Goal: Task Accomplishment & Management: Manage account settings

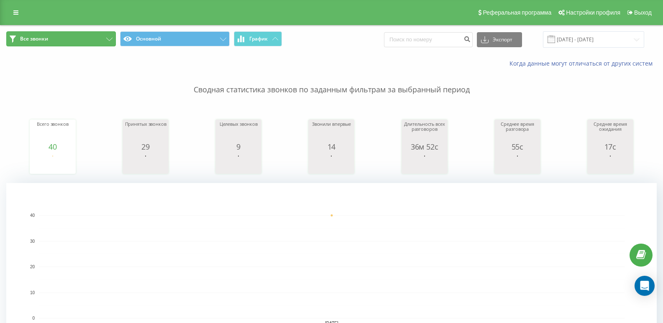
click at [51, 37] on button "Все звонки" at bounding box center [61, 38] width 110 height 15
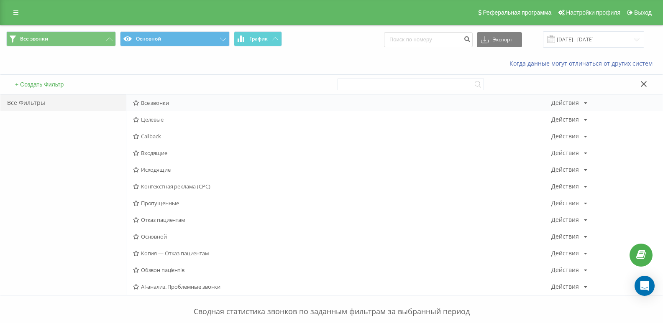
click at [145, 101] on span "Все звонки" at bounding box center [342, 103] width 418 height 6
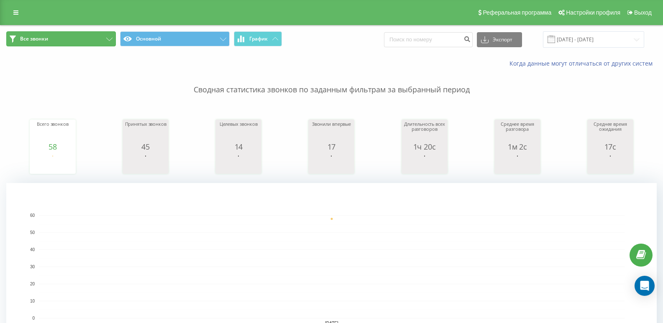
click at [54, 46] on button "Все звонки" at bounding box center [61, 38] width 110 height 15
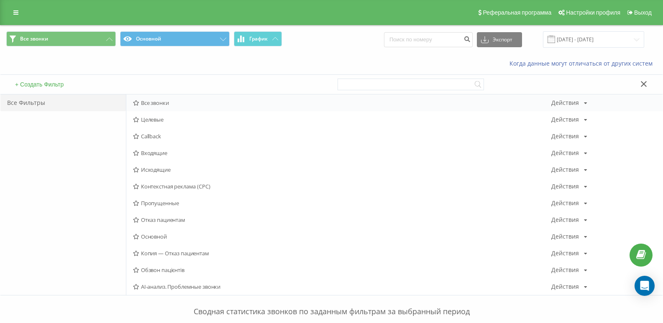
click at [159, 100] on span "Все звонки" at bounding box center [342, 103] width 418 height 6
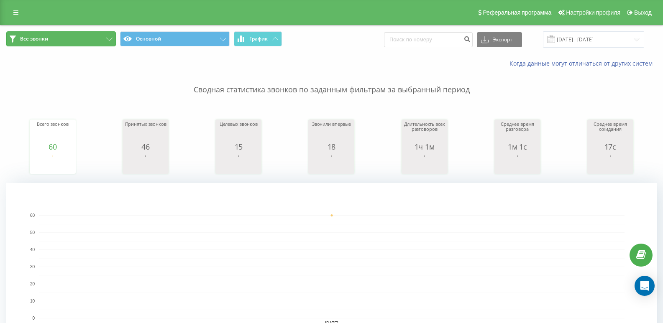
click at [50, 42] on button "Все звонки" at bounding box center [61, 38] width 110 height 15
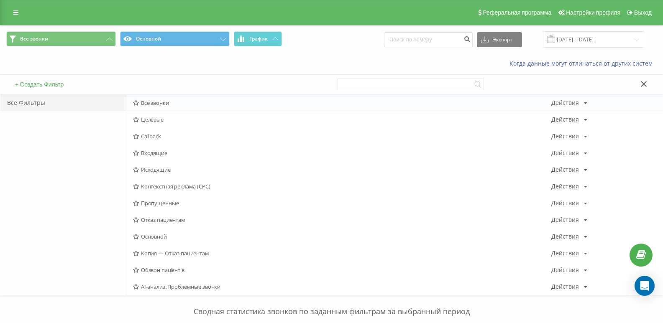
click at [157, 97] on div "Все звонки Действия Редактировать Копировать Удалить По умолчанию Поделиться" at bounding box center [394, 103] width 536 height 17
click at [158, 102] on span "Все звонки" at bounding box center [342, 103] width 418 height 6
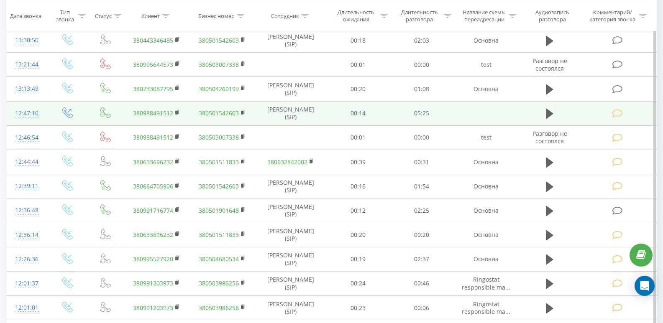
scroll to position [293, 0]
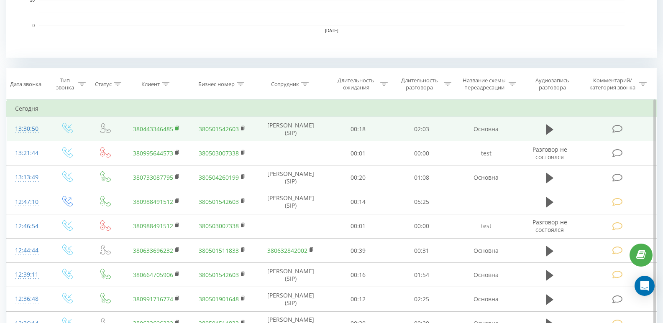
click at [177, 127] on rect at bounding box center [176, 129] width 3 height 4
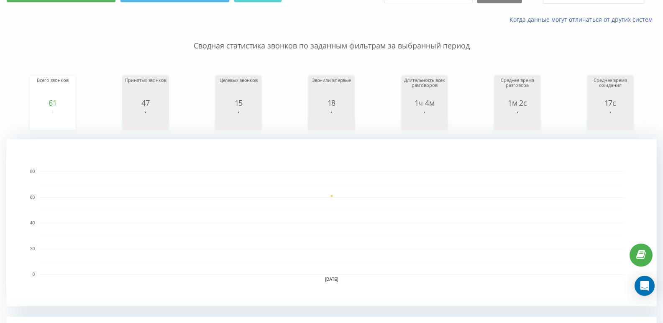
scroll to position [0, 0]
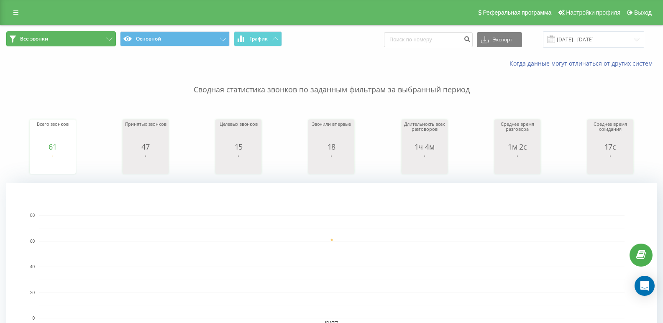
click at [64, 33] on button "Все звонки" at bounding box center [61, 38] width 110 height 15
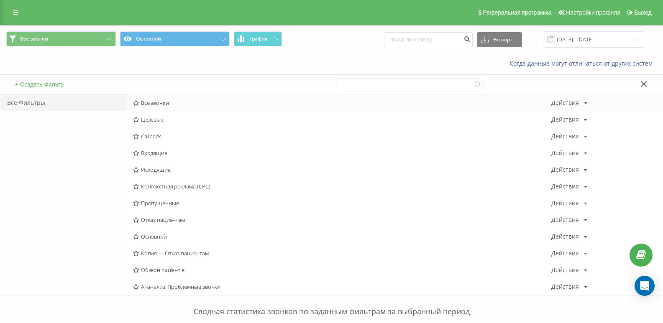
click at [133, 99] on div "Все звонки Действия Редактировать Копировать Удалить По умолчанию Поделиться" at bounding box center [394, 103] width 536 height 17
click at [135, 99] on div "Все звонки Действия Редактировать Копировать Удалить По умолчанию Поделиться" at bounding box center [394, 103] width 536 height 17
click at [142, 100] on span "Все звонки" at bounding box center [342, 103] width 418 height 6
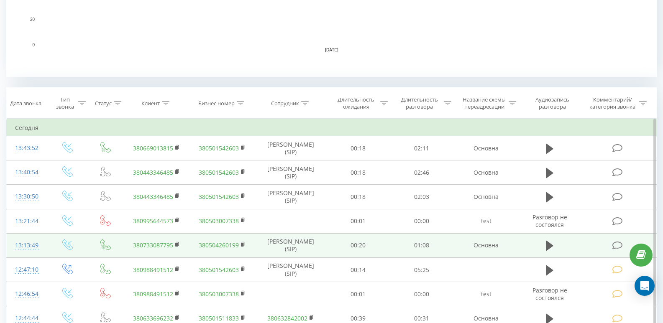
scroll to position [293, 0]
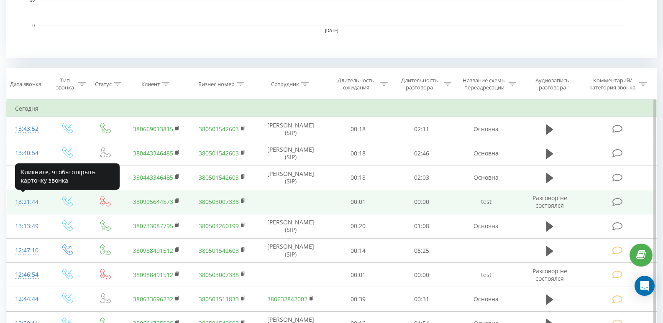
click at [20, 196] on div "13:21:44" at bounding box center [27, 202] width 24 height 16
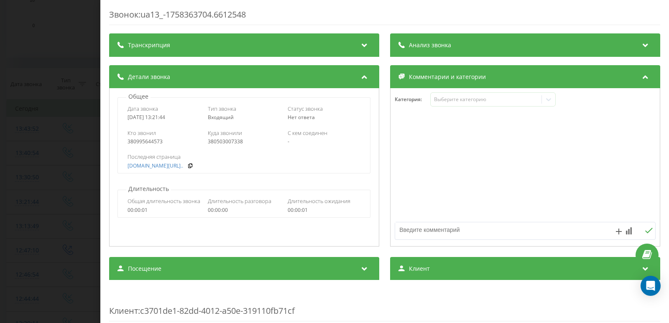
click at [454, 111] on div "Категория : Выберите категорию" at bounding box center [525, 104] width 269 height 25
click at [439, 93] on div "Выберите категорию" at bounding box center [492, 99] width 125 height 14
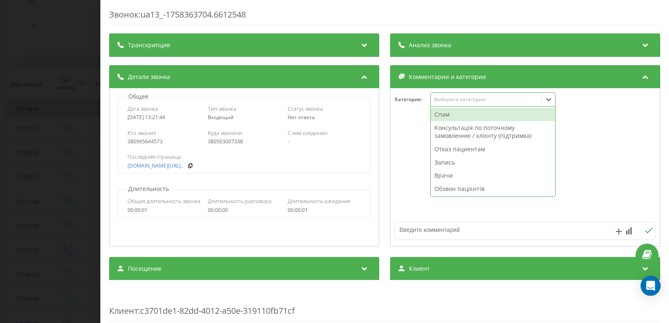
click at [443, 111] on div "Спам" at bounding box center [493, 114] width 125 height 13
click at [8, 104] on div "Звонок : ua13_-1758363704.6612548 Транскрипция Для анализа AI будущих звонков н…" at bounding box center [334, 161] width 669 height 323
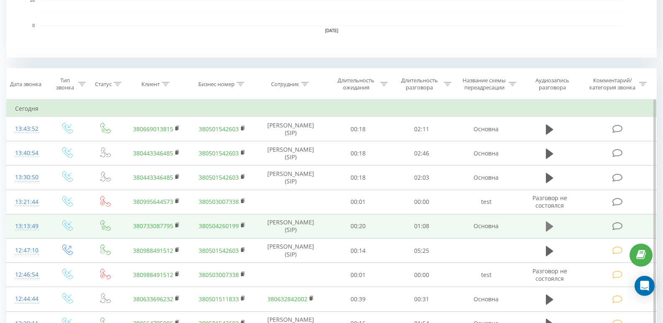
click at [547, 225] on icon at bounding box center [550, 227] width 8 height 10
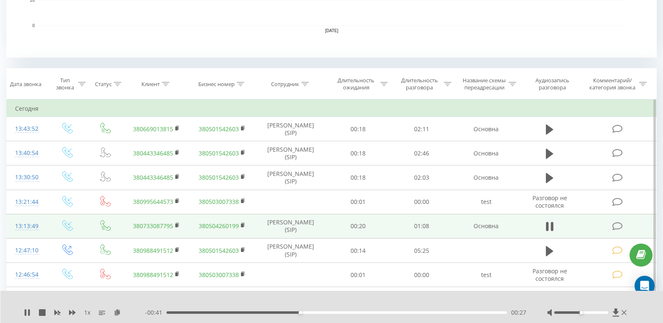
click at [346, 313] on div "00:27" at bounding box center [336, 313] width 340 height 3
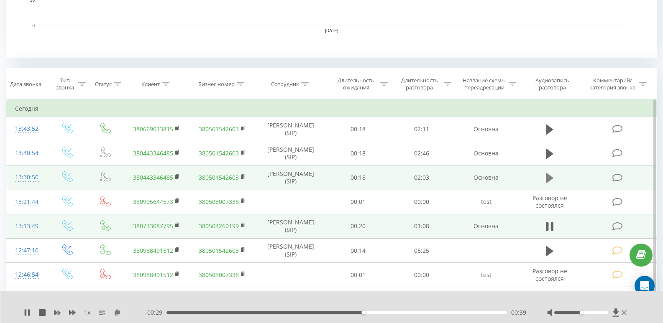
click at [547, 179] on icon at bounding box center [550, 178] width 8 height 10
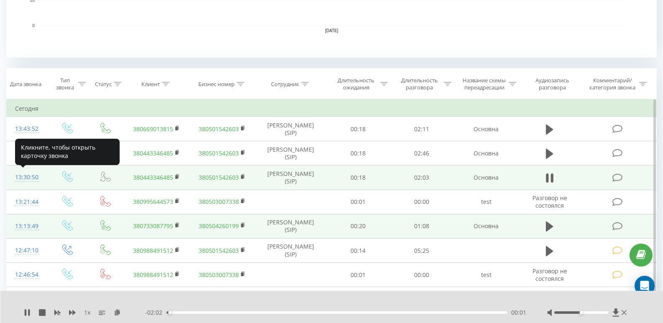
click at [36, 177] on div "13:30:50" at bounding box center [27, 177] width 24 height 16
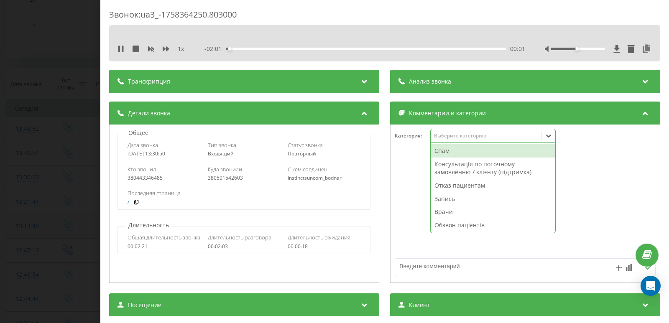
click at [449, 134] on div "Выберите категорию" at bounding box center [486, 136] width 105 height 7
click at [438, 185] on div "Отказ пациентам" at bounding box center [493, 185] width 125 height 13
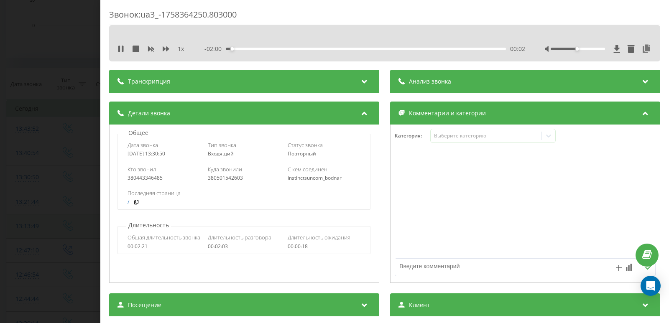
click at [410, 267] on textarea at bounding box center [499, 266] width 208 height 15
type textarea "Док юа уточнює. [GEOGRAPHIC_DATA]"
drag, startPoint x: 470, startPoint y: 271, endPoint x: 386, endPoint y: 268, distance: 83.3
click at [386, 268] on div "Детали звонка Общее Дата звонка [DATE] 13:30:50 Тип звонка Входящий Статус звон…" at bounding box center [384, 194] width 551 height 184
click at [37, 124] on div "Звонок : ua3_-1758364250.803000 1 x - 01:49 00:14 00:14 Транскрипция Для анализ…" at bounding box center [334, 161] width 669 height 323
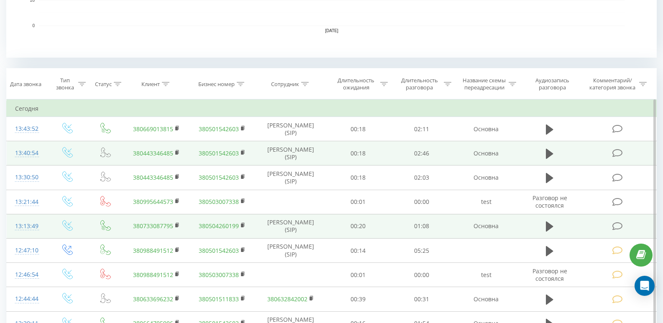
click at [31, 150] on div "13:40:54" at bounding box center [27, 153] width 24 height 16
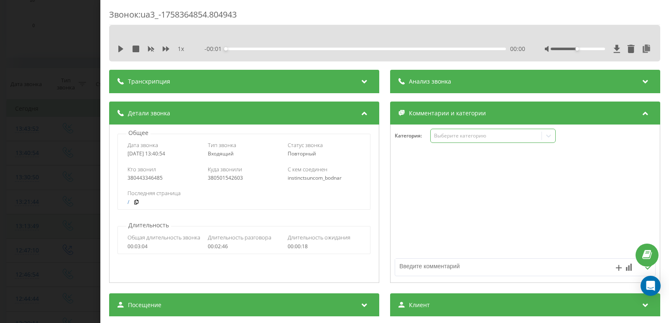
click at [449, 135] on div "Выберите категорию" at bounding box center [486, 136] width 105 height 7
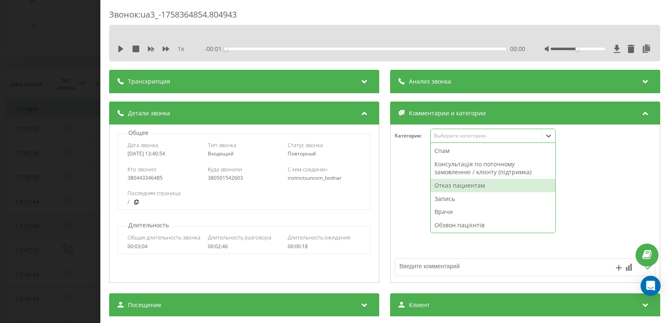
click at [450, 188] on div "Отказ пациентам" at bounding box center [493, 185] width 125 height 13
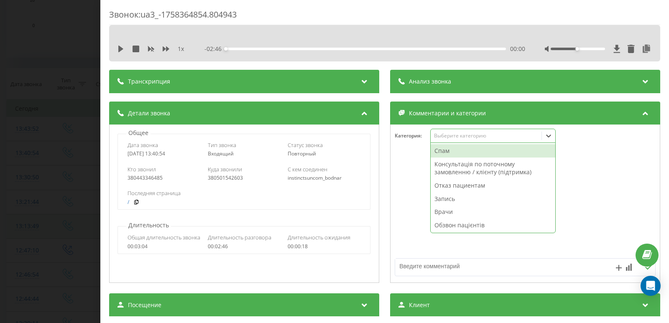
click at [437, 262] on textarea at bounding box center [499, 266] width 208 height 15
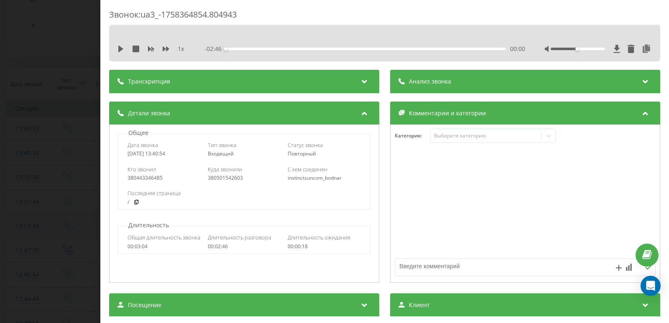
paste textarea "Док юа уточнює. [GEOGRAPHIC_DATA]"
type textarea "Док юа уточнює. [GEOGRAPHIC_DATA]"
click at [50, 156] on div "Звонок : ua3_-1758364854.804943 1 x - 02:46 00:00 00:00 Транскрипция Для анализ…" at bounding box center [334, 161] width 669 height 323
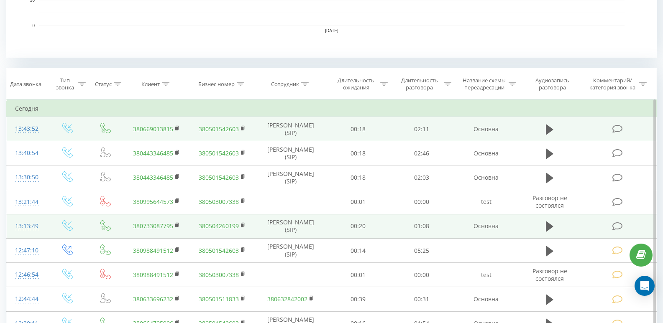
click at [37, 126] on div "13:43:52" at bounding box center [27, 129] width 24 height 16
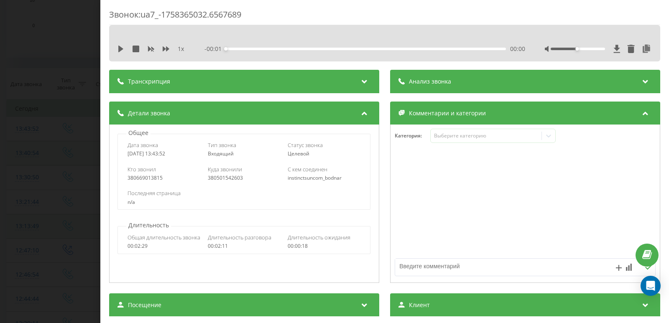
drag, startPoint x: 0, startPoint y: 141, endPoint x: 113, endPoint y: 143, distance: 112.9
click at [4, 143] on div "Звонок : ua7_-1758365032.6567689 1 x - 00:01 00:00 00:00 Транскрипция Для анали…" at bounding box center [334, 161] width 669 height 323
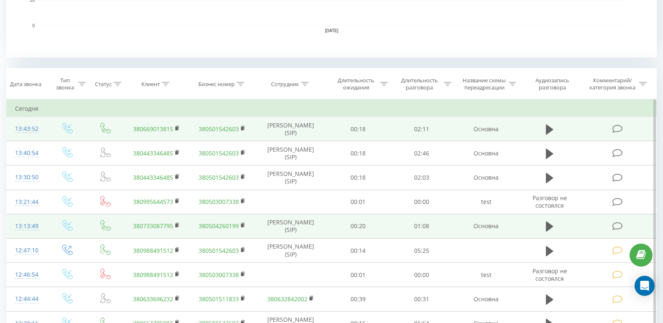
click at [543, 130] on td at bounding box center [549, 129] width 61 height 24
click at [547, 130] on icon at bounding box center [550, 130] width 8 height 12
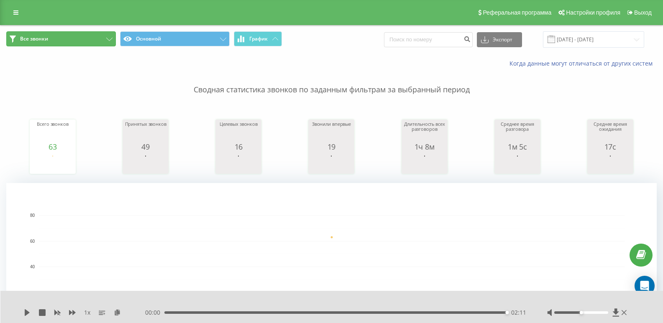
click at [56, 38] on button "Все звонки" at bounding box center [61, 38] width 110 height 15
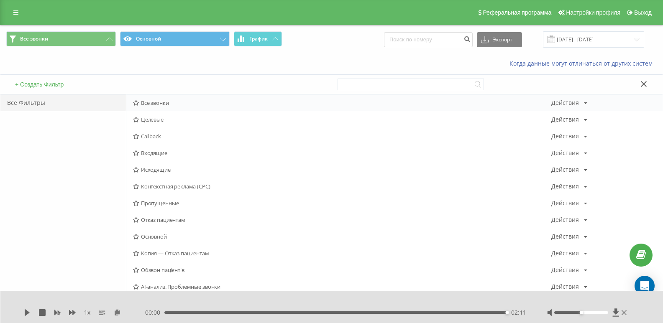
click at [156, 102] on span "Все звонки" at bounding box center [342, 103] width 418 height 6
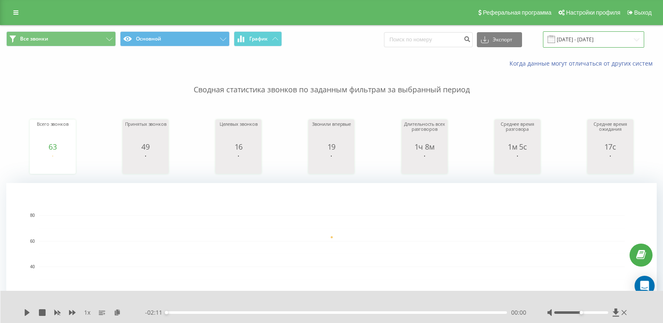
click at [585, 38] on input "[DATE] - [DATE]" at bounding box center [593, 39] width 101 height 16
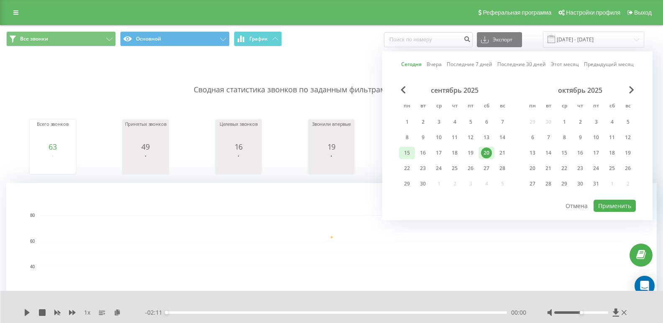
click at [409, 158] on div "15" at bounding box center [406, 153] width 11 height 11
click at [424, 154] on div "16" at bounding box center [422, 153] width 11 height 11
click at [441, 151] on div "17" at bounding box center [438, 153] width 11 height 11
click at [481, 151] on div "20" at bounding box center [486, 153] width 16 height 13
click at [482, 153] on div "20" at bounding box center [486, 153] width 11 height 11
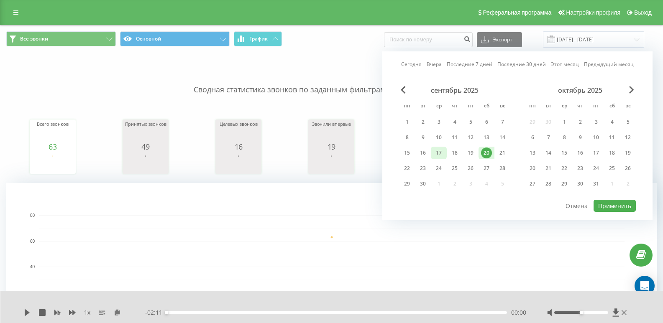
click at [440, 154] on div "17" at bounding box center [438, 153] width 11 height 11
click at [468, 154] on div "19" at bounding box center [470, 153] width 11 height 11
click at [441, 153] on div "17" at bounding box center [438, 153] width 11 height 11
click at [609, 203] on button "Применить" at bounding box center [614, 206] width 42 height 12
type input "[DATE] - [DATE]"
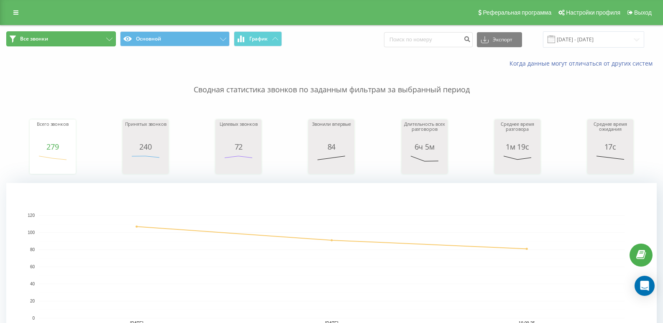
click at [86, 37] on button "Все звонки" at bounding box center [61, 38] width 110 height 15
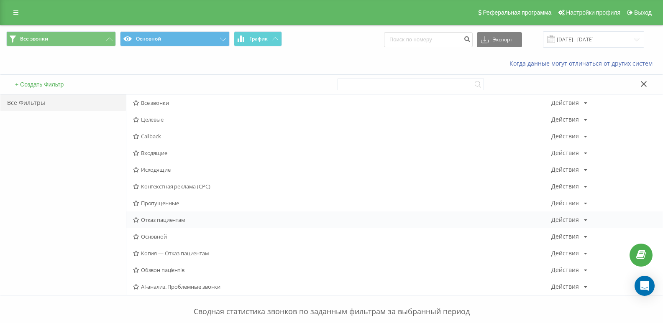
click at [158, 222] on span "Отказ пациентам" at bounding box center [342, 220] width 418 height 6
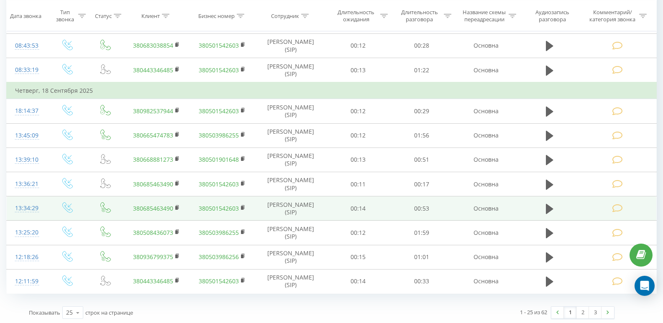
scroll to position [743, 0]
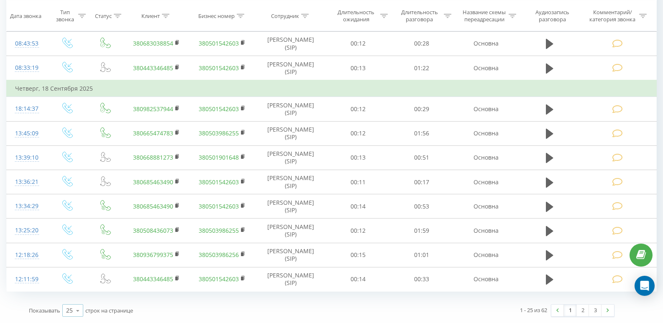
click at [79, 314] on icon at bounding box center [78, 311] width 13 height 16
click at [71, 299] on span "100" at bounding box center [71, 299] width 10 height 8
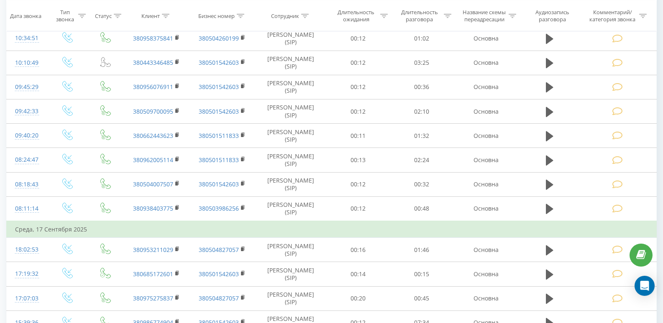
scroll to position [1496, 0]
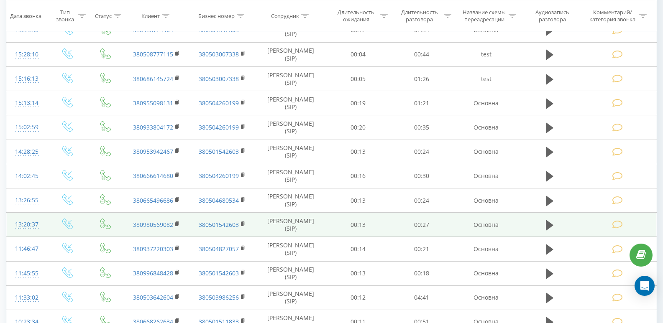
click at [30, 227] on div "13:20:37" at bounding box center [27, 225] width 24 height 16
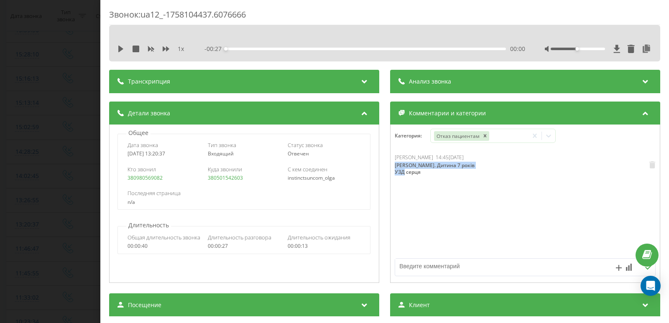
drag, startPoint x: 430, startPoint y: 169, endPoint x: 392, endPoint y: 168, distance: 38.1
click at [395, 168] on div "[PERSON_NAME] 14:45[DATE] [PERSON_NAME]. Дитина 7 років УЗД серця" at bounding box center [448, 166] width 107 height 24
copy div "[PERSON_NAME]. Дитина 7 років УЗД серця"
click at [27, 166] on div "Звонок : ua12_-1758104437.6076666 1 x - 00:27 00:00 00:00 Транскрипция Для анал…" at bounding box center [334, 161] width 669 height 323
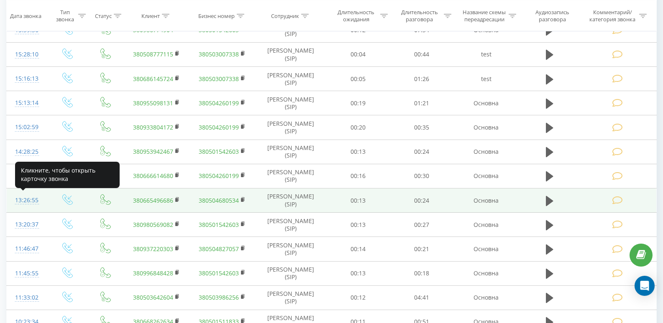
click at [32, 199] on div "13:26:55" at bounding box center [27, 200] width 24 height 16
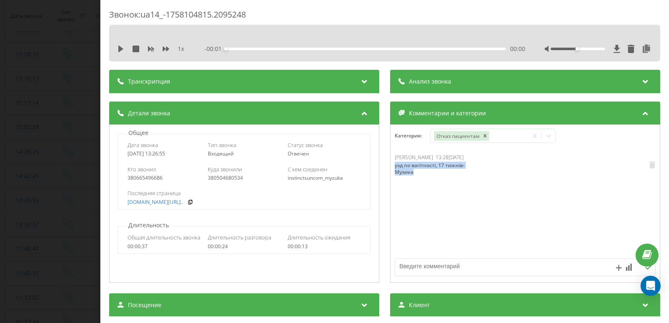
drag, startPoint x: 411, startPoint y: 180, endPoint x: 379, endPoint y: 159, distance: 38.0
click at [391, 166] on div "[PERSON_NAME] 13:28[DATE] узд по вагітності, 17 тижнів-Музика" at bounding box center [525, 204] width 269 height 100
copy div "узд по вагітності, 17 тижнів-Музика"
click at [59, 175] on div "Звонок : ua14_-1758104815.2095248 1 x - 00:24 00:00 00:00 Транскрипция Для анал…" at bounding box center [334, 161] width 669 height 323
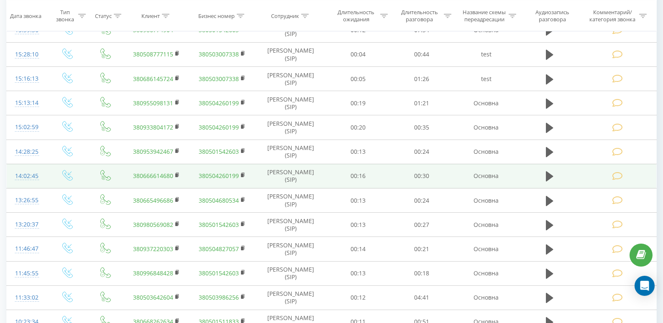
click at [33, 169] on div "14:02:45" at bounding box center [27, 176] width 24 height 16
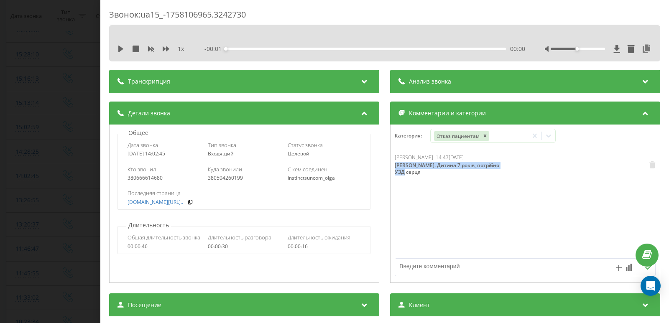
drag, startPoint x: 422, startPoint y: 171, endPoint x: 382, endPoint y: 165, distance: 40.6
click at [382, 165] on div "Детали звонка Общее Дата звонка [DATE] 14:02:45 Тип звонка Входящий Статус звон…" at bounding box center [384, 194] width 551 height 184
copy div "[PERSON_NAME]. Дитина 7 років, потрібно УЗД серця"
click at [41, 143] on div "Звонок : ua15_-1758106965.3242730 1 x - 00:30 00:00 00:00 Транскрипция Для анал…" at bounding box center [334, 161] width 669 height 323
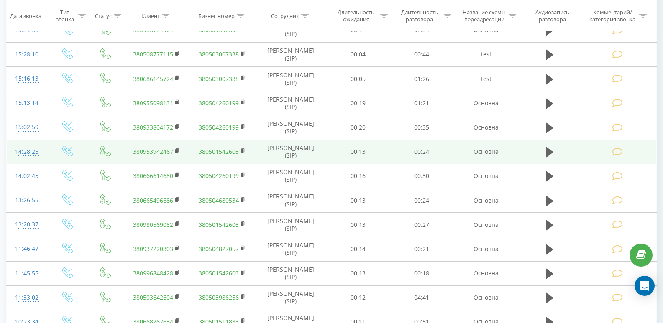
click at [40, 160] on td "14:28:25" at bounding box center [27, 152] width 41 height 24
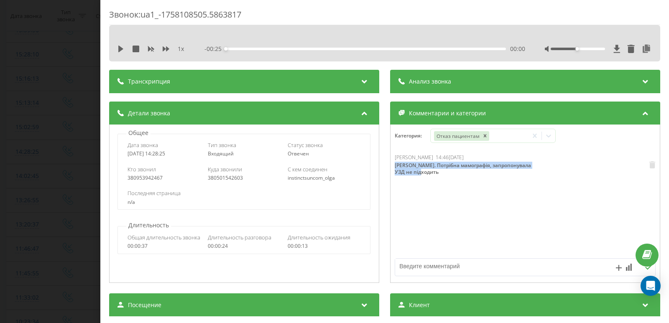
drag, startPoint x: 445, startPoint y: 179, endPoint x: 389, endPoint y: 165, distance: 57.7
click at [391, 165] on div "[PERSON_NAME] 14:46[DATE] [PERSON_NAME]. Потрібна мамографія, запропонувала УЗД…" at bounding box center [525, 204] width 269 height 100
copy div "[PERSON_NAME]. Потрібна мамографія, запропонувала УЗД не підходить"
click at [43, 120] on div "Звонок : ua1_-1758108505.5863817 1 x - 00:25 00:00 00:00 Транскрипция Для анали…" at bounding box center [334, 161] width 669 height 323
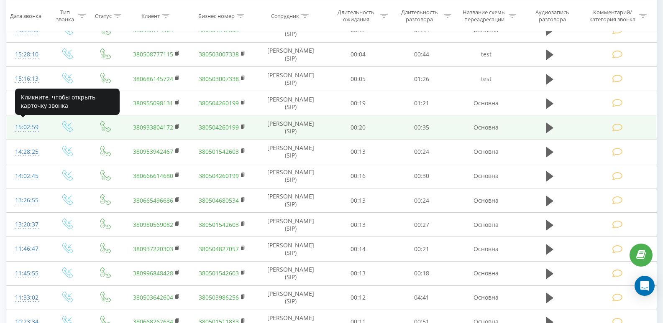
click at [27, 123] on div "15:02:59" at bounding box center [27, 127] width 24 height 16
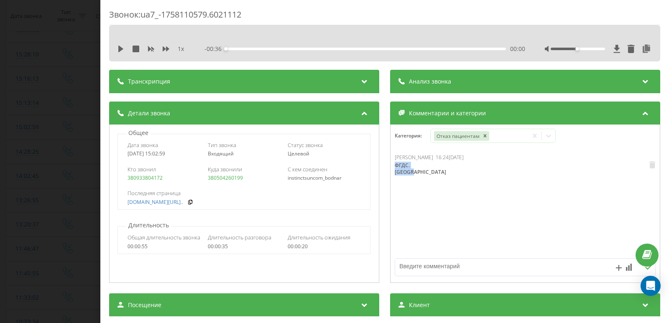
drag, startPoint x: 435, startPoint y: 165, endPoint x: 386, endPoint y: 164, distance: 48.5
click at [386, 164] on div "Детали звонка Общее Дата звонка [DATE] 15:02:59 Тип звонка Входящий Статус звон…" at bounding box center [384, 194] width 551 height 184
copy div "ФГДС. [GEOGRAPHIC_DATA]"
drag, startPoint x: 18, startPoint y: 143, endPoint x: 32, endPoint y: 156, distance: 19.2
click at [18, 143] on div "Звонок : ua7_-1758110579.6021112 1 x - 00:36 00:00 00:00 Транскрипция Для анали…" at bounding box center [334, 161] width 669 height 323
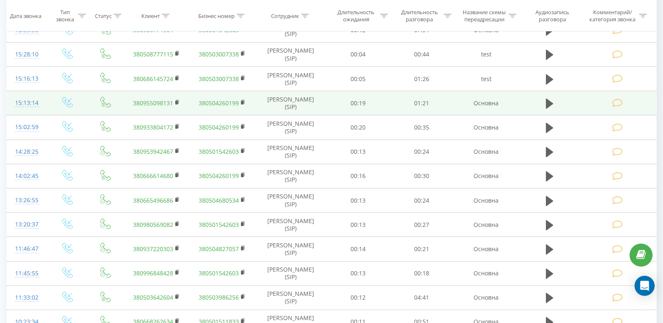
click at [26, 107] on div "15:13:14" at bounding box center [27, 103] width 24 height 16
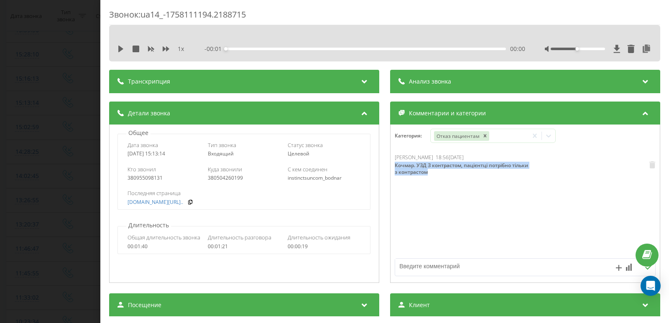
drag, startPoint x: 440, startPoint y: 174, endPoint x: 388, endPoint y: 164, distance: 52.8
click at [391, 164] on div "[PERSON_NAME] 18:56[DATE] Кочмар. УЗД З контрастом, пацієнтці потрібно тільки з…" at bounding box center [525, 204] width 269 height 100
copy div "Кочмар. УЗД З контрастом, пацієнтці потрібно тільки з контрастом"
click at [20, 139] on div "Звонок : ua14_-1758111194.2188715 1 x - 01:21 00:00 00:00 Транскрипция Для анал…" at bounding box center [334, 161] width 669 height 323
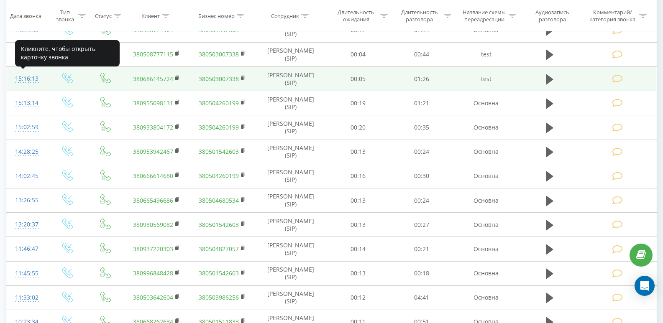
click at [19, 77] on div "15:16:13" at bounding box center [27, 79] width 24 height 16
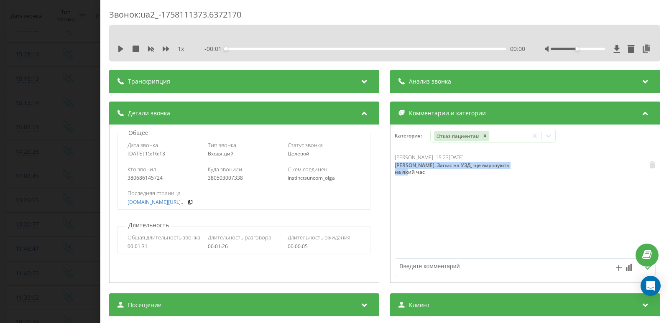
drag, startPoint x: 421, startPoint y: 176, endPoint x: 386, endPoint y: 165, distance: 36.6
click at [386, 165] on div "Детали звонка Общее Дата звонка [DATE] 15:16:13 Тип звонка Входящий Статус звон…" at bounding box center [384, 194] width 551 height 184
copy div "[PERSON_NAME]. Запис на УЗД, ще вирішують на який час"
click at [56, 125] on div "Звонок : ua2_-1758111373.6372170 1 x - 01:27 00:00 00:00 Транскрипция Для анали…" at bounding box center [334, 161] width 669 height 323
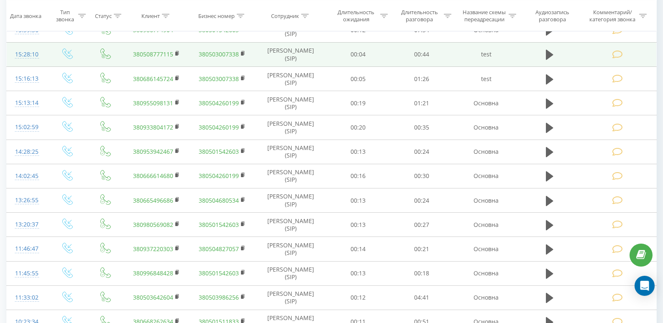
click at [31, 51] on div "15:28:10" at bounding box center [27, 54] width 24 height 16
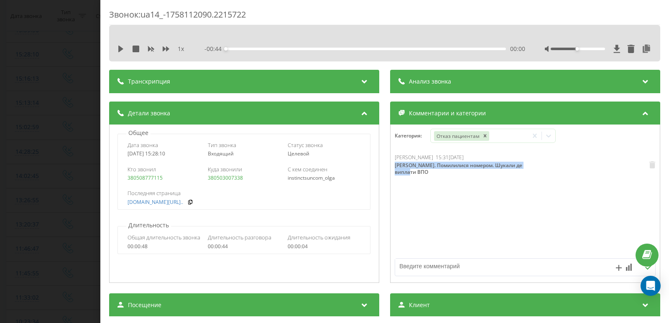
drag, startPoint x: 419, startPoint y: 171, endPoint x: 390, endPoint y: 163, distance: 29.8
click at [391, 163] on div "[PERSON_NAME] 15:31[DATE] [PERSON_NAME]. Помилилися номером. Шукали де виплати …" at bounding box center [525, 204] width 269 height 100
copy div "[PERSON_NAME]. Помилилися номером. Шукали де виплати ВПО"
click at [62, 96] on div "Звонок : ua14_-1758112090.2215722 1 x - 00:44 00:00 00:00 Транскрипция Для анал…" at bounding box center [334, 161] width 669 height 323
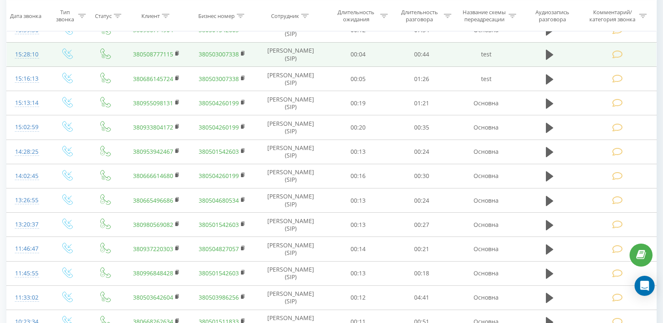
scroll to position [1454, 0]
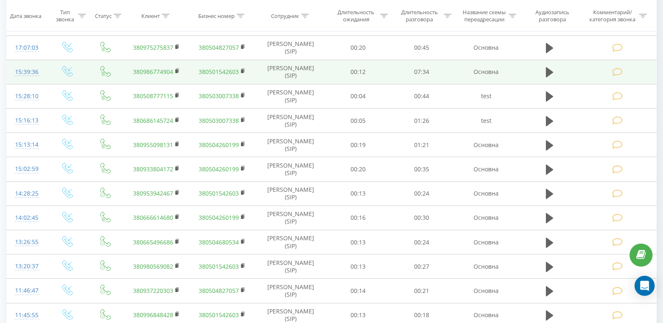
click at [31, 79] on div "15:39:36" at bounding box center [27, 72] width 24 height 16
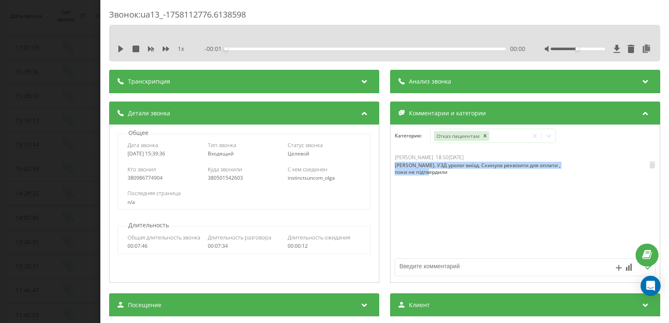
drag, startPoint x: 442, startPoint y: 176, endPoint x: 385, endPoint y: 165, distance: 58.7
click at [385, 165] on div "Детали звонка Общее Дата звонка [DATE] 15:39:36 Тип звонка Входящий Статус звон…" at bounding box center [384, 194] width 551 height 184
click at [46, 131] on div "Звонок : ua13_-1758112776.6138598 1 x - 07:34 00:00 00:00 Транскрипция Для анал…" at bounding box center [334, 161] width 669 height 323
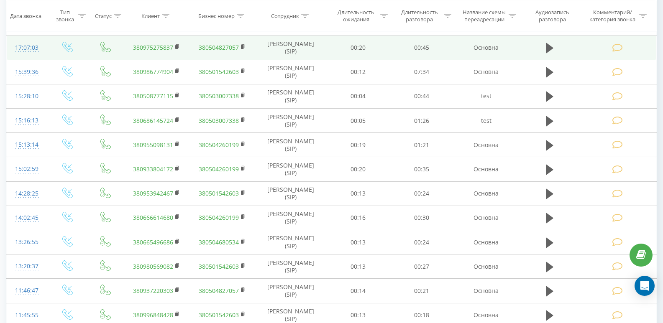
click at [31, 44] on div "17:07:03" at bounding box center [27, 48] width 24 height 16
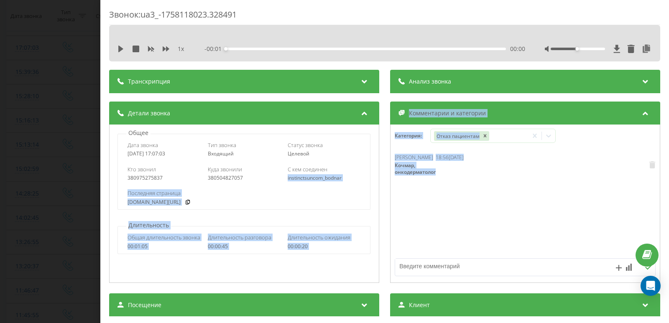
drag, startPoint x: 467, startPoint y: 171, endPoint x: 380, endPoint y: 166, distance: 87.1
click at [380, 166] on div "Детали звонка Общее Дата звонка [DATE] 17:07:03 Тип звонка Входящий Статус звон…" at bounding box center [384, 194] width 551 height 184
click at [413, 167] on div "Кочмар, онкодерматолог" at bounding box center [422, 168] width 55 height 13
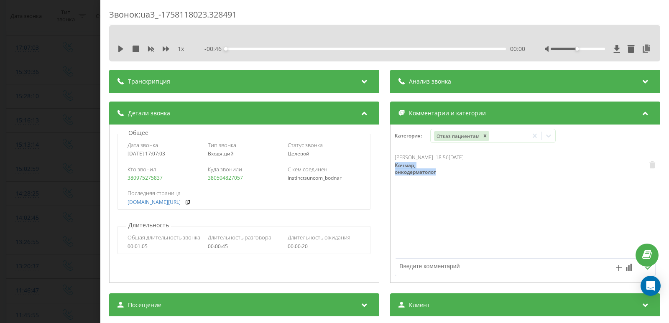
drag, startPoint x: 464, startPoint y: 170, endPoint x: 390, endPoint y: 167, distance: 74.1
click at [391, 167] on div "[PERSON_NAME] 18:56[DATE] Кочмар, онкодерматолог" at bounding box center [525, 204] width 269 height 100
copy div "Кочмар, онкодерматолог"
click at [40, 110] on div "Звонок : ua3_-1758118023.328491 1 x - 00:46 00:00 00:00 Транскрипция Для анализ…" at bounding box center [334, 161] width 669 height 323
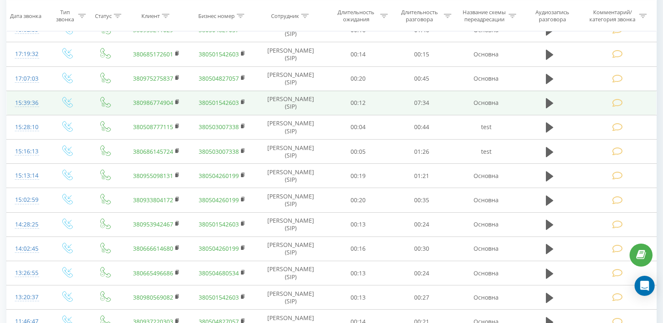
scroll to position [1412, 0]
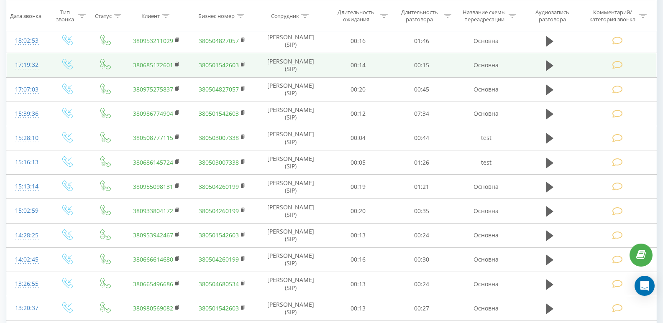
click at [27, 67] on div "17:19:32" at bounding box center [27, 65] width 24 height 16
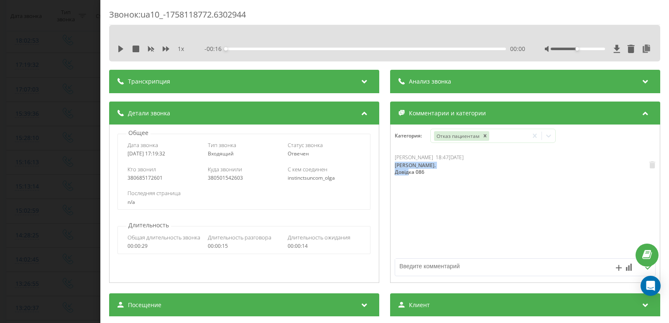
drag, startPoint x: 444, startPoint y: 170, endPoint x: 363, endPoint y: 149, distance: 83.8
click at [386, 166] on div "Детали звонка Общее Дата звонка [DATE] 17:19:32 Тип звонка Входящий Статус звон…" at bounding box center [384, 194] width 551 height 184
copy div "[PERSON_NAME]. Довідка 086"
click at [55, 139] on div "Звонок : ua10_-1758118772.6302944 1 x - 00:16 00:00 00:00 Транскрипция Для анал…" at bounding box center [334, 161] width 669 height 323
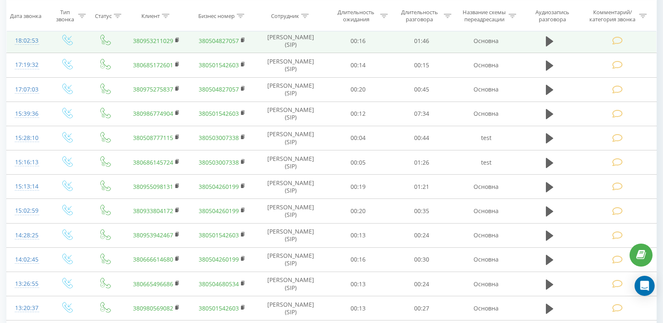
click at [31, 40] on div "18:02:53" at bounding box center [27, 41] width 24 height 16
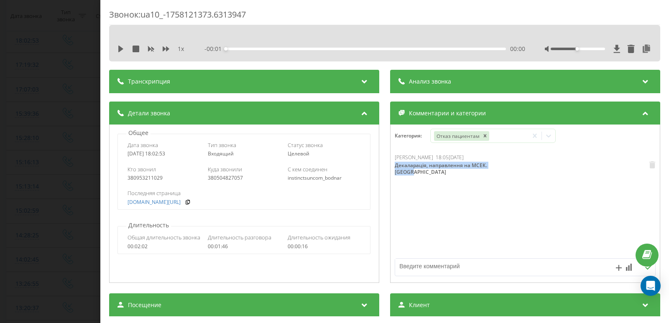
drag, startPoint x: 423, startPoint y: 179, endPoint x: 393, endPoint y: 167, distance: 32.6
click at [393, 167] on div "[PERSON_NAME] 18:05[DATE] Декаларація, направлення на МСЕК. [GEOGRAPHIC_DATA]" at bounding box center [525, 204] width 269 height 100
drag, startPoint x: 48, startPoint y: 110, endPoint x: 38, endPoint y: 53, distance: 57.6
click at [48, 110] on div "Звонок : ua10_-1758121373.6313947 1 x - 01:47 00:00 00:00 Транскрипция Для анал…" at bounding box center [334, 161] width 669 height 323
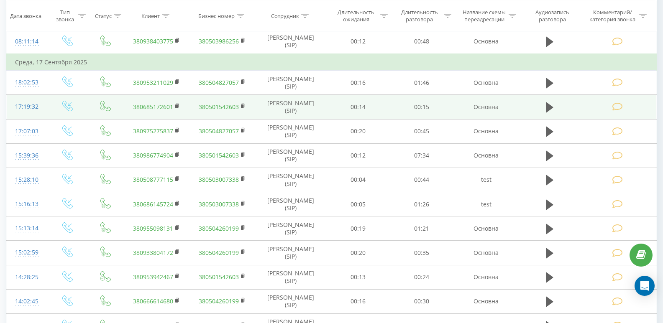
scroll to position [1329, 0]
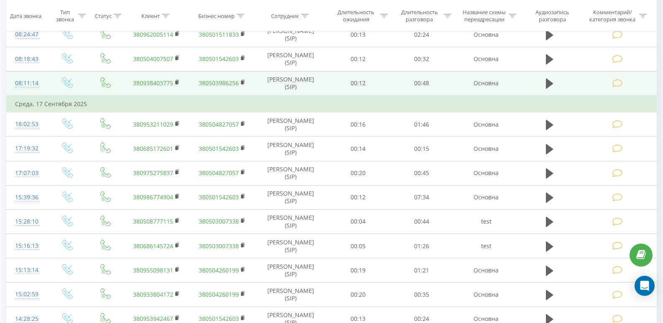
click at [26, 86] on div "08:11:14" at bounding box center [27, 83] width 24 height 16
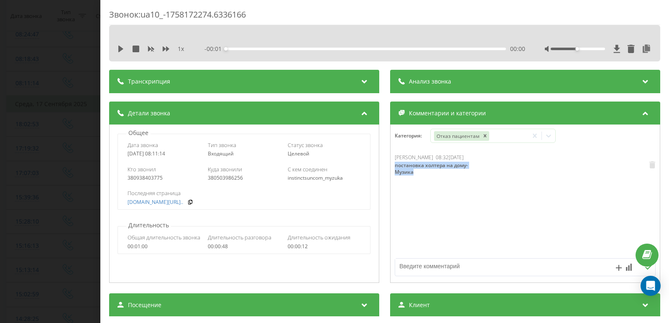
drag, startPoint x: 419, startPoint y: 182, endPoint x: 385, endPoint y: 165, distance: 38.3
click at [385, 165] on div "Детали звонка Общее Дата звонка [DATE] 08:11:14 Тип звонка Входящий Статус звон…" at bounding box center [384, 194] width 551 height 184
drag, startPoint x: 54, startPoint y: 100, endPoint x: 54, endPoint y: 93, distance: 7.1
click at [53, 100] on div "Звонок : ua10_-1758172274.6336166 1 x - 00:48 00:00 00:00 Транскрипция Для анал…" at bounding box center [334, 161] width 669 height 323
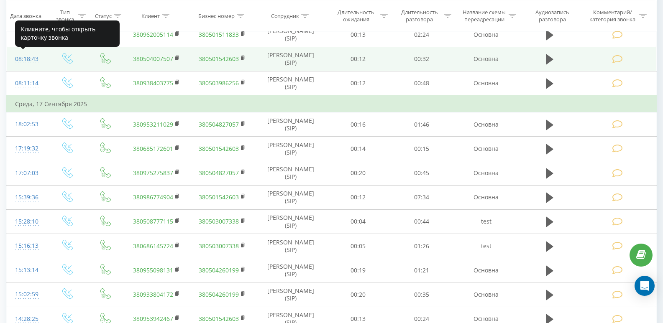
click at [33, 60] on div "08:18:43" at bounding box center [27, 59] width 24 height 16
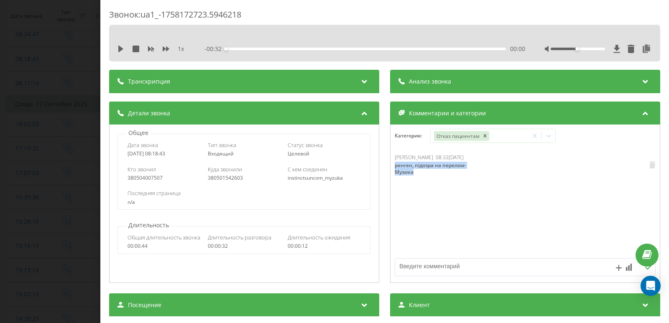
drag, startPoint x: 430, startPoint y: 177, endPoint x: 390, endPoint y: 165, distance: 41.9
click at [391, 165] on div "[PERSON_NAME] 08:33[DATE] ренген, підозра на перелом-Музика" at bounding box center [525, 204] width 269 height 100
drag, startPoint x: 24, startPoint y: 61, endPoint x: 36, endPoint y: 63, distance: 12.2
click at [25, 61] on div "Звонок : ua1_-1758172723.5946218 1 x - 00:32 00:00 00:00 Транскрипция Для анали…" at bounding box center [334, 161] width 669 height 323
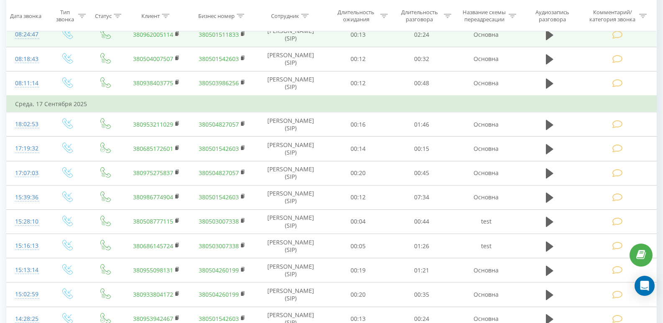
click at [30, 39] on div "08:24:47" at bounding box center [27, 34] width 24 height 16
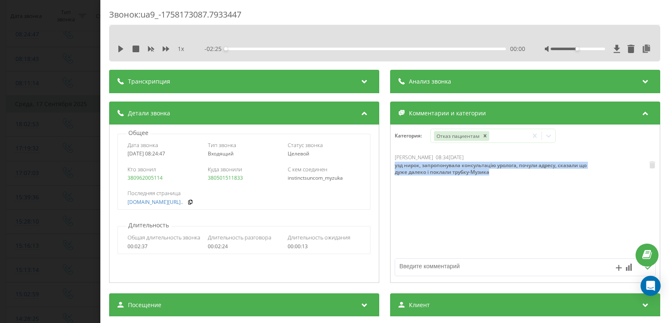
drag, startPoint x: 478, startPoint y: 180, endPoint x: 389, endPoint y: 166, distance: 90.7
click at [391, 166] on div "[PERSON_NAME] 08:34[DATE] узд нирок, запропонувала консультацію уролога, почули…" at bounding box center [525, 204] width 269 height 100
drag, startPoint x: 11, startPoint y: 130, endPoint x: 41, endPoint y: 110, distance: 36.4
click at [11, 131] on div "Звонок : ua9_-1758173087.7933447 1 x - 02:25 00:00 00:00 Транскрипция Для анали…" at bounding box center [334, 161] width 669 height 323
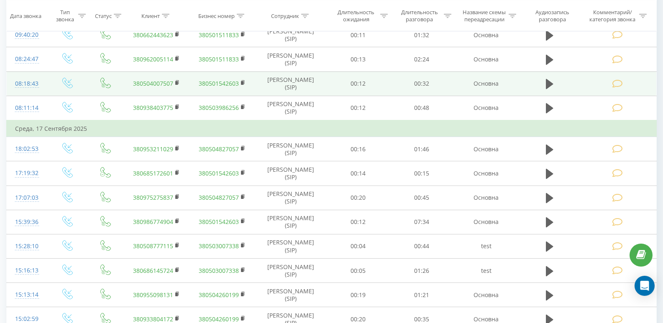
scroll to position [1287, 0]
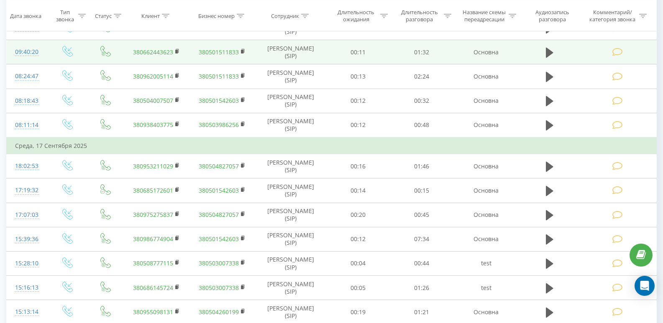
click at [30, 51] on div "09:40:20" at bounding box center [27, 52] width 24 height 16
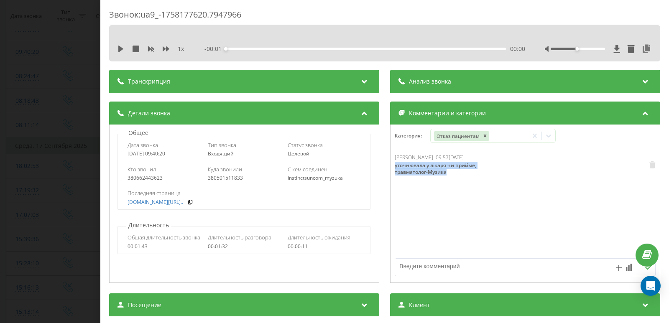
drag, startPoint x: 435, startPoint y: 171, endPoint x: 390, endPoint y: 163, distance: 45.0
click at [391, 163] on div "[PERSON_NAME] 09:57[DATE] уточнювала у лікаря чи прийме, травматолог-Музика" at bounding box center [525, 204] width 269 height 100
click at [56, 104] on div "Звонок : ua9_-1758177620.7947966 1 x - 01:32 00:00 00:00 Транскрипция Для анали…" at bounding box center [334, 161] width 669 height 323
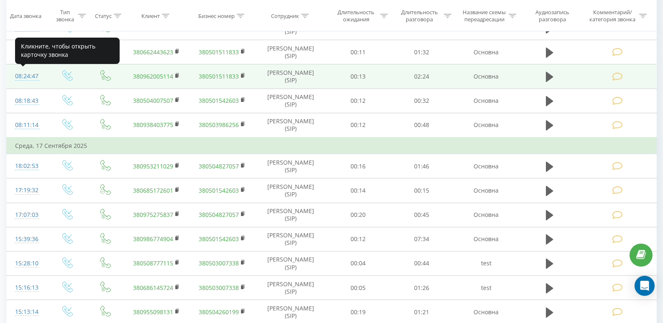
click at [31, 75] on div "08:24:47" at bounding box center [27, 76] width 24 height 16
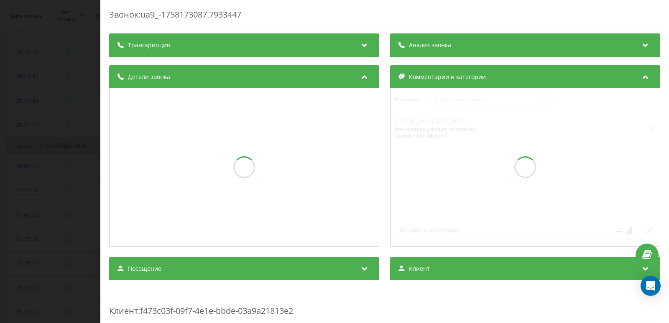
click at [32, 54] on div "Звонок : ua9_-1758173087.7933447 Транскрипция Анализ звонка Детали звонка Комме…" at bounding box center [334, 161] width 669 height 323
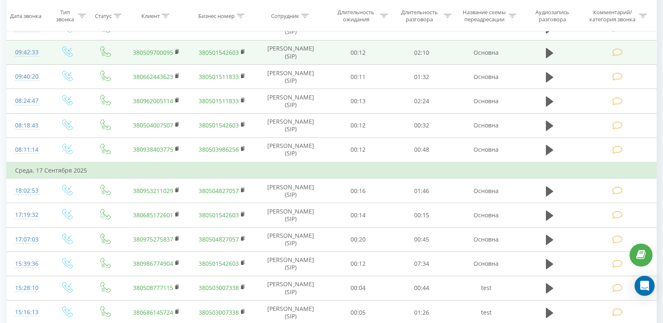
scroll to position [1245, 0]
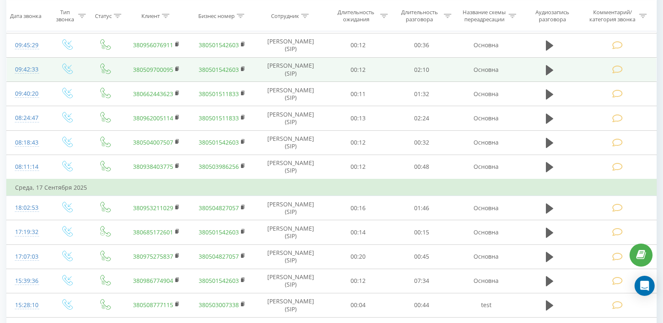
click at [26, 66] on div "09:42:33" at bounding box center [27, 69] width 24 height 16
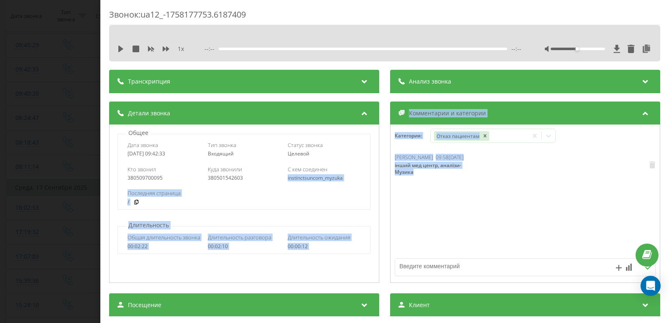
drag, startPoint x: 437, startPoint y: 177, endPoint x: 381, endPoint y: 162, distance: 58.0
click at [381, 162] on div "Детали звонка Общее Дата звонка [DATE] 09:42:33 Тип звонка Входящий Статус звон…" at bounding box center [384, 194] width 551 height 184
click at [419, 174] on div "інший мед центр, аналізи-Музика" at bounding box center [429, 168] width 68 height 13
click at [402, 169] on div "інший мед центр, аналізи-Музика" at bounding box center [429, 168] width 68 height 13
click at [413, 173] on div "інший мед центр, аналізи-Музика" at bounding box center [429, 168] width 68 height 13
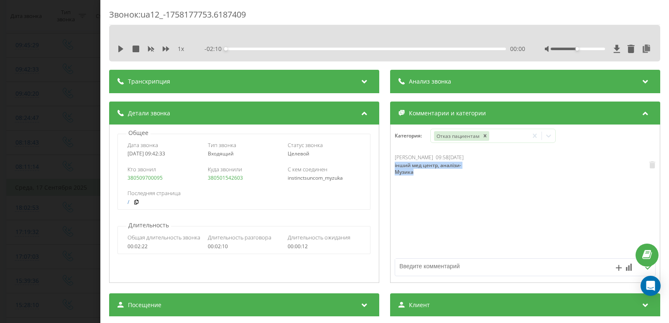
drag, startPoint x: 401, startPoint y: 172, endPoint x: 391, endPoint y: 167, distance: 12.2
click at [391, 167] on div "[PERSON_NAME] 09:58[DATE] інший мед центр, аналізи-Музика" at bounding box center [525, 204] width 269 height 100
click at [42, 133] on div "Звонок : ua12_-1758177753.6187409 1 x - 02:10 00:00 00:00 Транскрипция Для анал…" at bounding box center [334, 161] width 669 height 323
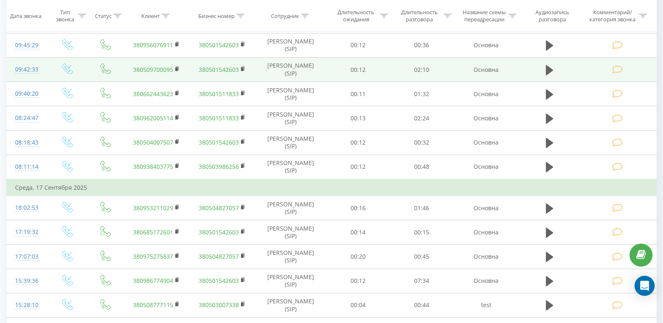
click at [28, 69] on div "09:42:33" at bounding box center [27, 69] width 24 height 16
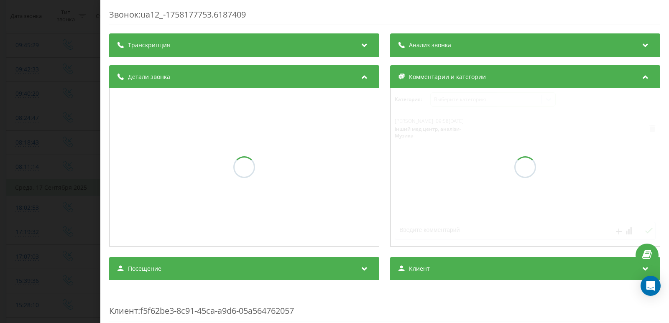
click at [54, 57] on div "Звонок : ua12_-1758177753.6187409 Транскрипция Анализ звонка Детали звонка Комм…" at bounding box center [334, 161] width 669 height 323
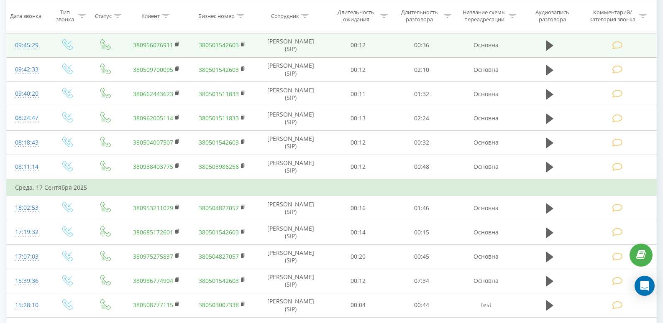
click at [34, 43] on div "09:45:29" at bounding box center [27, 45] width 24 height 16
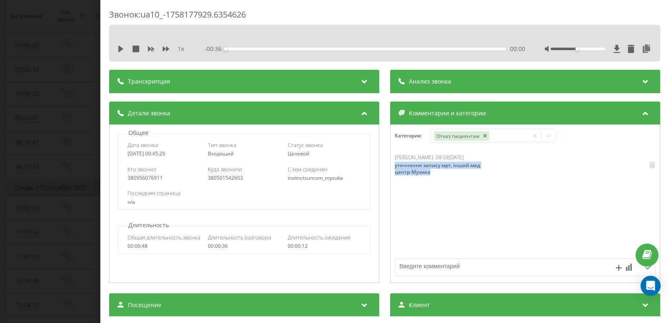
drag, startPoint x: 409, startPoint y: 175, endPoint x: 390, endPoint y: 166, distance: 21.3
click at [391, 166] on div "[PERSON_NAME] 09:59[DATE] уточнення запису мрт, інший мед центр-Музика" at bounding box center [525, 204] width 269 height 100
click at [41, 90] on div "Звонок : ua10_-1758177929.6354626 1 x - 00:36 00:00 00:00 Транскрипция Для анал…" at bounding box center [334, 161] width 669 height 323
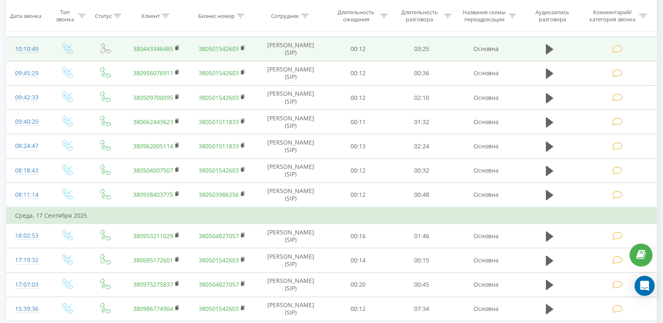
scroll to position [1203, 0]
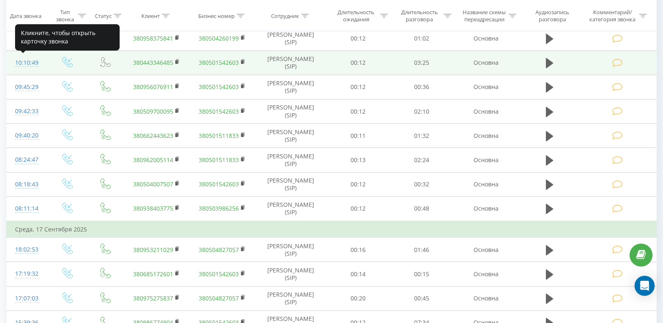
click at [37, 63] on div "10:10:49" at bounding box center [27, 63] width 24 height 16
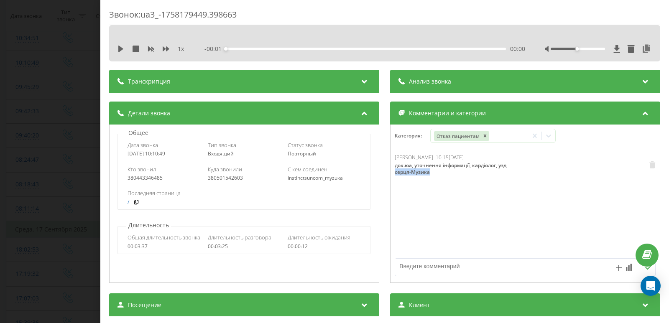
drag, startPoint x: 434, startPoint y: 177, endPoint x: 389, endPoint y: 169, distance: 45.8
click at [391, 169] on div "[PERSON_NAME] 10:15[DATE] док.юа, уточнення інформації, кардіолог, узд серця-Му…" at bounding box center [525, 204] width 269 height 100
click at [419, 169] on div "док.юа, уточнення інформації, кардіолог, узд серця-Музика" at bounding box center [454, 168] width 118 height 13
drag, startPoint x: 430, startPoint y: 173, endPoint x: 391, endPoint y: 165, distance: 39.6
click at [391, 165] on div "[PERSON_NAME] 10:15[DATE] док.юа, уточнення інформації, кардіолог, узд серця-Му…" at bounding box center [525, 204] width 269 height 100
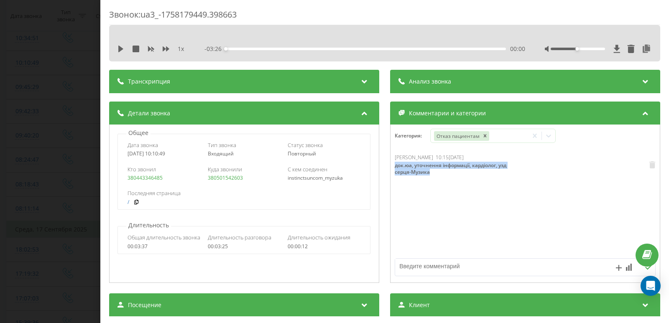
click at [55, 109] on div "Звонок : ua3_-1758179449.398663 1 x - 03:26 00:00 00:00 Транскрипция Для анализ…" at bounding box center [334, 161] width 669 height 323
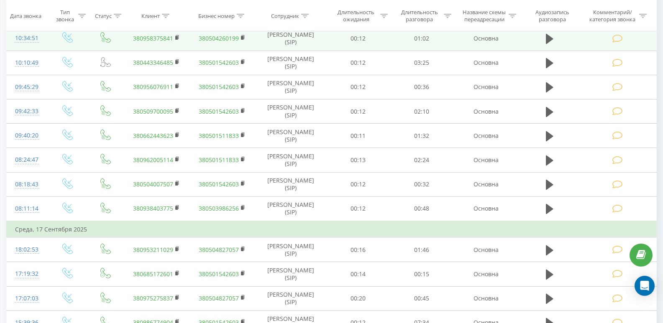
click at [31, 41] on div "10:34:51" at bounding box center [27, 38] width 24 height 16
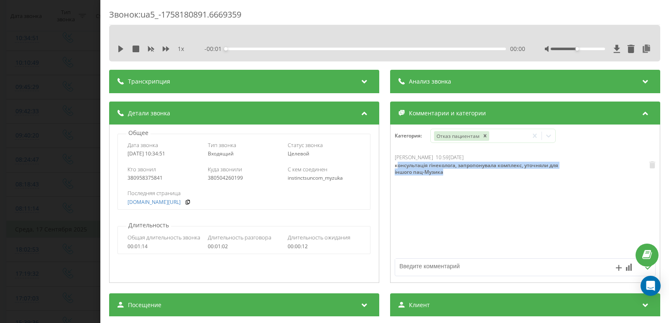
drag, startPoint x: 441, startPoint y: 178, endPoint x: 394, endPoint y: 163, distance: 49.1
click at [395, 163] on div "[PERSON_NAME] 10:59[DATE] консультація гінеколога, запропонувала комплекс, уточ…" at bounding box center [501, 166] width 213 height 24
click at [432, 174] on div "консультація гінеколога, запропонувала комплекс, уточняли для іншого пац-Музика" at bounding box center [480, 168] width 171 height 13
drag, startPoint x: 447, startPoint y: 175, endPoint x: 393, endPoint y: 164, distance: 55.4
click at [395, 164] on div "консультація гінеколога, запропонувала комплекс, уточняли для іншого пац-Музика" at bounding box center [480, 168] width 171 height 13
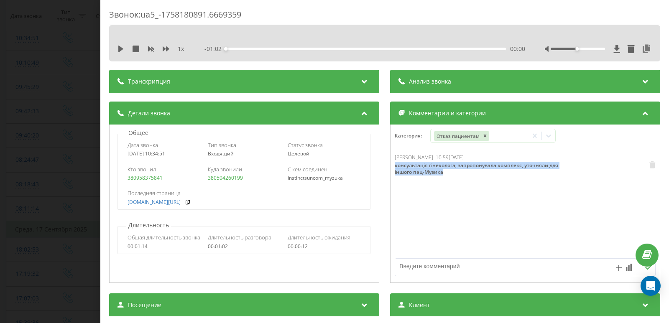
click at [50, 95] on div "Звонок : ua5_-1758180891.6669359 1 x - 01:02 00:00 00:00 Транскрипция Для анали…" at bounding box center [334, 161] width 669 height 323
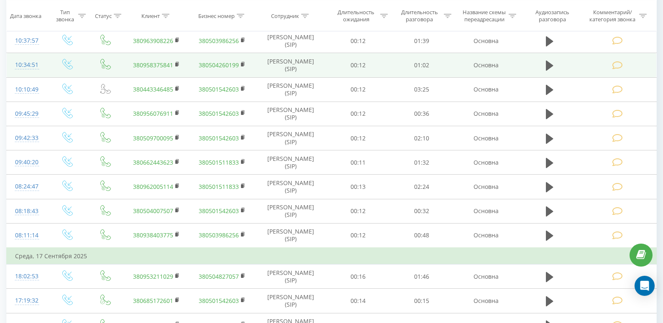
scroll to position [1161, 0]
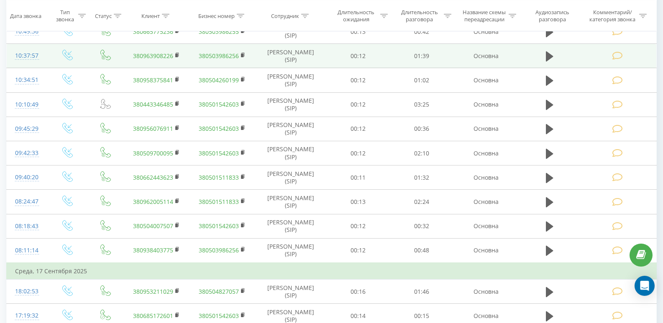
click at [34, 52] on div "10:37:57" at bounding box center [27, 56] width 24 height 16
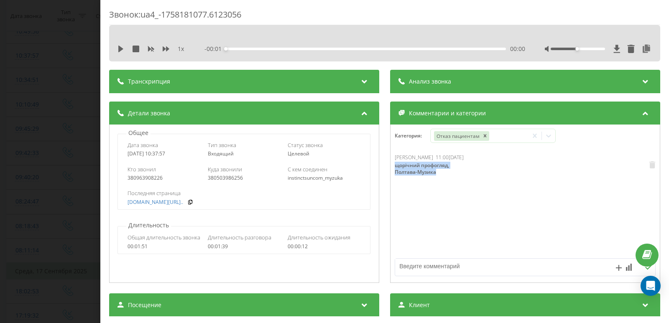
drag, startPoint x: 450, startPoint y: 175, endPoint x: 388, endPoint y: 164, distance: 62.4
click at [391, 164] on div "[PERSON_NAME] 11:00[DATE] щорічний профогляд, Полтава-Музика" at bounding box center [525, 204] width 269 height 100
click at [65, 87] on div "Звонок : ua4_-1758181077.6123056 1 x - 01:39 00:00 00:00 Транскрипция Для анали…" at bounding box center [334, 161] width 669 height 323
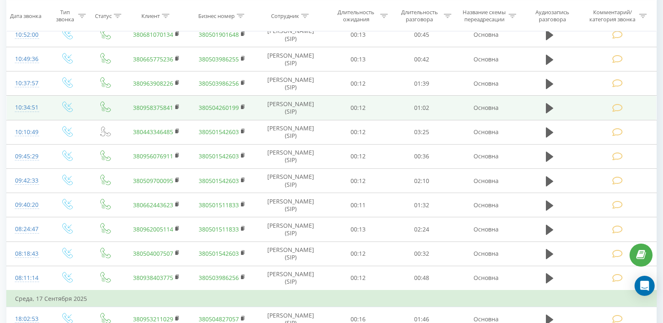
scroll to position [1120, 0]
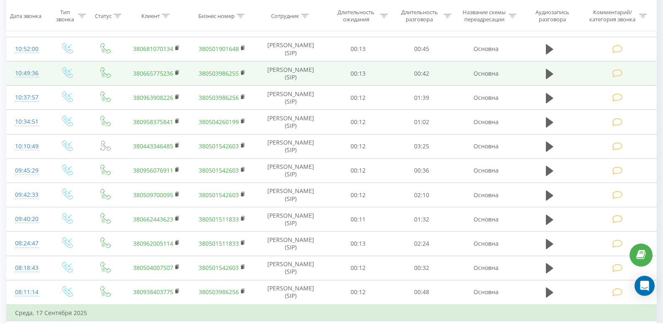
click at [37, 70] on div "10:49:36" at bounding box center [27, 73] width 24 height 16
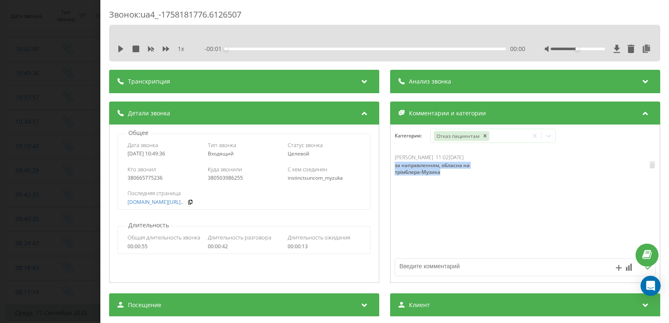
drag, startPoint x: 450, startPoint y: 172, endPoint x: 386, endPoint y: 159, distance: 66.1
click at [391, 164] on div "[PERSON_NAME] 11:02[DATE] за направленням, обласна на трімблера-Музика" at bounding box center [525, 204] width 269 height 100
click at [51, 61] on div "Звонок : ua4_-1758181776.6126507 1 x - 00:43 00:00 00:00 Транскрипция Для анали…" at bounding box center [334, 161] width 669 height 323
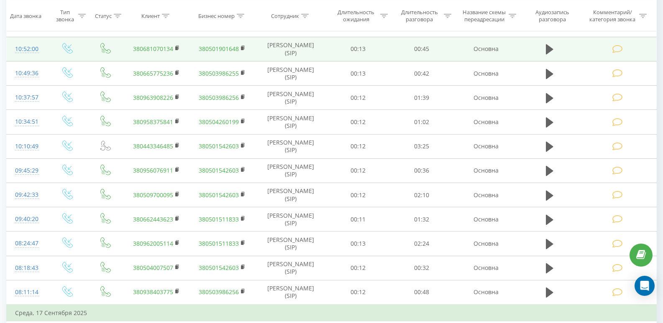
click at [37, 49] on div "10:52:00" at bounding box center [27, 49] width 24 height 16
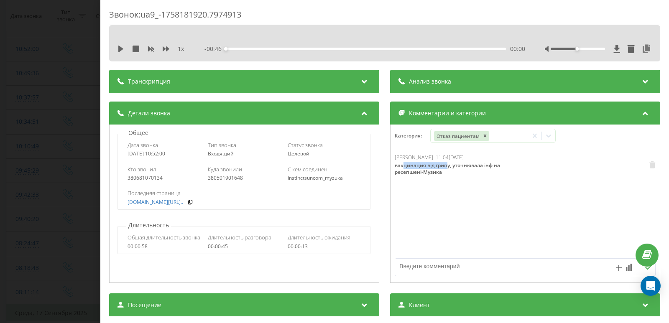
drag, startPoint x: 446, startPoint y: 169, endPoint x: 400, endPoint y: 161, distance: 46.1
click at [400, 161] on div "[PERSON_NAME] 11:04[DATE] вакцинация від грипу, уточнювала інф на ресепшені-Муз…" at bounding box center [472, 166] width 154 height 24
drag, startPoint x: 445, startPoint y: 171, endPoint x: 386, endPoint y: 164, distance: 58.9
click at [386, 164] on div "Детали звонка Общее Дата звонка [DATE] 10:52:00 Тип звонка Входящий Статус звон…" at bounding box center [384, 194] width 551 height 184
drag, startPoint x: 80, startPoint y: 87, endPoint x: 77, endPoint y: 84, distance: 4.4
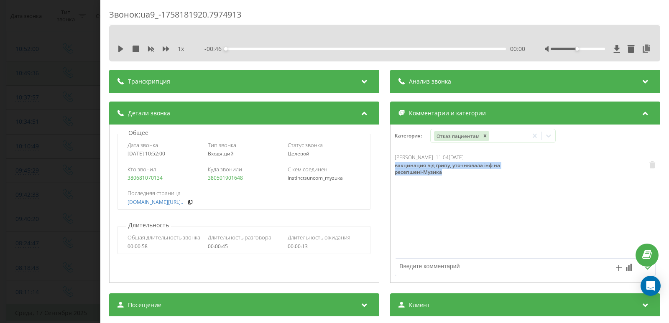
click at [80, 86] on div "Звонок : ua9_-1758181920.7974913 1 x - 00:46 00:00 00:00 Транскрипция Для анали…" at bounding box center [334, 161] width 669 height 323
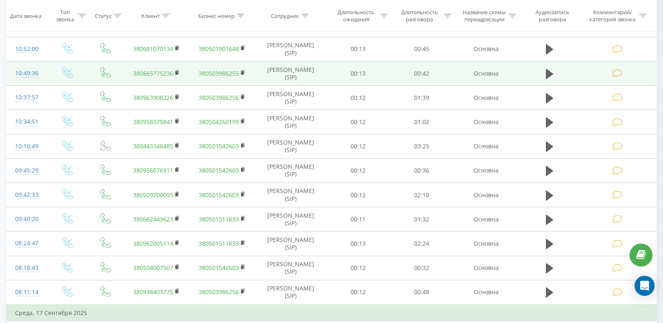
scroll to position [1078, 0]
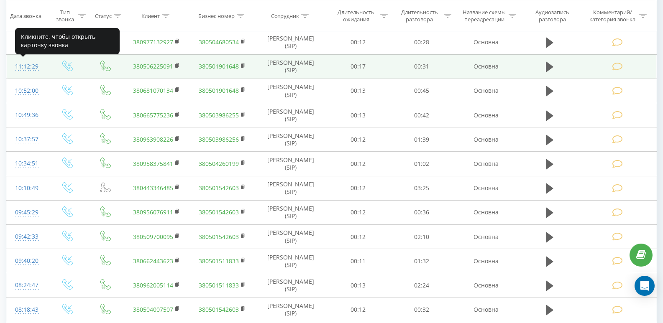
click at [32, 61] on div "11:12:29" at bounding box center [27, 67] width 24 height 16
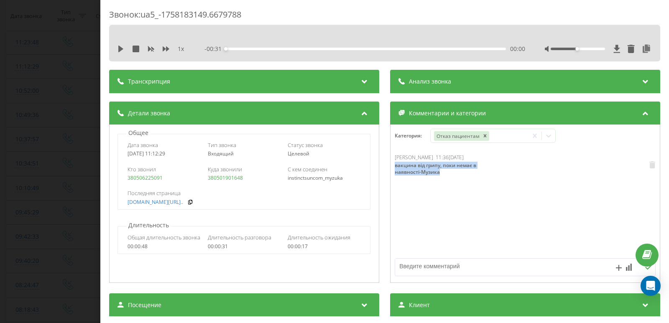
drag, startPoint x: 457, startPoint y: 182, endPoint x: 391, endPoint y: 167, distance: 67.4
click at [391, 167] on div "[PERSON_NAME] 11:36[DATE] вакцина від грипу, поки немає в наявності-Музика" at bounding box center [525, 204] width 269 height 100
click at [52, 149] on div "Звонок : ua5_-1758183149.6679788 1 x - 00:31 00:00 00:00 Транскрипция Для анали…" at bounding box center [334, 161] width 669 height 323
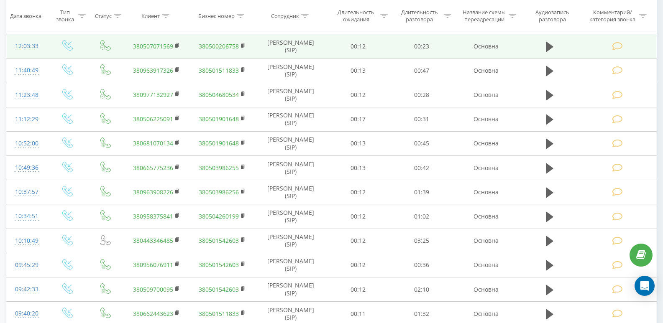
scroll to position [994, 0]
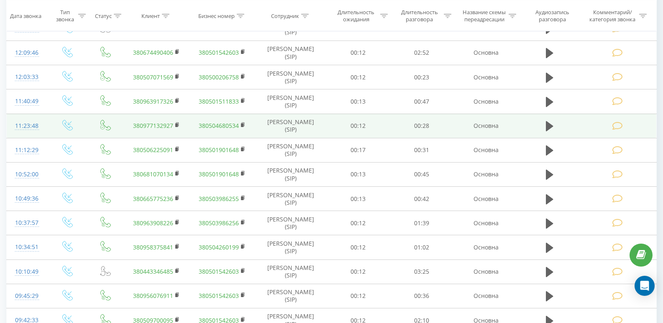
click at [28, 123] on div "11:23:48" at bounding box center [27, 126] width 24 height 16
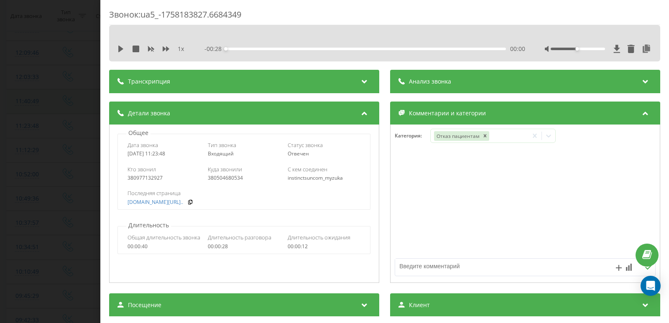
click at [9, 110] on div "Звонок : ua5_-1758183827.6684349 1 x - 00:28 00:00 00:00 Транскрипция Для анали…" at bounding box center [334, 161] width 669 height 323
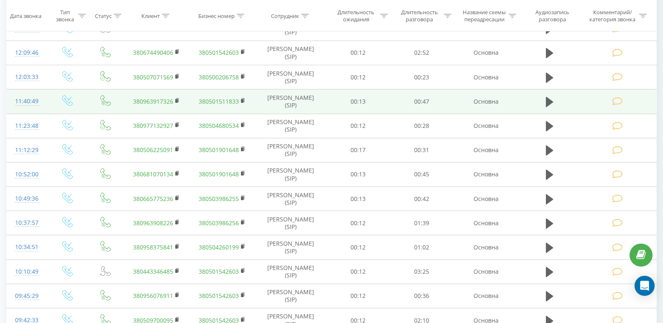
click at [31, 102] on div "11:40:49" at bounding box center [27, 101] width 24 height 16
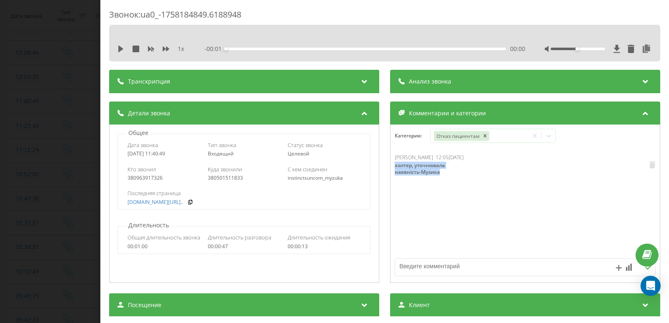
drag, startPoint x: 445, startPoint y: 174, endPoint x: 386, endPoint y: 165, distance: 58.8
click at [386, 165] on div "Детали звонка Общее Дата звонка [DATE] 11:40:49 Тип звонка Входящий Статус звон…" at bounding box center [384, 194] width 551 height 184
click at [51, 71] on div "Звонок : ua0_-1758184849.6188948 1 x - 00:47 00:00 00:00 Транскрипция Для анали…" at bounding box center [334, 161] width 669 height 323
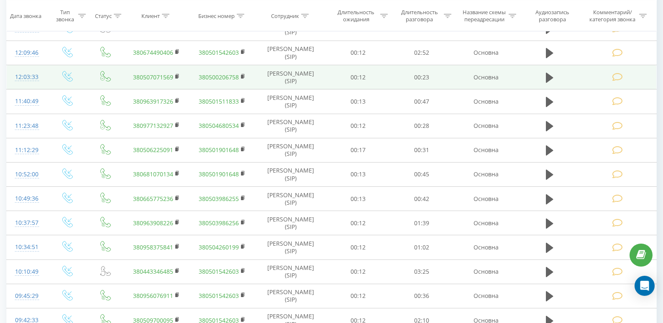
click at [31, 75] on div "12:03:33" at bounding box center [27, 77] width 24 height 16
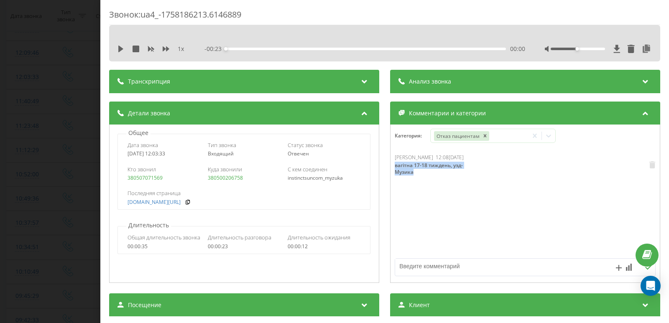
drag, startPoint x: 432, startPoint y: 189, endPoint x: 385, endPoint y: 164, distance: 53.1
click at [385, 164] on div "Детали звонка Общее Дата звонка [DATE] 12:03:33 Тип звонка Входящий Статус звон…" at bounding box center [384, 194] width 551 height 184
click at [23, 125] on div "Звонок : ua4_-1758186213.6146889 1 x - 00:23 00:00 00:00 Транскрипция Для анали…" at bounding box center [334, 161] width 669 height 323
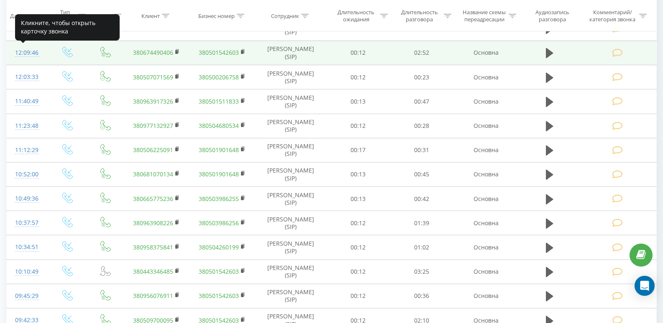
click at [32, 56] on div "12:09:46" at bounding box center [27, 53] width 24 height 16
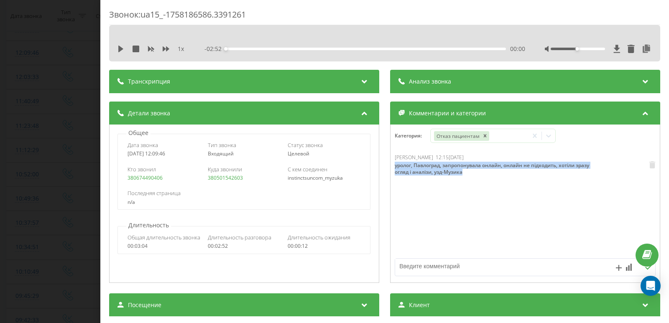
drag, startPoint x: 468, startPoint y: 173, endPoint x: 382, endPoint y: 163, distance: 86.7
click at [382, 163] on div "Детали звонка Общее Дата звонка [DATE] 12:09:46 Тип звонка Входящий Статус звон…" at bounding box center [384, 194] width 551 height 184
click at [48, 72] on div "Звонок : ua15_-1758186586.3391261 1 x - 02:52 00:00 00:00 Транскрипция Для анал…" at bounding box center [334, 161] width 669 height 323
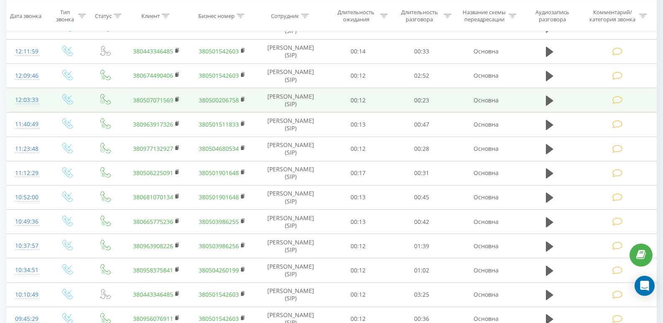
scroll to position [952, 0]
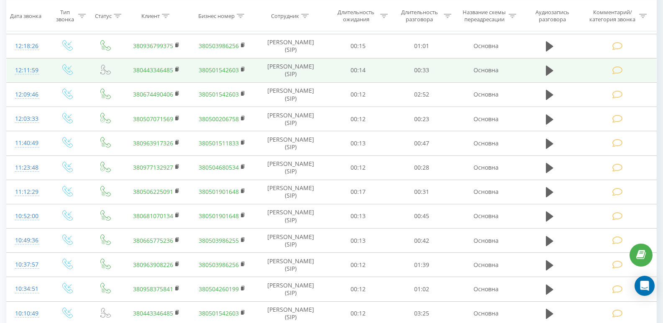
click at [41, 67] on td "12:11:59" at bounding box center [27, 70] width 41 height 24
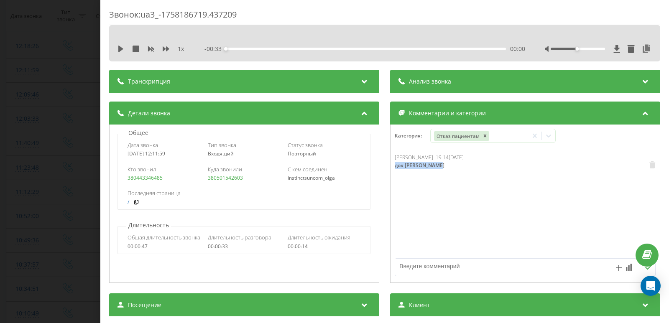
drag, startPoint x: 429, startPoint y: 167, endPoint x: 391, endPoint y: 166, distance: 38.1
click at [391, 166] on div "Ткаченко Ольга Игоревна 19:14, 18 Сентября 2025 док юа - Попович" at bounding box center [525, 204] width 269 height 100
copy div "док юа - Попович"
click at [20, 89] on div "Звонок : ua3_-1758186719.437209 1 x - 00:33 00:00 00:00 Транскрипция Для анализ…" at bounding box center [334, 161] width 669 height 323
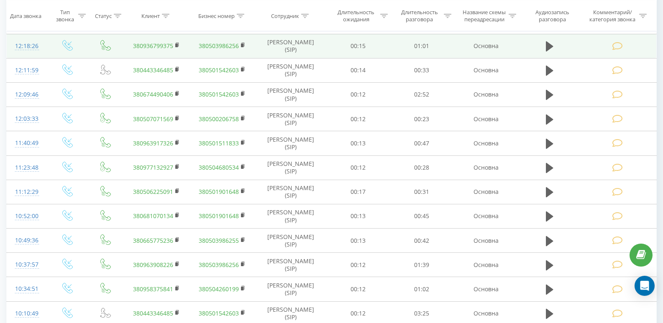
click at [17, 47] on div "12:18:26" at bounding box center [27, 46] width 24 height 16
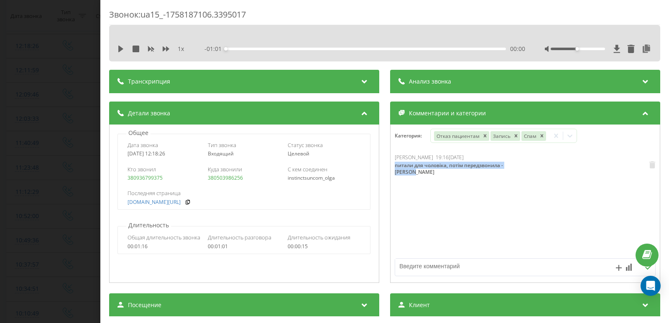
drag, startPoint x: 469, startPoint y: 181, endPoint x: 385, endPoint y: 165, distance: 85.9
click at [385, 165] on div "Детали звонка Общее Дата звонка 2025-09-18 12:18:26 Тип звонка Входящий Статус …" at bounding box center [384, 194] width 551 height 184
copy div "питали для чоловіка, потім передзвонила - Попович"
click at [31, 89] on div "Звонок : ua15_-1758187106.3395017 1 x - 01:01 00:00 00:00 Транскрипция Для анал…" at bounding box center [334, 161] width 669 height 323
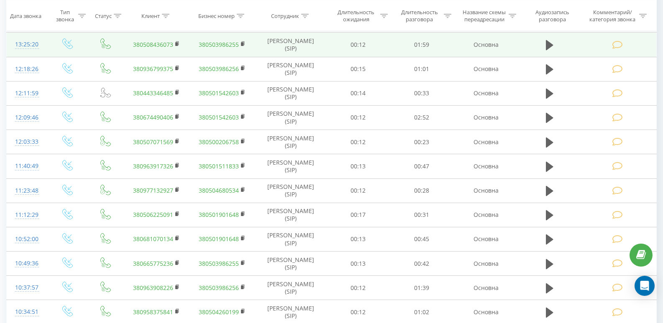
scroll to position [910, 0]
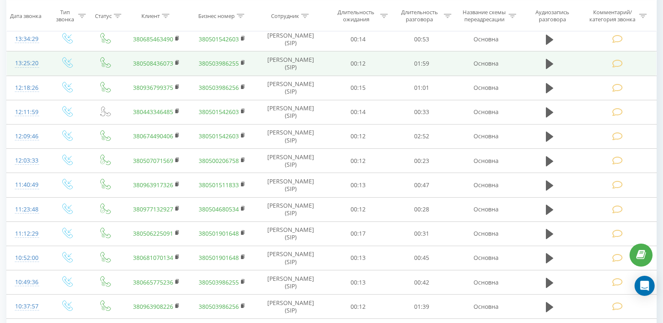
click at [29, 63] on div "13:25:20" at bounding box center [27, 63] width 24 height 16
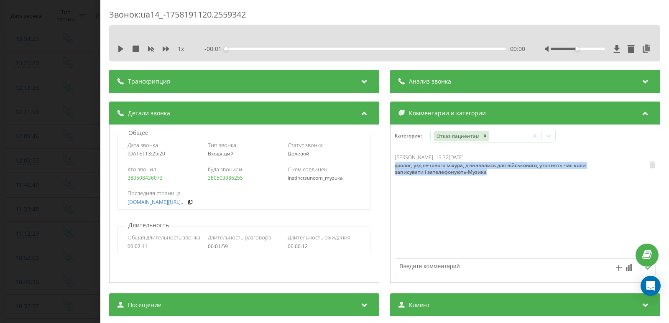
drag, startPoint x: 509, startPoint y: 178, endPoint x: 390, endPoint y: 163, distance: 119.7
click at [391, 163] on div "Анна Музика 13:32, 18 Сентября 2025 уролог, узд сечового міхура, дізнавались дл…" at bounding box center [525, 204] width 269 height 100
copy div "уролог, узд сечового міхура, дізнавались для військового, уточнять час коли зап…"
click at [43, 93] on div "Звонок : ua14_-1758191120.2559342 1 x - 01:59 00:00 00:00 Транскрипция Для анал…" at bounding box center [334, 161] width 669 height 323
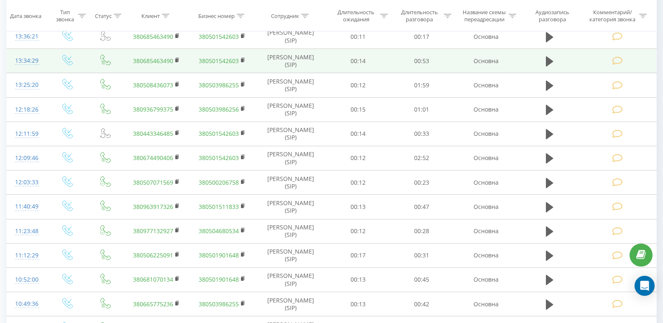
scroll to position [869, 0]
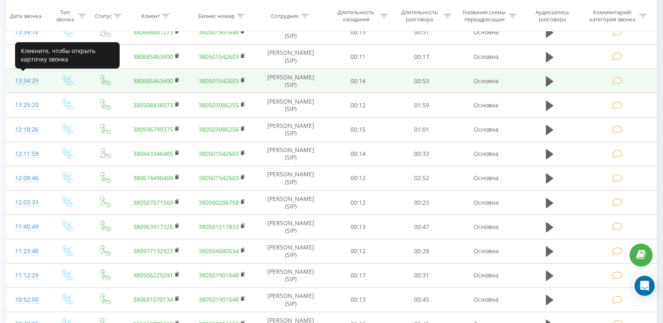
click at [29, 83] on div "13:34:29" at bounding box center [27, 81] width 24 height 16
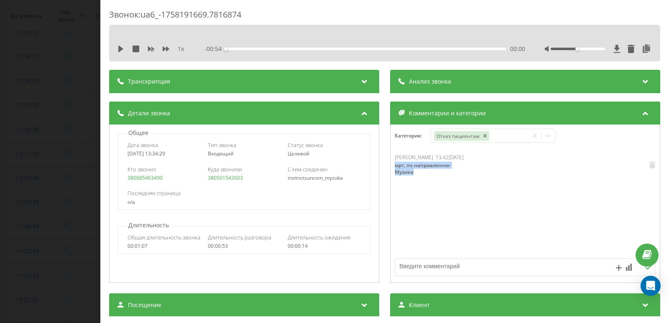
drag, startPoint x: 428, startPoint y: 174, endPoint x: 389, endPoint y: 166, distance: 40.5
click at [391, 166] on div "Анна Музика 13:42, 18 Сентября 2025 мрт, по направленню-Музика" at bounding box center [525, 204] width 269 height 100
copy div "мрт, по направленню-Музика"
click at [52, 86] on div "Звонок : ua6_-1758191669.7816874 1 x - 00:54 00:00 00:00 Транскрипция Для анали…" at bounding box center [334, 161] width 669 height 323
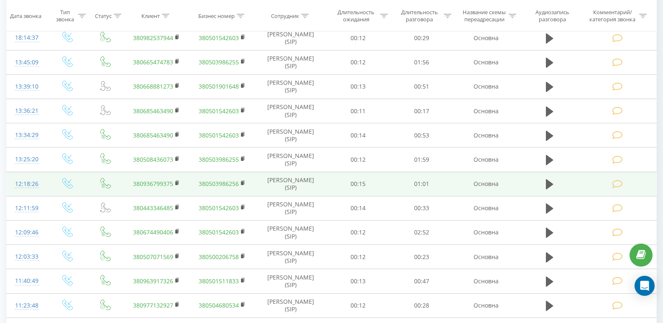
scroll to position [785, 0]
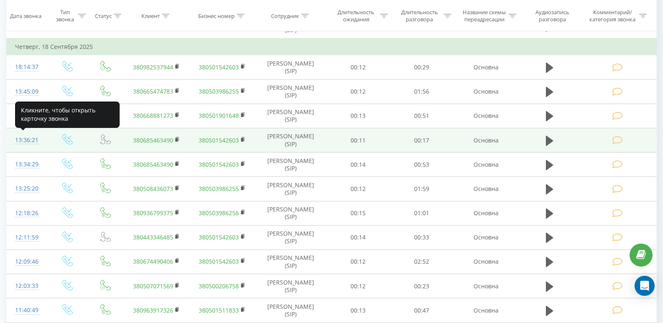
click at [33, 142] on div "13:36:21" at bounding box center [27, 140] width 24 height 16
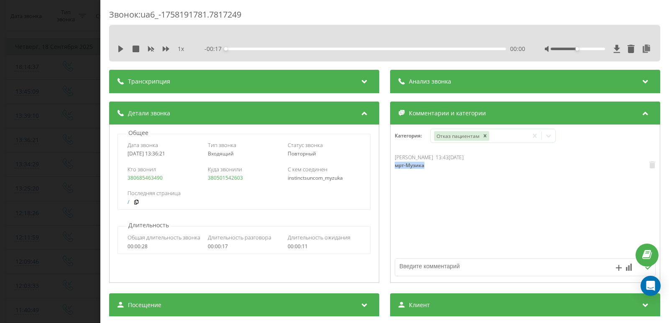
drag, startPoint x: 411, startPoint y: 165, endPoint x: 335, endPoint y: 123, distance: 86.8
click at [391, 165] on div "Анна Музика 13:43, 18 Сентября 2025 мрт-Музика" at bounding box center [525, 204] width 269 height 100
copy div "мрт-Музика"
click at [31, 127] on div "Звонок : ua6_-1758191781.7817249 1 x - 00:17 00:00 00:00 Транскрипция Для анали…" at bounding box center [334, 161] width 669 height 323
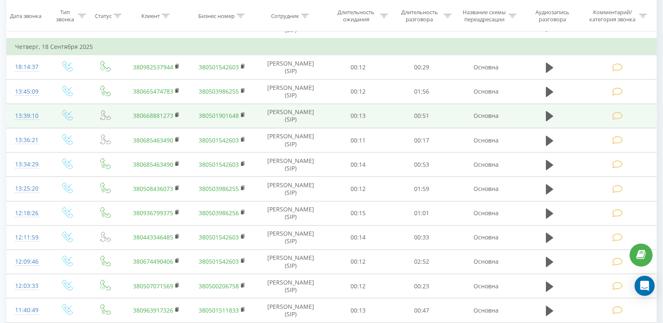
click at [28, 117] on div "13:39:10" at bounding box center [27, 116] width 24 height 16
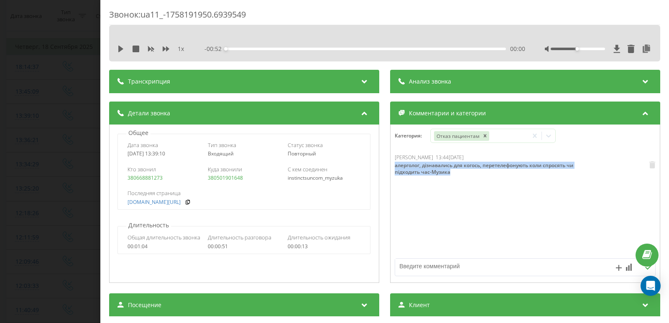
drag, startPoint x: 405, startPoint y: 172, endPoint x: 389, endPoint y: 167, distance: 17.2
click at [391, 167] on div "Анна Музика 13:44, 18 Сентября 2025 алерголог, дізнавались для когось, перетеле…" at bounding box center [525, 204] width 269 height 100
copy div "алерголог, дізнавались для когось, перетелефонують коли спросять чи підходить ч…"
click at [27, 88] on div "Звонок : ua11_-1758191950.6939549 1 x - 00:52 00:00 00:00 Транскрипция Для анал…" at bounding box center [334, 161] width 669 height 323
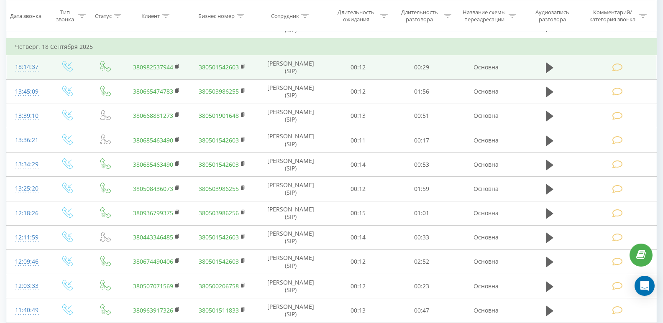
click at [34, 67] on div "18:14:37" at bounding box center [27, 67] width 24 height 16
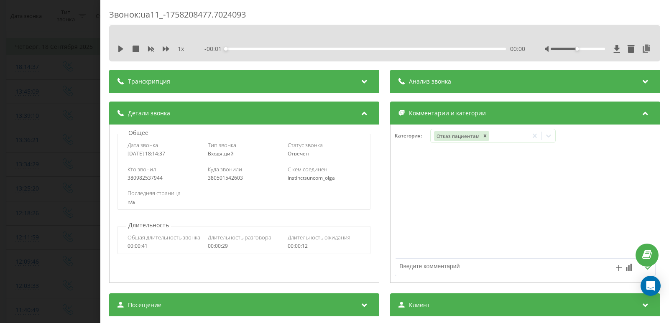
drag, startPoint x: 43, startPoint y: 128, endPoint x: 25, endPoint y: 90, distance: 42.1
click at [43, 126] on div "Звонок : ua11_-1758208477.7024093 1 x - 00:01 00:00 00:00 Транскрипция Для анал…" at bounding box center [334, 161] width 669 height 323
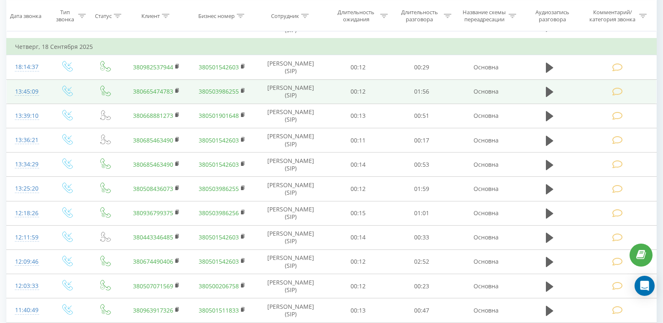
click at [23, 87] on div "13:45:09" at bounding box center [27, 92] width 24 height 16
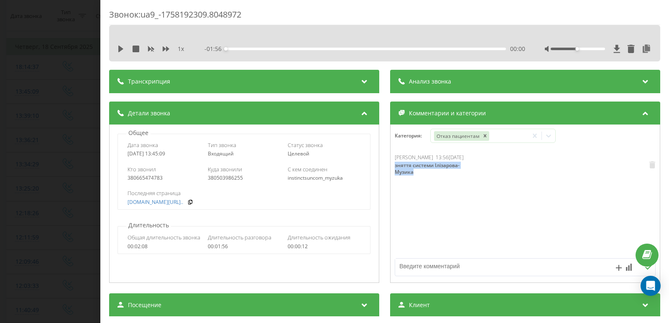
drag, startPoint x: 404, startPoint y: 172, endPoint x: 391, endPoint y: 166, distance: 14.6
click at [391, 166] on div "Анна Музика 13:56, 18 Сентября 2025 зняття системи Ілізарова-Музика" at bounding box center [525, 204] width 269 height 100
copy div "зняття системи Ілізарова-Музика"
click at [20, 110] on div "Звонок : ua9_-1758192309.8048972 1 x - 01:56 00:00 00:00 Транскрипция Для анали…" at bounding box center [334, 161] width 669 height 323
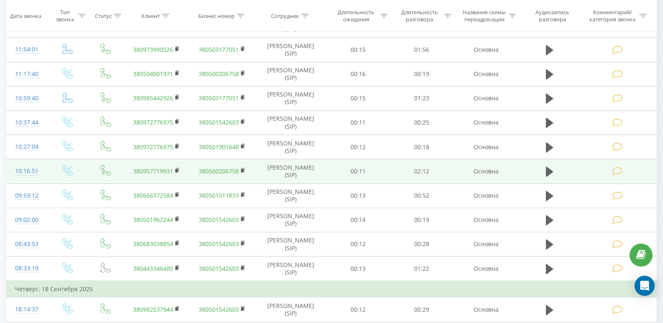
scroll to position [544, 0]
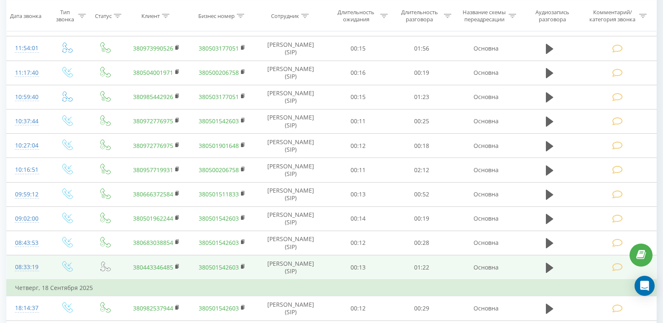
click at [34, 264] on div "08:33:19" at bounding box center [27, 267] width 24 height 16
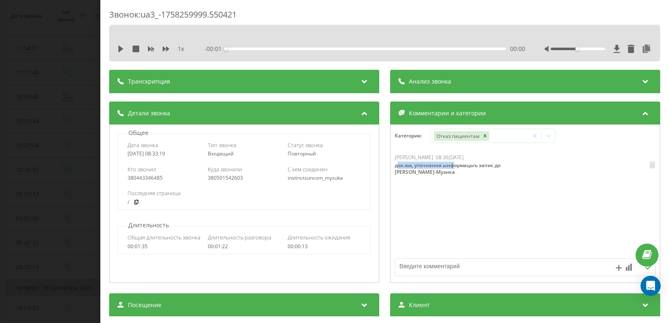
drag, startPoint x: 450, startPoint y: 169, endPoint x: 489, endPoint y: 182, distance: 41.4
click at [396, 166] on div "док.юа, уточнення ынформацыъ запис до Болокадзе-Музика" at bounding box center [462, 168] width 134 height 13
drag, startPoint x: 453, startPoint y: 180, endPoint x: 389, endPoint y: 161, distance: 66.7
click at [391, 161] on div "Анна Музика 08:36, 19 Сентября 2025 док.юа, уточнення ынформацыъ запис до Болок…" at bounding box center [525, 204] width 269 height 100
copy div "док.юа, уточнення ынформацыъ запис до Болокадзе-Музика"
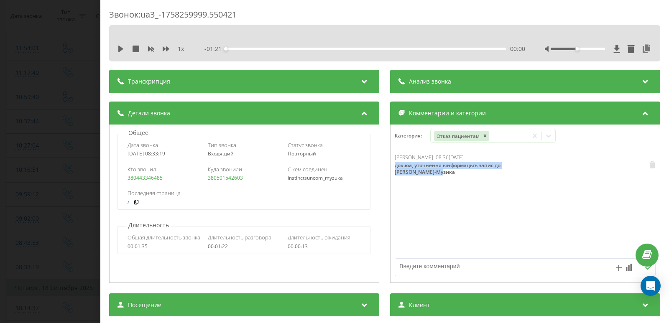
click at [38, 97] on div "Звонок : ua3_-1758259999.550421 1 x - 01:21 00:00 00:00 Транскрипция Для анализ…" at bounding box center [334, 161] width 669 height 323
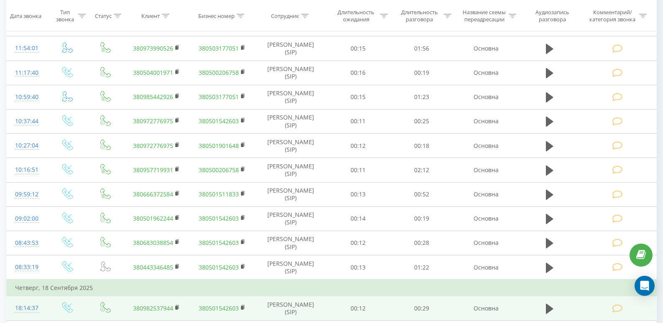
click at [30, 311] on div "18:14:37" at bounding box center [27, 308] width 24 height 16
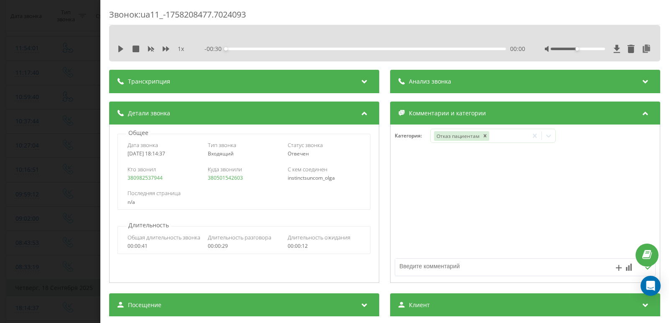
click at [28, 102] on div "Звонок : ua11_-1758208477.7024093 1 x - 00:30 00:00 00:00 Транскрипция Для анал…" at bounding box center [334, 161] width 669 height 323
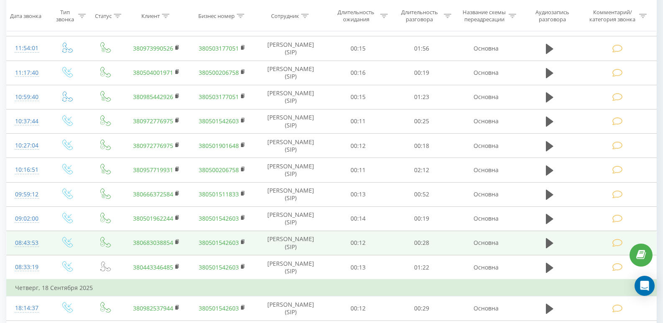
click at [31, 241] on div "08:43:53" at bounding box center [27, 243] width 24 height 16
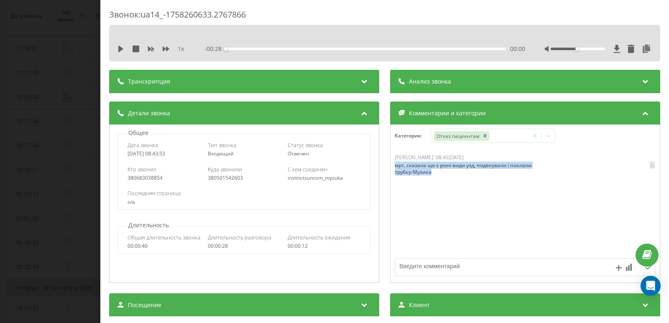
drag, startPoint x: 432, startPoint y: 178, endPoint x: 390, endPoint y: 165, distance: 43.8
click at [391, 165] on div "Анна Музика 08:45, 19 Сентября 2025 мрт, сказала що є різні види узд, подякувал…" at bounding box center [525, 204] width 269 height 100
copy div "мрт, сказала що є різні види узд, подякували і поклали трубку-Музика"
drag, startPoint x: 34, startPoint y: 102, endPoint x: 37, endPoint y: 126, distance: 24.0
click at [34, 104] on div "Звонок : ua14_-1758260633.2767866 1 x - 00:28 00:00 00:00 Транскрипция Для анал…" at bounding box center [334, 161] width 669 height 323
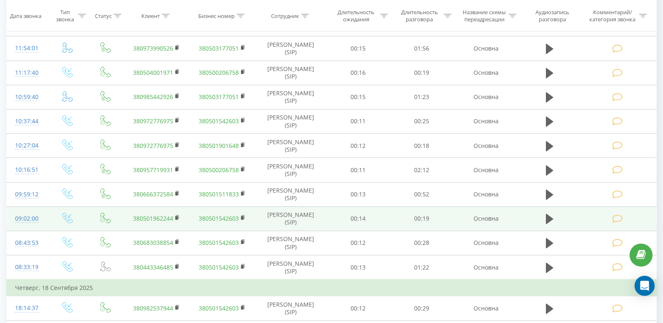
click at [28, 219] on div "09:02:00" at bounding box center [27, 219] width 24 height 16
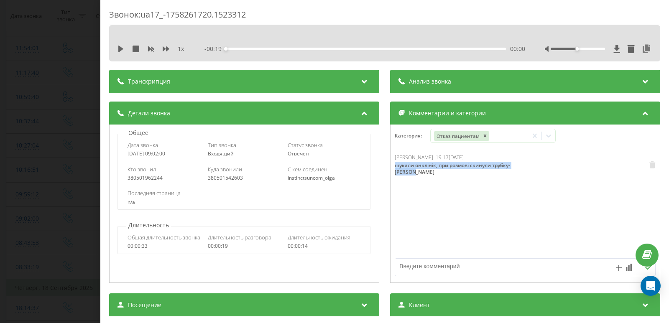
drag, startPoint x: 436, startPoint y: 177, endPoint x: 390, endPoint y: 165, distance: 48.1
click at [391, 165] on div "Ткаченко Ольга Игоревна 19:17, 19 Сентября 2025 шукали онклінік, при розмові ск…" at bounding box center [525, 204] width 269 height 100
copy div "шукали онклінік, при розмові скинули трубку-Попович"
click at [64, 73] on div "Звонок : ua17_-1758261720.1523312 1 x - 00:19 00:00 00:00 Транскрипция Для анал…" at bounding box center [334, 161] width 669 height 323
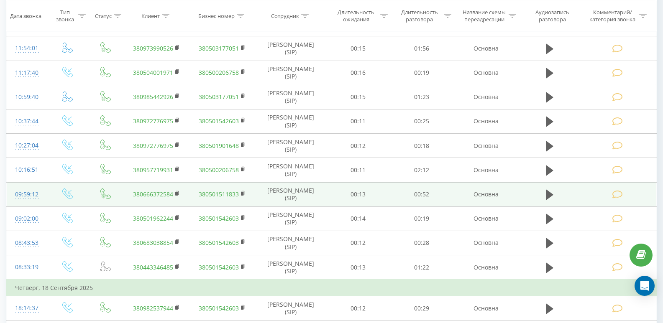
click at [33, 199] on div "09:59:12" at bounding box center [27, 195] width 24 height 16
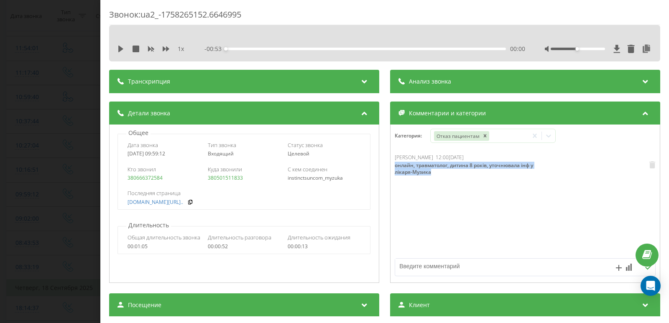
drag, startPoint x: 416, startPoint y: 174, endPoint x: 392, endPoint y: 165, distance: 25.0
click at [392, 165] on div "Анна Музика 12:00, 19 Сентября 2025 онлайн, травматолог, дитина 8 років, уточню…" at bounding box center [525, 204] width 269 height 100
click at [72, 102] on div "Звонок : ua2_-1758265152.6646995 1 x - 00:53 00:00 00:00 Транскрипция Для анали…" at bounding box center [334, 161] width 669 height 323
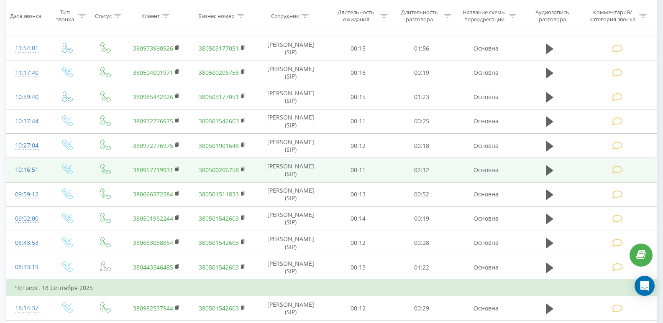
click at [33, 165] on div "10:16:51" at bounding box center [27, 170] width 24 height 16
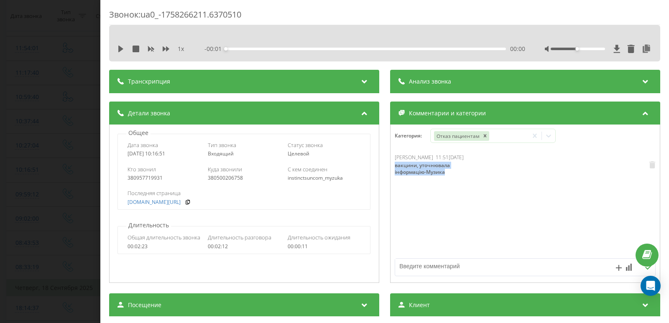
drag, startPoint x: 450, startPoint y: 180, endPoint x: 325, endPoint y: 108, distance: 144.8
click at [391, 164] on div "Анна Музика 11:51, 19 Сентября 2025 вакцини, уточнювала інформацію-Музика" at bounding box center [525, 204] width 269 height 100
click at [18, 153] on div "Звонок : ua0_-1758266211.6370510 1 x - 02:12 00:00 00:00 Транскрипция Для анали…" at bounding box center [334, 161] width 669 height 323
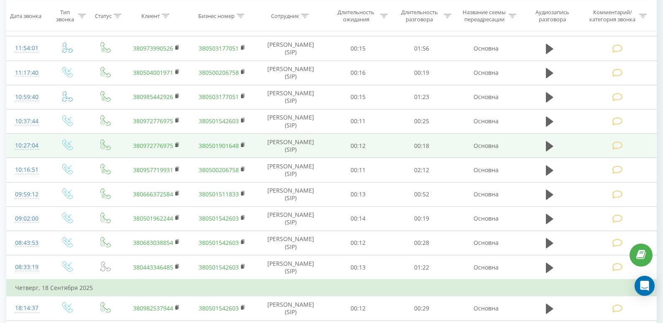
click at [31, 144] on div "10:27:04" at bounding box center [27, 146] width 24 height 16
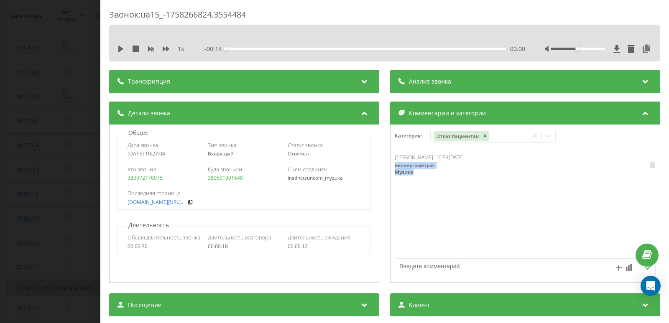
drag, startPoint x: 460, startPoint y: 174, endPoint x: 384, endPoint y: 166, distance: 76.6
click at [384, 166] on div "Детали звонка Общее Дата звонка 2025-09-19 10:27:04 Тип звонка Входящий Статус …" at bounding box center [384, 194] width 551 height 184
click at [56, 91] on div "Звонок : ua15_-1758266824.3554484 1 x - 00:18 00:00 00:00 Транскрипция Для анал…" at bounding box center [334, 161] width 669 height 323
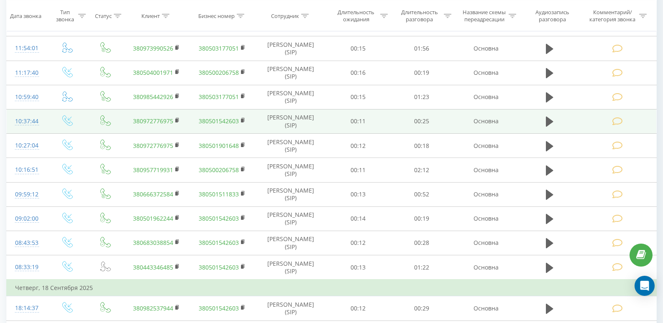
click at [29, 116] on div "10:37:44" at bounding box center [27, 121] width 24 height 16
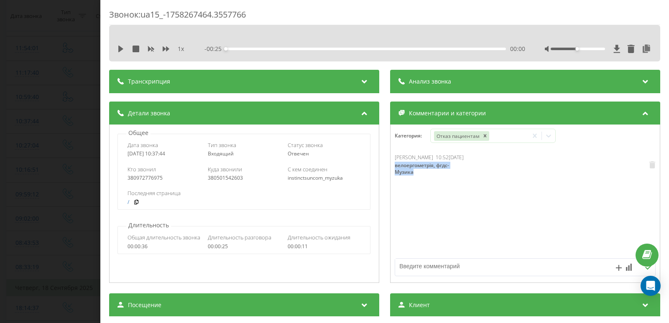
drag, startPoint x: 397, startPoint y: 172, endPoint x: 388, endPoint y: 164, distance: 12.2
click at [391, 164] on div "Анна Музика 10:52, 19 Сентября 2025 велоергометрія, фгдс-Музика" at bounding box center [525, 204] width 269 height 100
click at [11, 98] on div "Звонок : ua15_-1758267464.3557766 1 x - 00:25 00:00 00:00 Транскрипция Для анал…" at bounding box center [334, 161] width 669 height 323
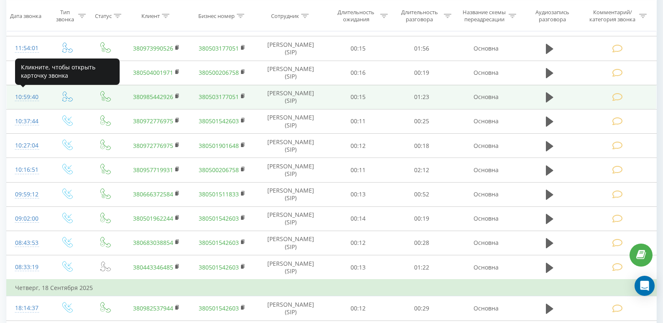
click at [36, 95] on div "10:59:40" at bounding box center [27, 97] width 24 height 16
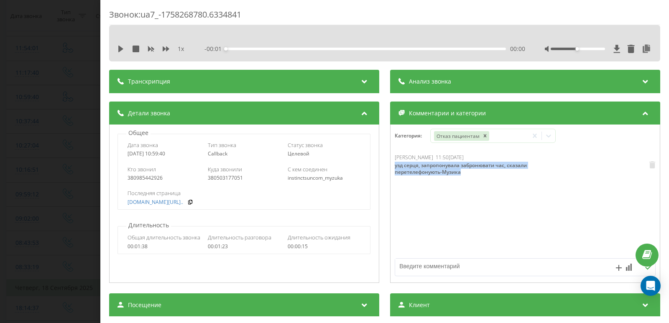
drag, startPoint x: 460, startPoint y: 175, endPoint x: 389, endPoint y: 166, distance: 72.1
click at [391, 166] on div "Анна Музика 11:50, 19 Сентября 2025 узд серця, запропонувала забронювати час, с…" at bounding box center [525, 204] width 269 height 100
click at [59, 119] on div "Звонок : ua7_-1758268780.6334841 1 x - 01:32 00:00 00:00 Транскрипция Для анали…" at bounding box center [334, 161] width 669 height 323
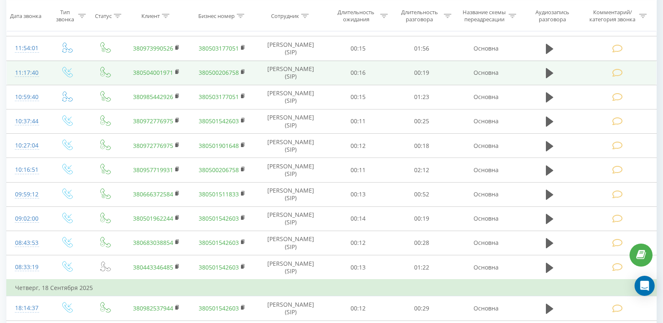
click at [23, 72] on div "11:17:40" at bounding box center [27, 73] width 24 height 16
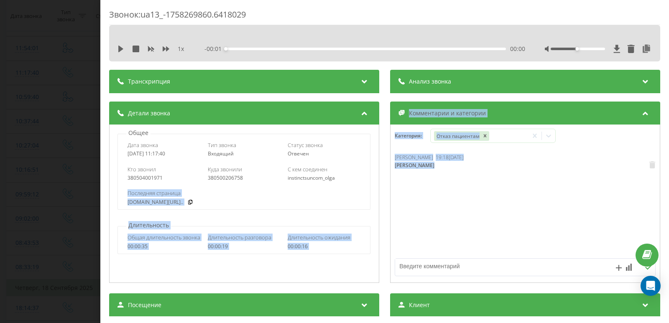
drag, startPoint x: 426, startPoint y: 175, endPoint x: 381, endPoint y: 173, distance: 44.8
click at [381, 173] on div "Детали звонка Общее Дата звонка 2025-09-19 11:17:40 Тип звонка Входящий Статус …" at bounding box center [384, 194] width 551 height 184
click at [395, 156] on span "[PERSON_NAME]" at bounding box center [414, 157] width 38 height 7
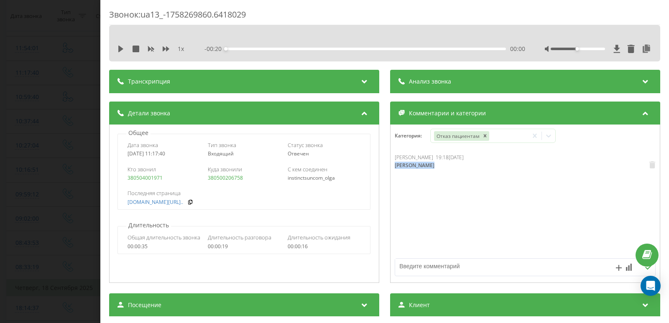
drag, startPoint x: 430, startPoint y: 167, endPoint x: 389, endPoint y: 167, distance: 41.0
click at [391, 167] on div "Ткаченко Ольга Игоревна 19:18, 19 Сентября 2025 мрт - Попович" at bounding box center [525, 204] width 269 height 100
click at [30, 130] on div "Звонок : ua13_-1758269860.6418029 1 x - 00:20 00:00 00:00 Транскрипция Для анал…" at bounding box center [334, 161] width 669 height 323
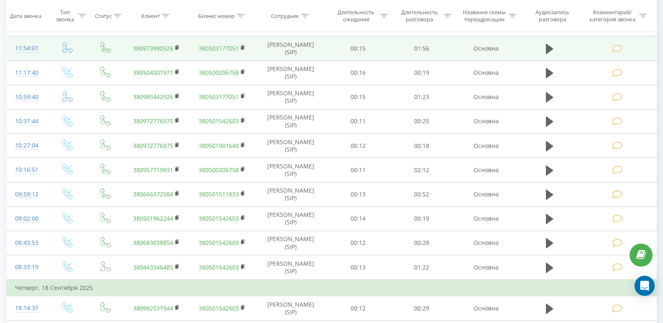
click at [26, 56] on div "11:54:01" at bounding box center [27, 48] width 24 height 16
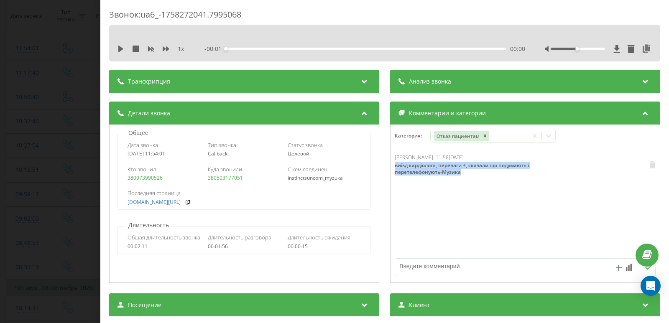
drag, startPoint x: 470, startPoint y: 180, endPoint x: 388, endPoint y: 164, distance: 84.5
click at [391, 164] on div "Анна Музика 11:58, 19 Сентября 2025 виїзд кардіолога, переваги +, сказали що по…" at bounding box center [525, 204] width 269 height 100
click at [28, 157] on div "Звонок : ua6_-1758272041.7995068 1 x - 02:04 00:00 00:00 Транскрипция Для анали…" at bounding box center [334, 161] width 669 height 323
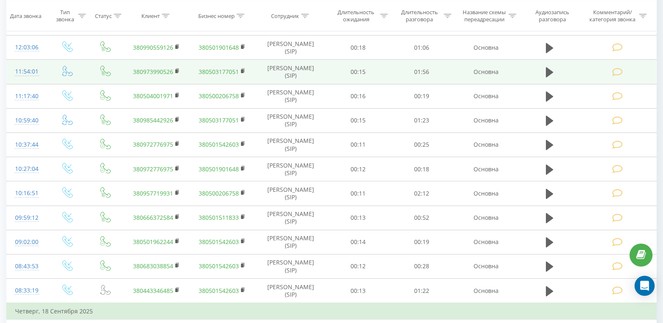
scroll to position [502, 0]
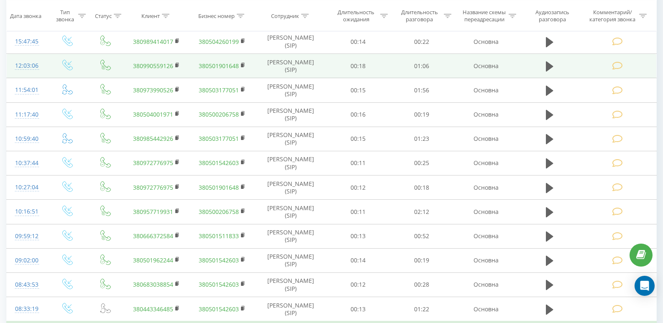
click at [33, 66] on div "12:03:06" at bounding box center [27, 66] width 24 height 16
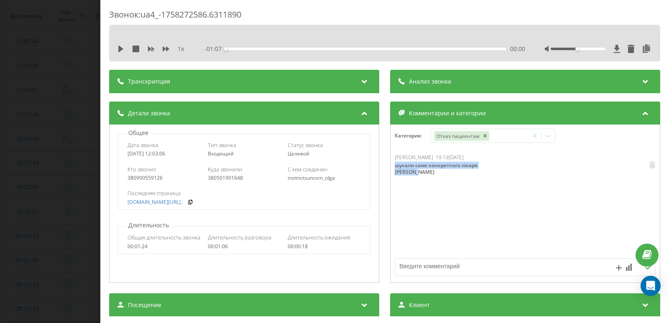
drag, startPoint x: 427, startPoint y: 177, endPoint x: 386, endPoint y: 161, distance: 43.7
click at [386, 161] on div "Детали звонка Общее Дата звонка 2025-09-19 12:03:06 Тип звонка Входящий Статус …" at bounding box center [384, 194] width 551 height 184
click at [37, 141] on div "Звонок : ua4_-1758272586.6311890 1 x - 01:07 00:00 00:00 Транскрипция Для анали…" at bounding box center [334, 161] width 669 height 323
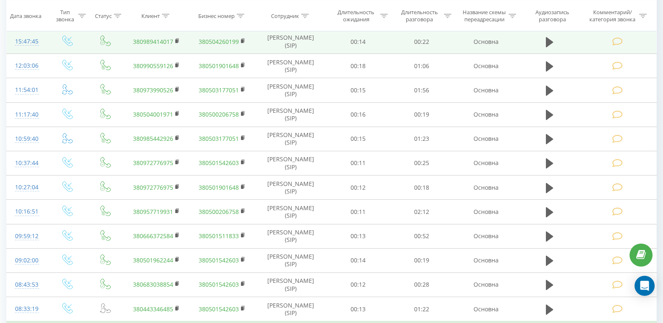
click at [33, 46] on div "15:47:45" at bounding box center [27, 41] width 24 height 16
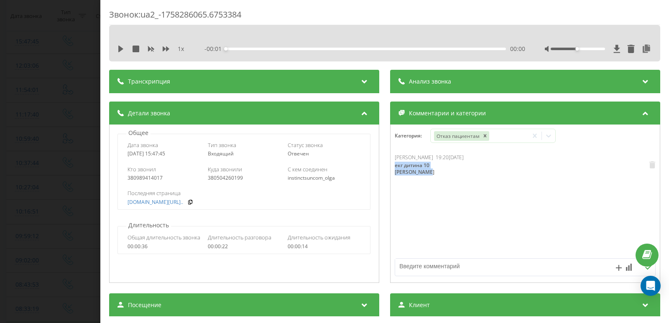
drag, startPoint x: 419, startPoint y: 168, endPoint x: 385, endPoint y: 167, distance: 33.9
click at [385, 167] on div "Детали звонка Общее Дата звонка 2025-09-19 15:47:45 Тип звонка Входящий Статус …" at bounding box center [384, 194] width 551 height 184
click at [49, 106] on div "Звонок : ua2_-1758286065.6753384 1 x - 00:23 00:00 00:00 Транскрипция Для анали…" at bounding box center [334, 161] width 669 height 323
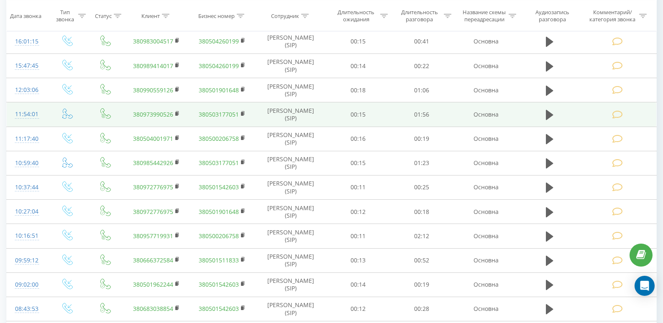
scroll to position [460, 0]
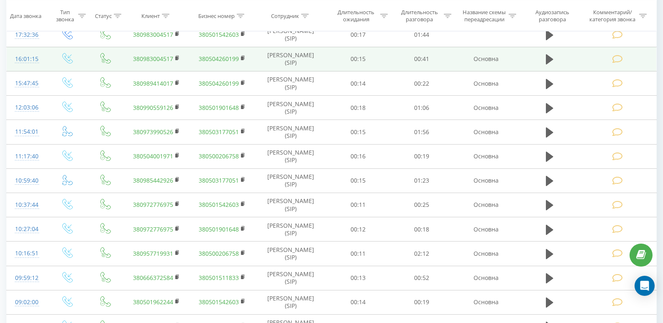
click at [26, 58] on div "16:01:15" at bounding box center [27, 59] width 24 height 16
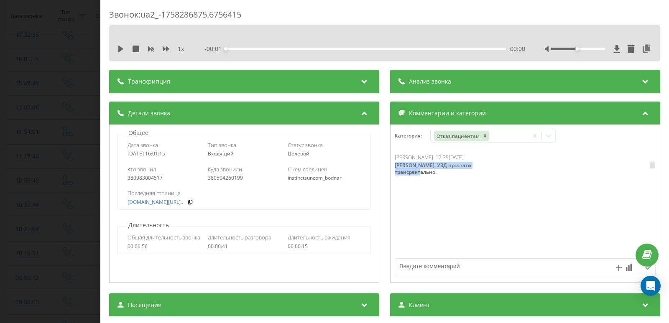
drag, startPoint x: 454, startPoint y: 171, endPoint x: 393, endPoint y: 162, distance: 61.7
click at [395, 162] on div "Удовика. УЗД простати трансректально." at bounding box center [443, 168] width 96 height 13
click at [436, 172] on div "Удовика. УЗД простати трансректально." at bounding box center [443, 168] width 96 height 13
drag, startPoint x: 446, startPoint y: 174, endPoint x: 381, endPoint y: 159, distance: 67.3
click at [395, 165] on div "Удовика. УЗД простати трансректально." at bounding box center [443, 168] width 96 height 13
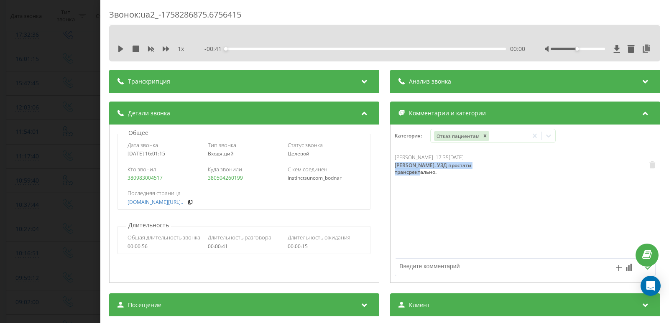
click at [81, 112] on div "Звонок : ua2_-1758286875.6756415 1 x - 00:41 00:00 00:00 Транскрипция Для анали…" at bounding box center [334, 161] width 669 height 323
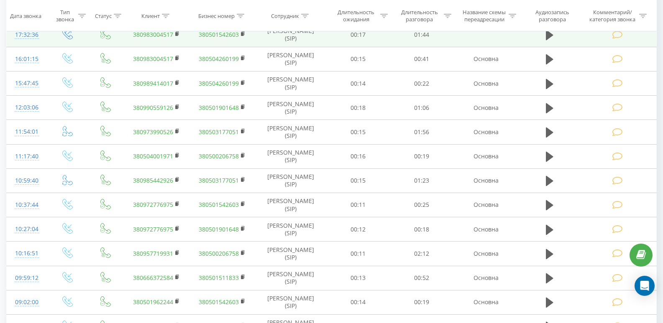
click at [34, 43] on td "17:32:36" at bounding box center [27, 35] width 41 height 24
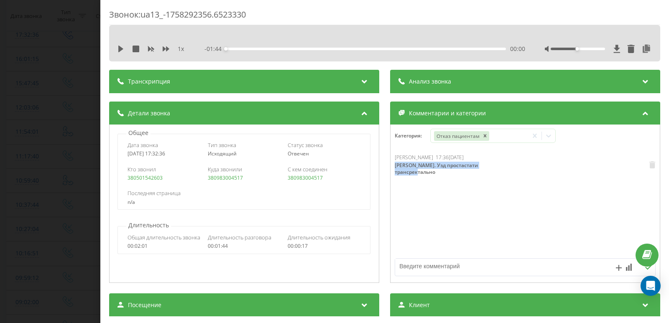
drag, startPoint x: 384, startPoint y: 167, endPoint x: 388, endPoint y: 164, distance: 5.1
click at [391, 164] on div "Ткаченко Ольга Игоревна 17:36, 19 Сентября 2025 Удовика. Узд простастати транср…" at bounding box center [525, 204] width 269 height 100
click at [66, 93] on div "Звонок : ua13_-1758292356.6523330 1 x - 01:44 00:00 00:00 Транскрипция Для анал…" at bounding box center [334, 161] width 669 height 323
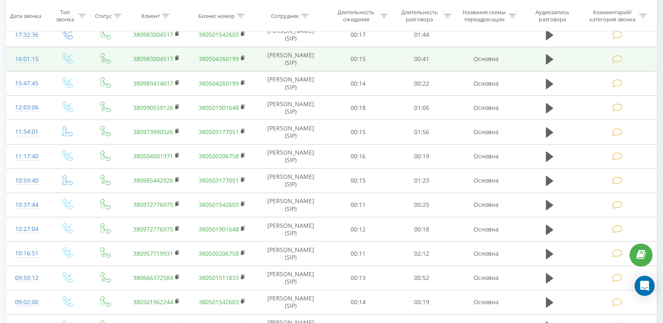
click at [28, 65] on div "16:01:15" at bounding box center [27, 59] width 24 height 16
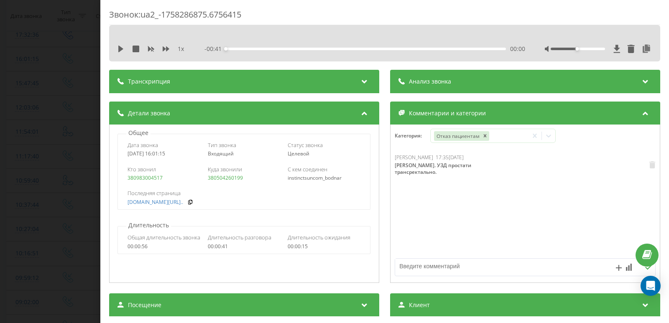
click at [0, 128] on div "Звонок : ua2_-1758286875.6756415 1 x - 00:41 00:00 00:00 Транскрипция Для анали…" at bounding box center [334, 161] width 669 height 323
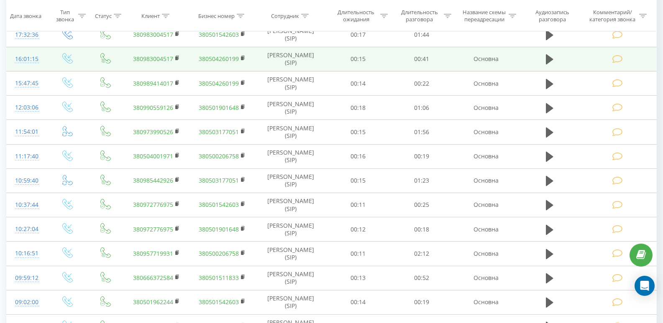
scroll to position [418, 0]
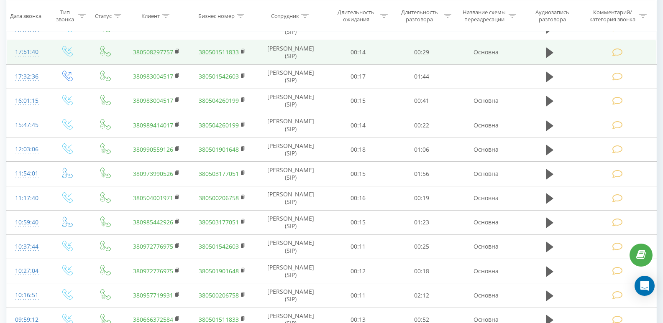
click at [37, 58] on div "17:51:40" at bounding box center [27, 52] width 24 height 16
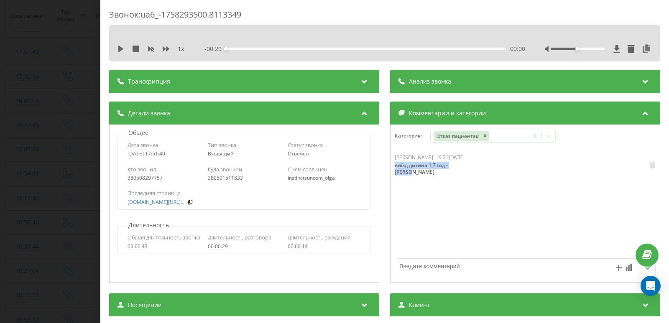
drag, startPoint x: 468, startPoint y: 171, endPoint x: 396, endPoint y: 165, distance: 71.4
click at [391, 167] on div "Ткаченко Ольга Игоревна 19:21, 19 Сентября 2025 виїзд дитина 1,7 год - попович" at bounding box center [525, 204] width 269 height 100
drag, startPoint x: 487, startPoint y: 159, endPoint x: 483, endPoint y: 168, distance: 10.1
click at [483, 163] on div "Ткаченко Ольга Игоревна 19:21, 19 Сентября 2025 виїзд дитина 1,7 год - попович" at bounding box center [442, 166] width 94 height 24
click at [442, 175] on div "Ткаченко Ольга Игоревна 19:21, 19 Сентября 2025 виїзд дитина 1,7 год - попович" at bounding box center [525, 204] width 269 height 100
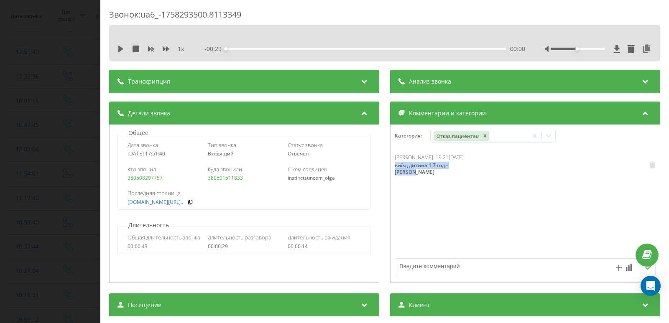
drag, startPoint x: 475, startPoint y: 168, endPoint x: 391, endPoint y: 167, distance: 83.6
click at [395, 167] on div "виїзд дитина 1,7 год - попович" at bounding box center [432, 168] width 75 height 13
click at [32, 98] on div "Звонок : ua6_-1758293500.8113349 1 x - 00:29 00:00 00:00 Транскрипция Для анали…" at bounding box center [334, 161] width 669 height 323
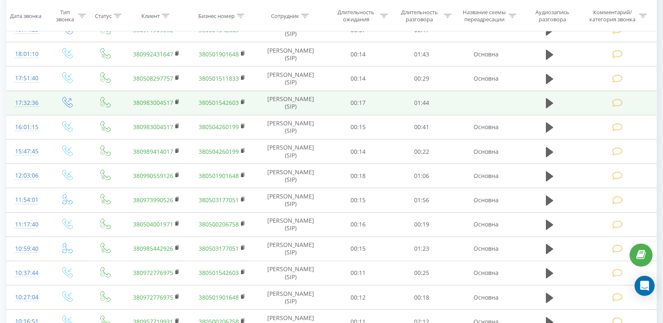
scroll to position [376, 0]
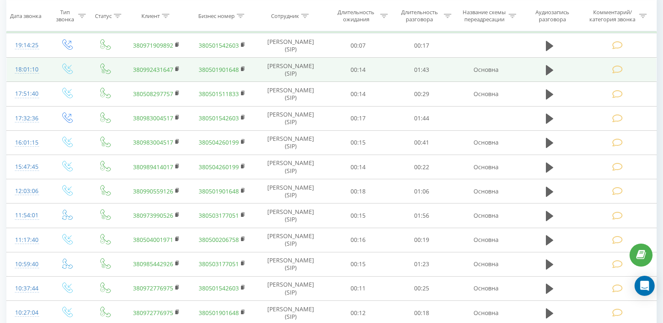
click at [29, 69] on div "18:01:10" at bounding box center [27, 69] width 24 height 16
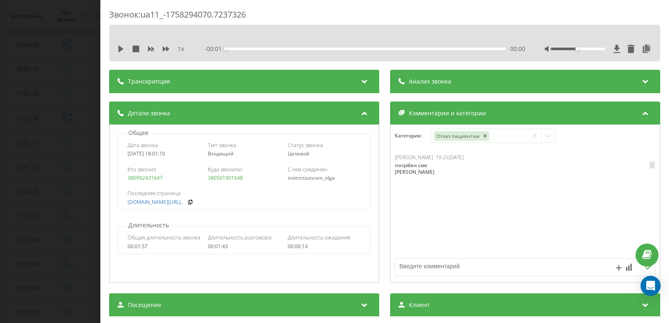
drag, startPoint x: 488, startPoint y: 171, endPoint x: 391, endPoint y: 169, distance: 97.0
click at [395, 169] on div "Ткаченко Ольга Игоревна 19:25, 19 Сентября 2025 потрібен сме стаціонар - Попович" at bounding box center [432, 166] width 74 height 24
click at [58, 121] on div "Звонок : ua11_-1758294070.7237326 1 x - 01:43 00:00 00:00 Транскрипция Для анал…" at bounding box center [334, 161] width 669 height 323
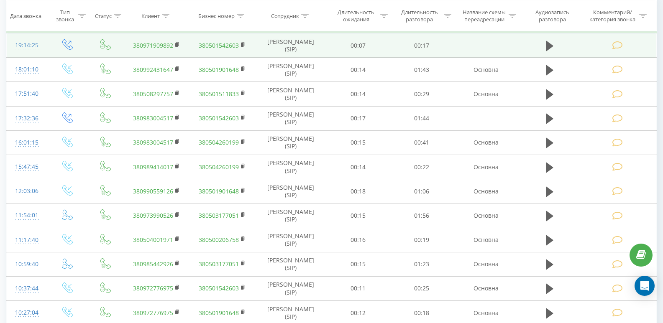
click at [25, 46] on div "19:14:25" at bounding box center [27, 45] width 24 height 16
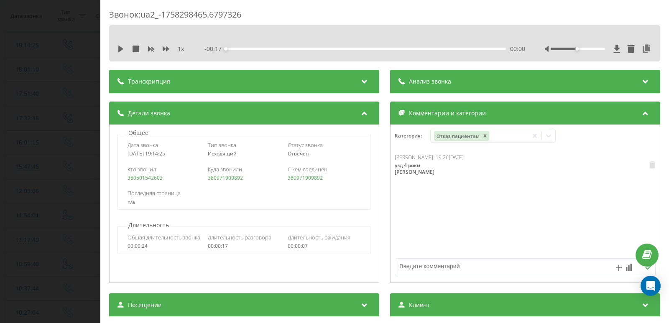
drag, startPoint x: 451, startPoint y: 167, endPoint x: 393, endPoint y: 166, distance: 57.7
click at [395, 166] on div "узд 4 роки дитині - Попович" at bounding box center [422, 168] width 55 height 13
click at [415, 171] on div "Ткаченко Ольга Игоревна 19:26, 19 Сентября 2025 узд 4 роки дитині - Попович" at bounding box center [525, 204] width 269 height 100
drag, startPoint x: 423, startPoint y: 164, endPoint x: 393, endPoint y: 162, distance: 29.7
click at [395, 162] on div "узд 4 роки дитині - Попович" at bounding box center [422, 168] width 55 height 13
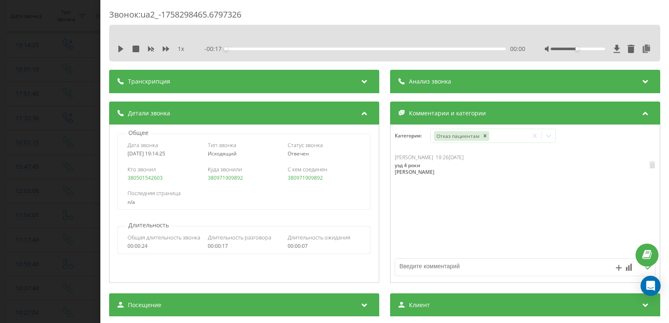
click at [432, 171] on div "Ткаченко Ольга Игоревна 19:26, 19 Сентября 2025 узд 4 роки дитині - Попович" at bounding box center [525, 204] width 269 height 100
drag, startPoint x: 472, startPoint y: 167, endPoint x: 387, endPoint y: 169, distance: 85.3
click at [390, 169] on div "Категория : Отказ пациентам Ткаченко Ольга Игоревна 19:26, 19 Сентября 2025 узд…" at bounding box center [525, 204] width 270 height 159
drag, startPoint x: 0, startPoint y: 99, endPoint x: 372, endPoint y: 271, distance: 410.2
click at [366, 276] on div "Звонок : ua2_-1758298465.6797326 1 x - 00:17 00:00 00:00 Транскрипция Для анали…" at bounding box center [334, 161] width 669 height 323
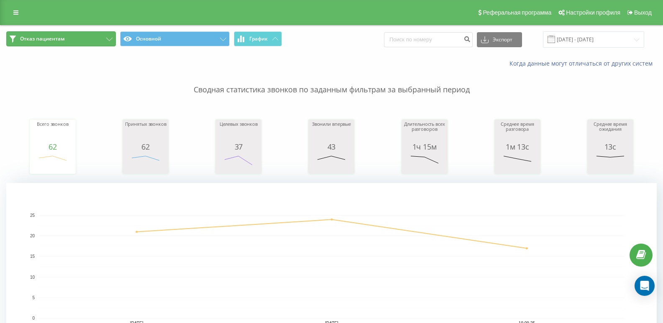
click at [53, 36] on span "Отказ пациентам" at bounding box center [42, 39] width 44 height 7
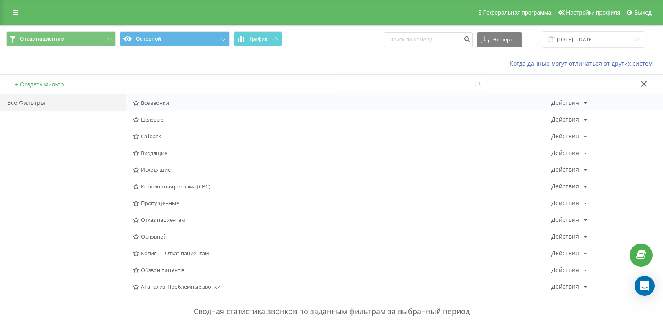
click at [174, 102] on span "Все звонки" at bounding box center [342, 103] width 418 height 6
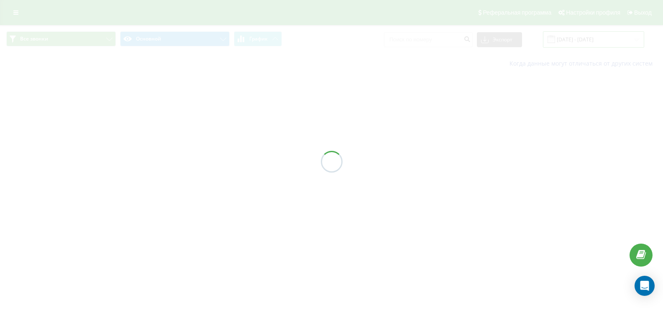
click at [587, 42] on input "[DATE] - [DATE]" at bounding box center [593, 39] width 101 height 16
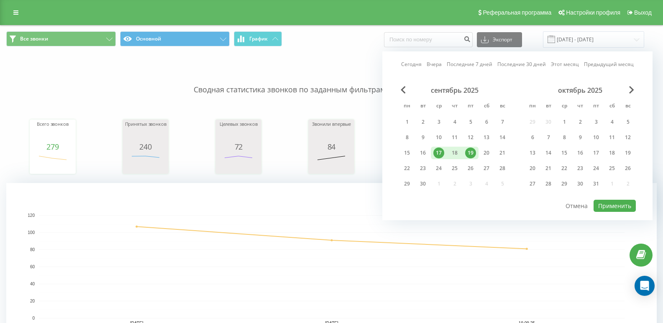
click at [403, 59] on div "Сегодня Вчера Последние 7 дней Последние 30 дней Этот месяц Предыдущий месяц се…" at bounding box center [517, 135] width 270 height 169
click at [416, 64] on link "Сегодня" at bounding box center [411, 64] width 20 height 8
click at [601, 207] on button "Применить" at bounding box center [614, 206] width 42 height 12
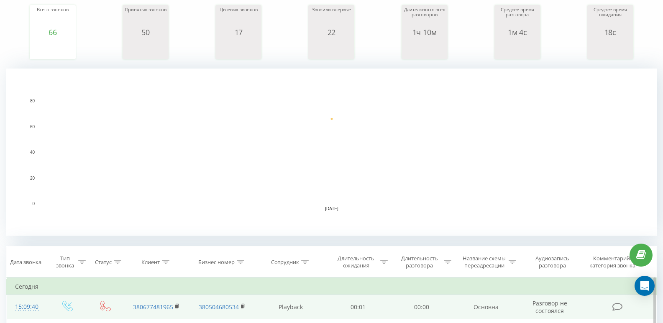
scroll to position [251, 0]
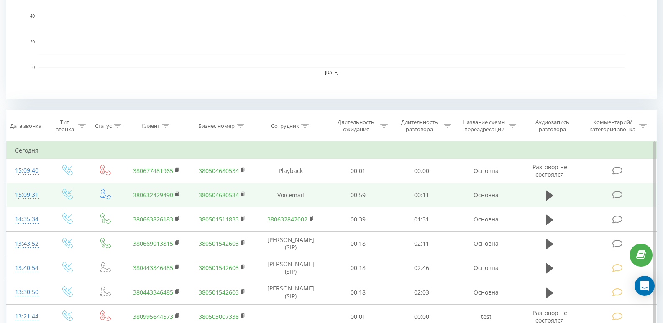
click at [31, 190] on div "15:09:31" at bounding box center [27, 195] width 24 height 16
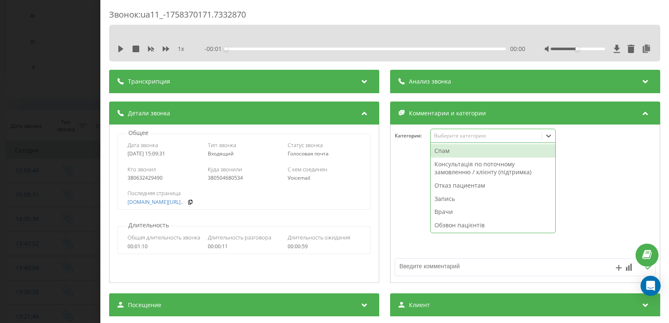
click at [437, 130] on div "Выберите категорию" at bounding box center [492, 136] width 125 height 14
click at [442, 150] on div "Спам" at bounding box center [493, 150] width 125 height 13
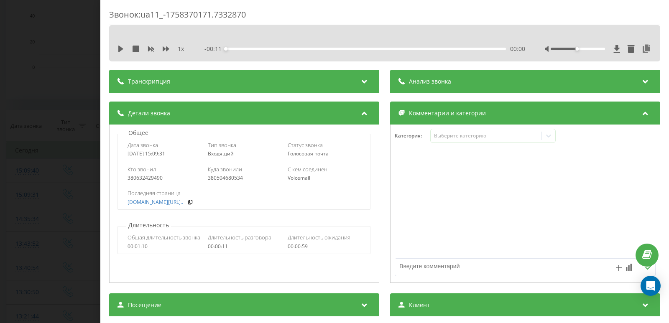
click at [65, 141] on div "Звонок : ua11_-1758370171.7332870 1 x - 00:11 00:00 00:00 Транскрипция Для анал…" at bounding box center [334, 161] width 669 height 323
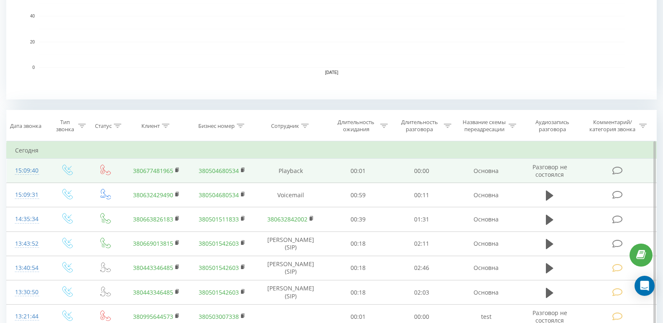
click at [23, 175] on div at bounding box center [27, 174] width 24 height 0
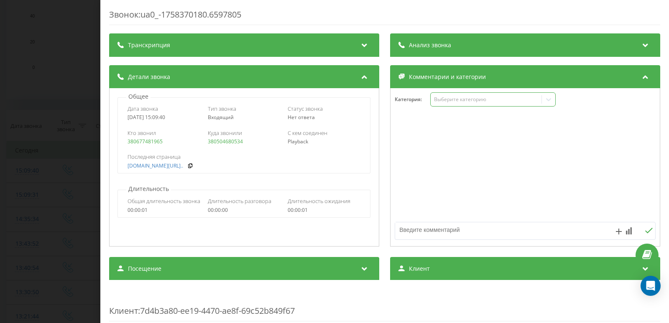
click at [466, 97] on div "Выберите категорию" at bounding box center [486, 99] width 105 height 7
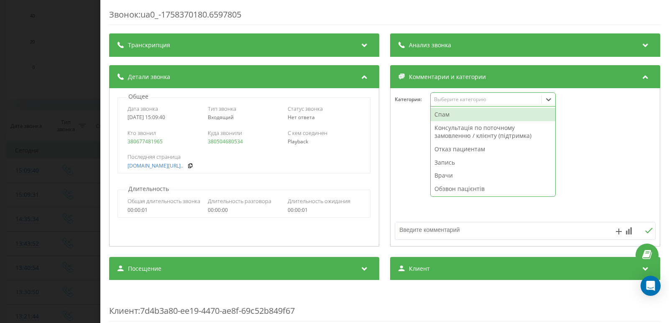
click at [456, 110] on div "Спам" at bounding box center [493, 114] width 125 height 13
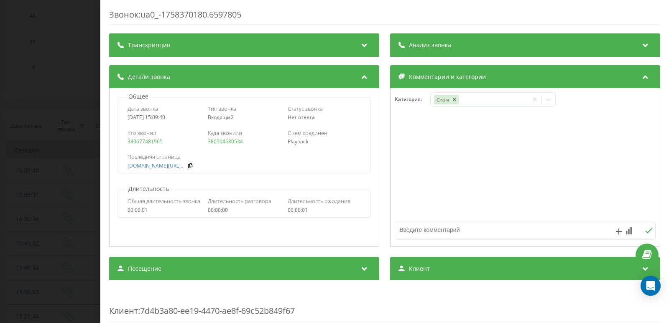
click at [139, 110] on span "Дата звонка" at bounding box center [143, 109] width 31 height 8
click at [0, 116] on div "Звонок : ua0_-1758370180.6597805 Транскрипция Для анализа AI будущих звонков на…" at bounding box center [334, 161] width 669 height 323
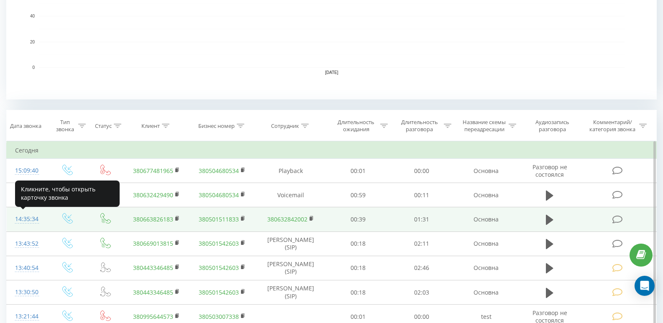
click at [20, 220] on div "14:35:34" at bounding box center [27, 219] width 24 height 16
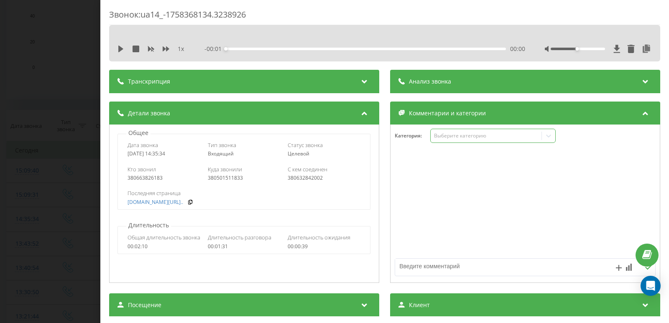
click at [451, 138] on div "Выберите категорию" at bounding box center [486, 136] width 105 height 7
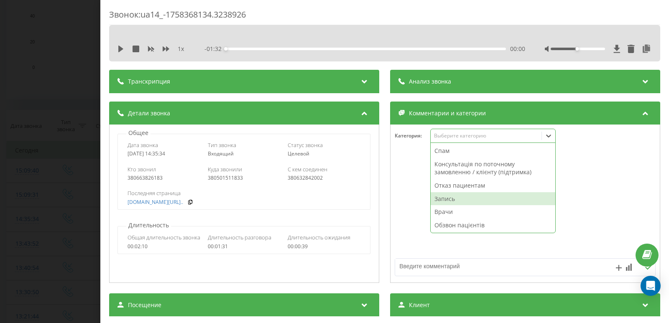
click at [444, 198] on div "Запись" at bounding box center [493, 198] width 125 height 13
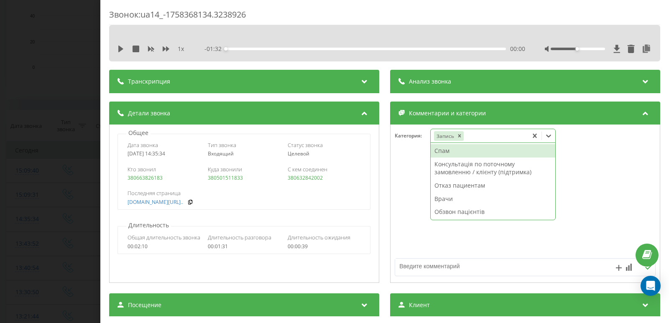
click at [24, 138] on div "Звонок : ua14_-1758368134.3238926 1 x - 01:32 00:00 00:00 Транскрипция Для анал…" at bounding box center [334, 161] width 669 height 323
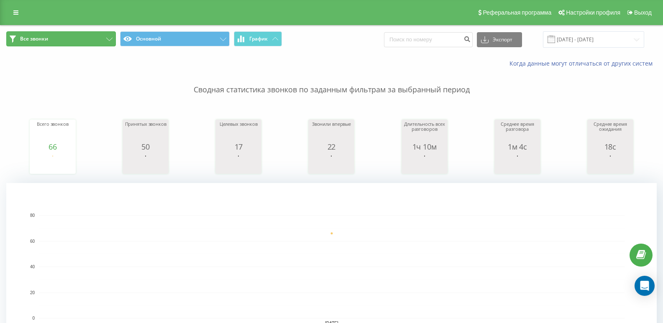
click at [84, 40] on button "Все звонки" at bounding box center [61, 38] width 110 height 15
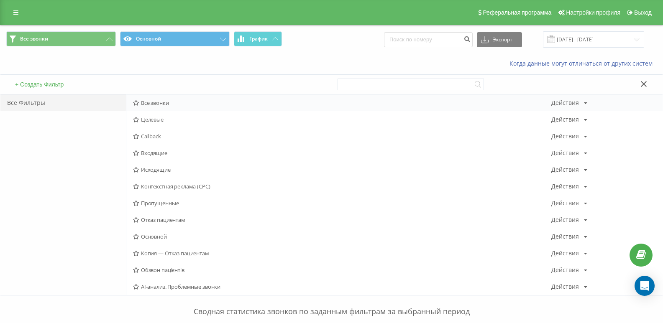
click at [157, 103] on span "Все звонки" at bounding box center [342, 103] width 418 height 6
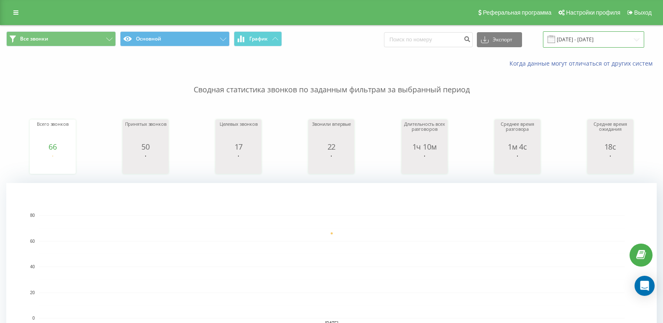
click at [566, 44] on input "[DATE] - [DATE]" at bounding box center [593, 39] width 101 height 16
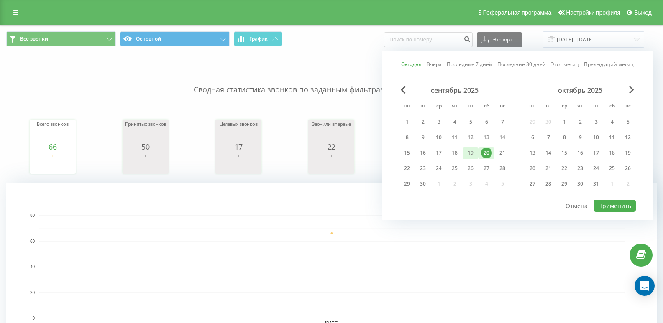
click at [470, 151] on div "19" at bounding box center [470, 153] width 11 height 11
click at [606, 207] on button "Применить" at bounding box center [614, 206] width 42 height 12
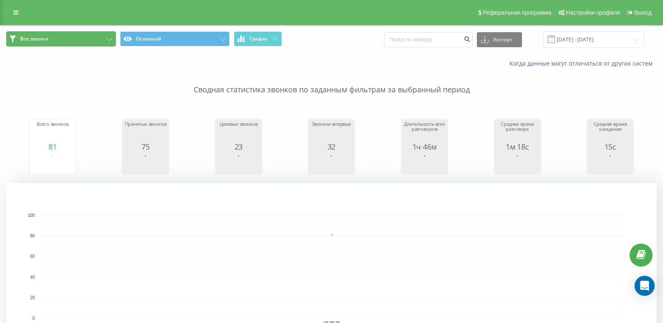
click at [42, 41] on span "Все звонки" at bounding box center [34, 39] width 28 height 7
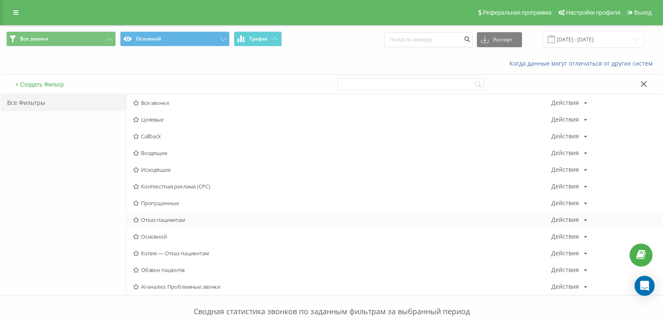
click at [154, 217] on span "Отказ пациентам" at bounding box center [342, 220] width 418 height 6
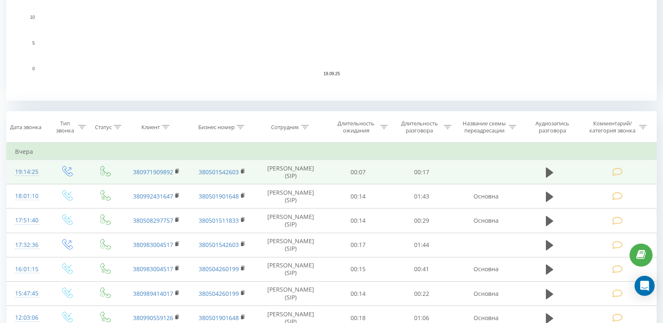
scroll to position [251, 0]
click at [33, 171] on div "19:14:25" at bounding box center [27, 171] width 24 height 16
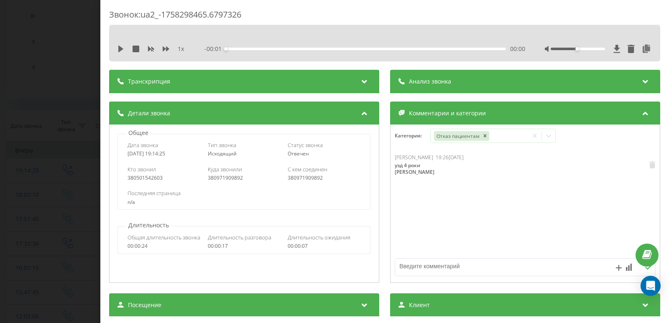
click at [2, 127] on div "Звонок : ua2_-1758298465.6797326 1 x - 00:01 00:00 00:00 Транскрипция Для анали…" at bounding box center [334, 161] width 669 height 323
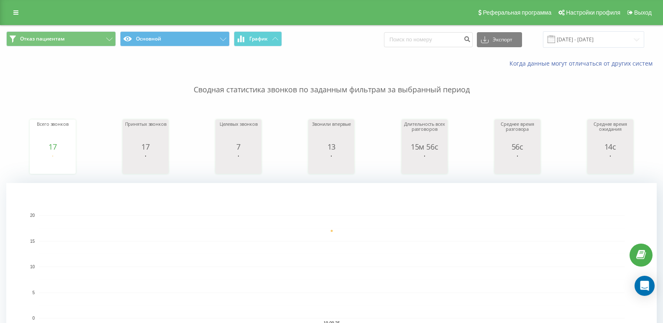
click at [559, 48] on div "Отказ пациентам Основной График Экспорт .csv .xls .xlsx 19.09.2025 - 19.09.2025" at bounding box center [331, 40] width 662 height 28
click at [555, 42] on span at bounding box center [551, 40] width 8 height 8
click at [607, 43] on input "19.09.2025 - 19.09.2025" at bounding box center [593, 39] width 101 height 16
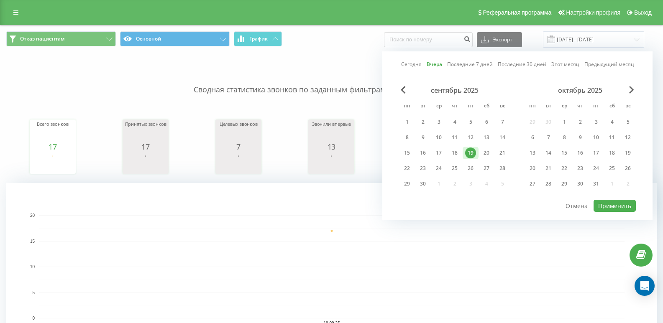
click at [412, 68] on link "Сегодня" at bounding box center [411, 64] width 20 height 8
click at [608, 200] on button "Применить" at bounding box center [614, 206] width 42 height 12
type input "[DATE] - [DATE]"
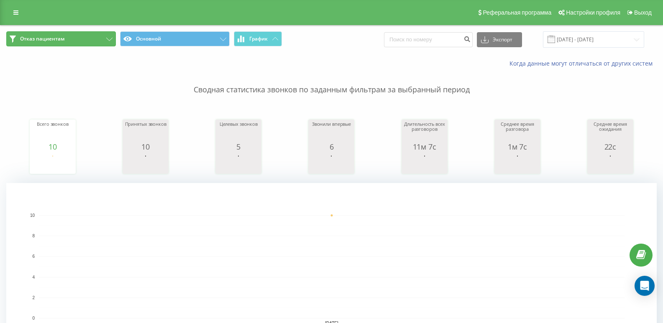
drag, startPoint x: 49, startPoint y: 42, endPoint x: 59, endPoint y: 45, distance: 10.1
click at [51, 43] on button "Отказ пациентам" at bounding box center [61, 38] width 110 height 15
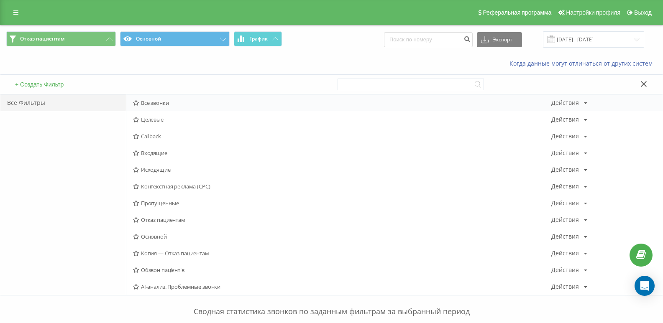
click at [144, 100] on span "Все звонки" at bounding box center [342, 103] width 418 height 6
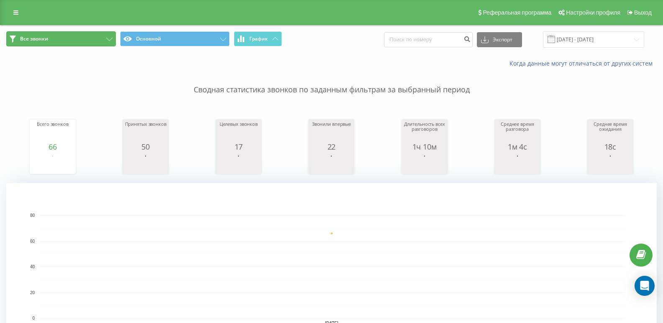
click at [61, 35] on button "Все звонки" at bounding box center [61, 38] width 110 height 15
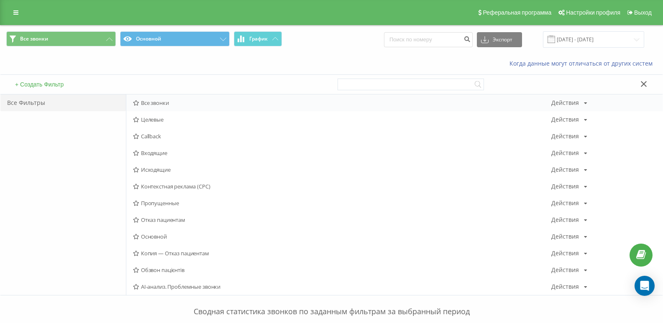
drag, startPoint x: 165, startPoint y: 90, endPoint x: 164, endPoint y: 98, distance: 7.6
click at [164, 96] on div "+ Создать Фильтр Все Фильтры Все звонки Действия Редактировать Копировать Удали…" at bounding box center [331, 182] width 662 height 228
click at [164, 98] on div "Все звонки Действия Редактировать Копировать Удалить По умолчанию Поделиться" at bounding box center [394, 103] width 536 height 17
click at [164, 100] on span "Все звонки" at bounding box center [342, 103] width 418 height 6
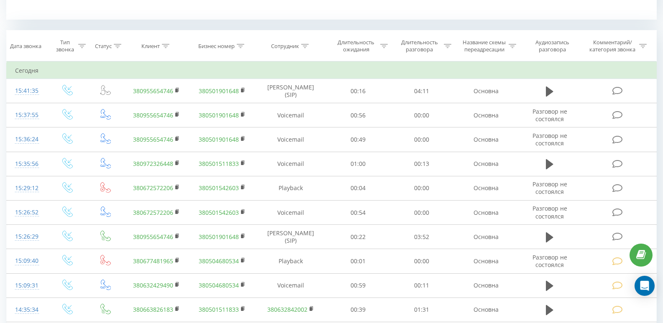
scroll to position [295, 0]
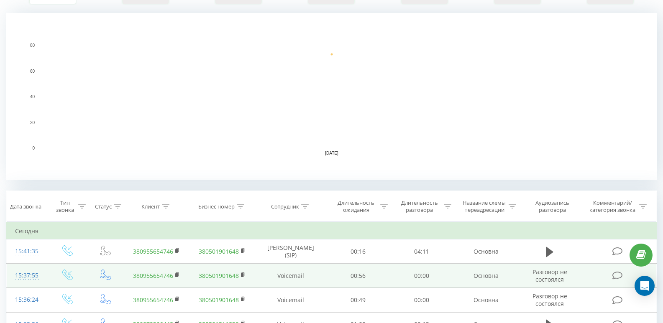
scroll to position [209, 0]
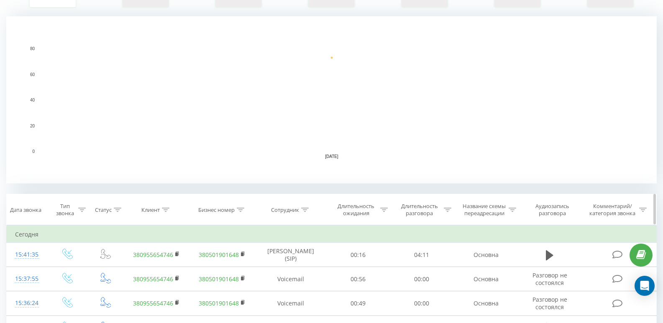
scroll to position [167, 0]
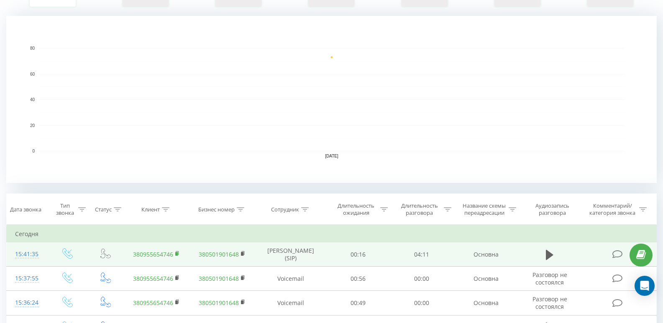
click at [177, 254] on rect at bounding box center [176, 254] width 3 height 4
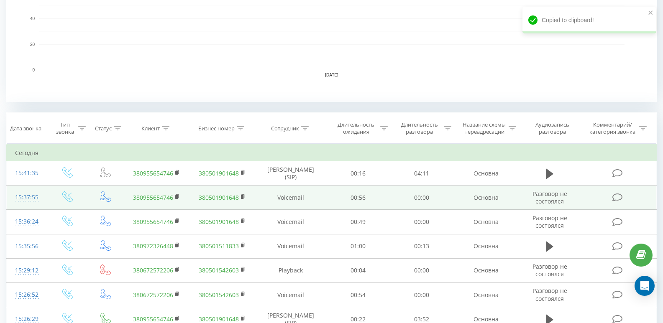
scroll to position [251, 0]
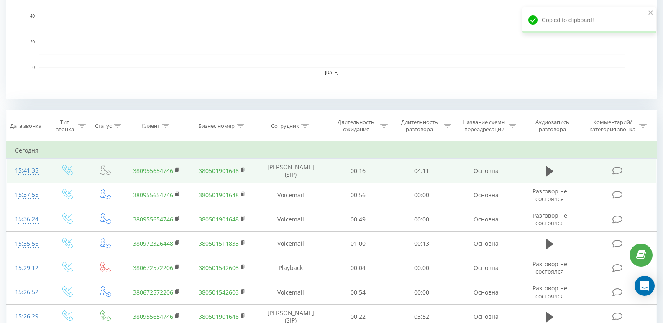
click at [19, 176] on div "15:41:35" at bounding box center [27, 171] width 24 height 16
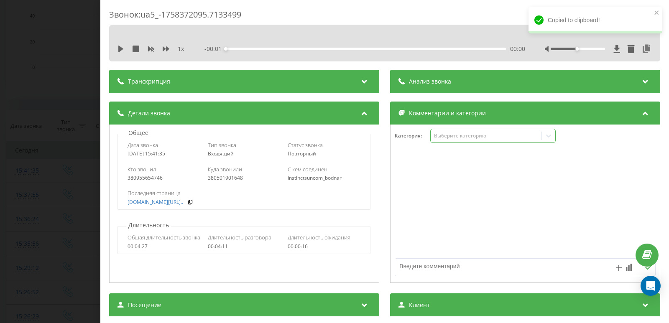
click at [458, 135] on div "Выберите категорию" at bounding box center [486, 136] width 105 height 7
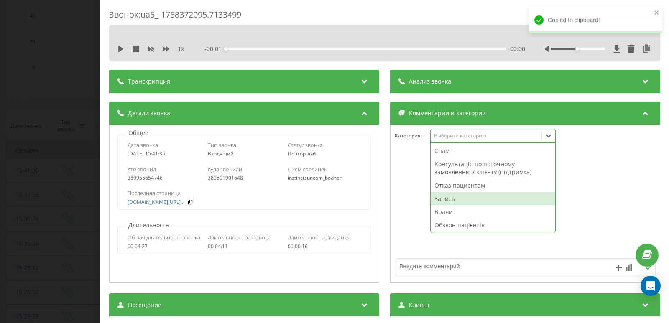
click at [446, 193] on div "Запись" at bounding box center [493, 198] width 125 height 13
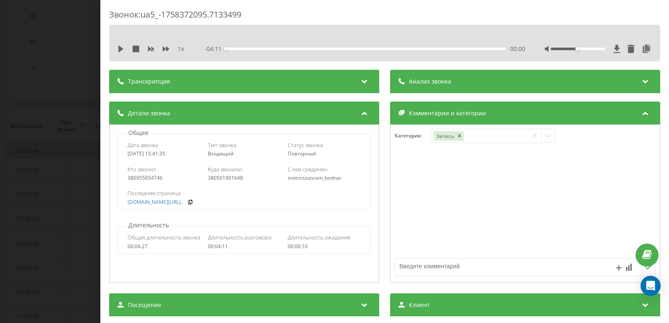
drag, startPoint x: 0, startPoint y: 101, endPoint x: 4, endPoint y: 133, distance: 32.0
click at [5, 110] on div "Звонок : ua5_-1758372095.7133499 1 x - 04:11 00:00 00:00 Транскрипция Для анали…" at bounding box center [334, 161] width 669 height 323
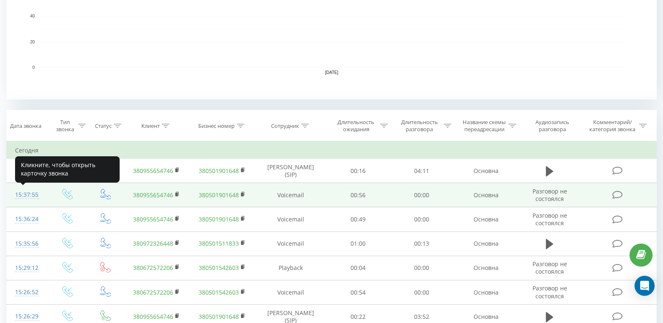
click at [30, 192] on div "15:37:55" at bounding box center [27, 195] width 24 height 16
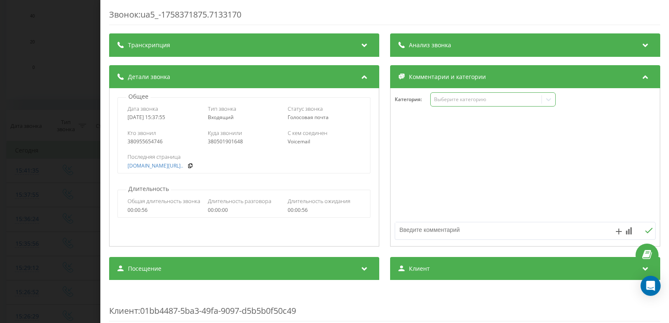
click at [442, 104] on div "Выберите категорию" at bounding box center [492, 99] width 125 height 14
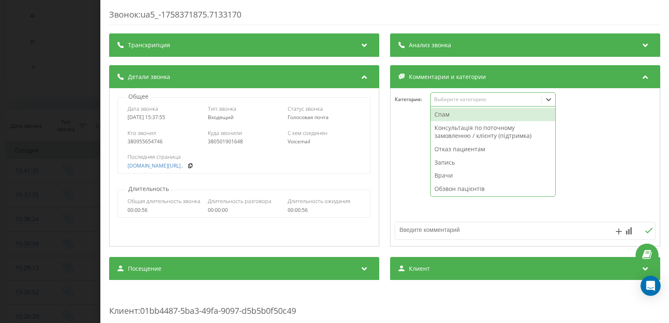
click at [442, 115] on div "Спам" at bounding box center [493, 114] width 125 height 13
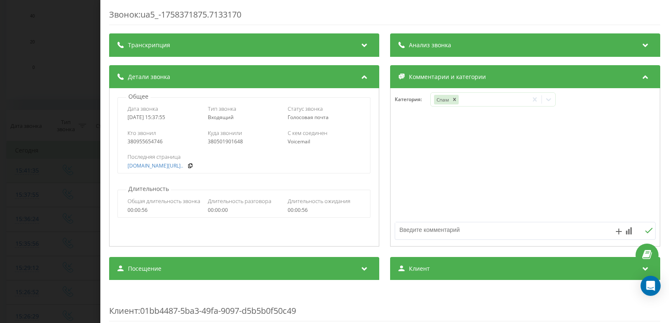
drag, startPoint x: 45, startPoint y: 149, endPoint x: 56, endPoint y: 178, distance: 30.4
click at [48, 151] on div "Звонок : ua5_-1758371875.7133170 Транскрипция Для анализа AI будущих звонков на…" at bounding box center [334, 161] width 669 height 323
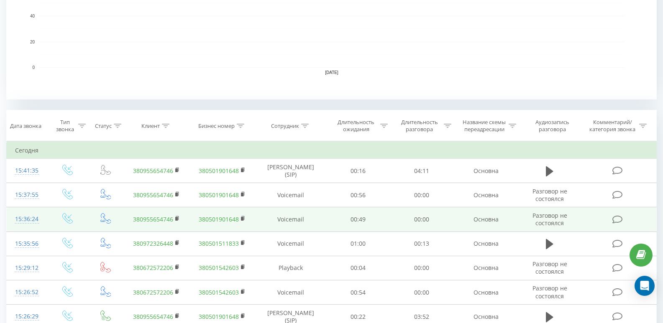
click at [32, 215] on div "15:36:24" at bounding box center [27, 219] width 24 height 16
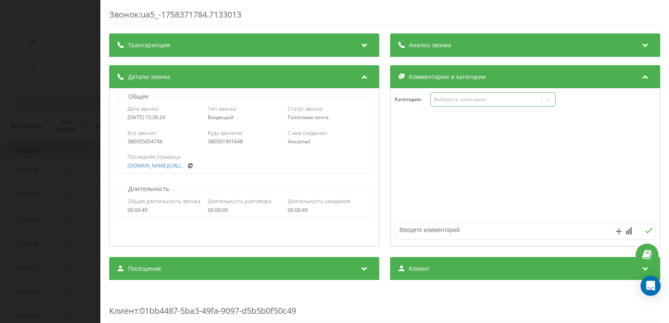
click at [442, 106] on div "Выберите категорию" at bounding box center [492, 99] width 125 height 14
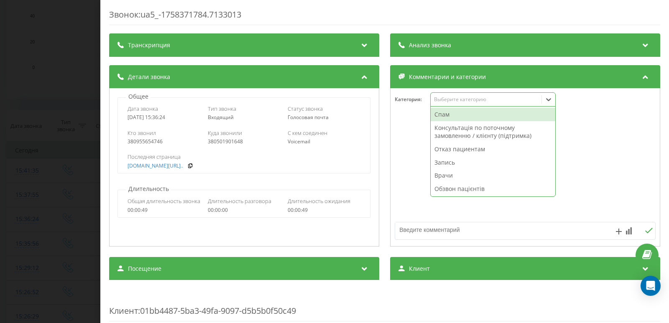
click at [439, 115] on div "Спам" at bounding box center [493, 114] width 125 height 13
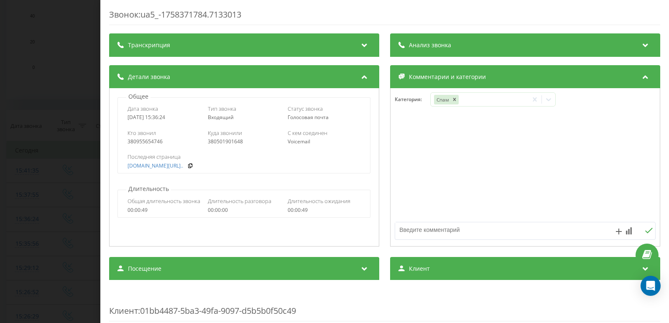
click at [9, 143] on div "Звонок : ua5_-1758371784.7133013 Транскрипция Для анализа AI будущих звонков на…" at bounding box center [334, 161] width 669 height 323
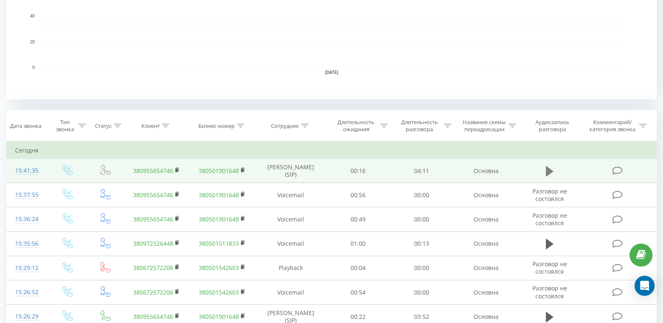
click at [548, 170] on icon at bounding box center [550, 171] width 8 height 10
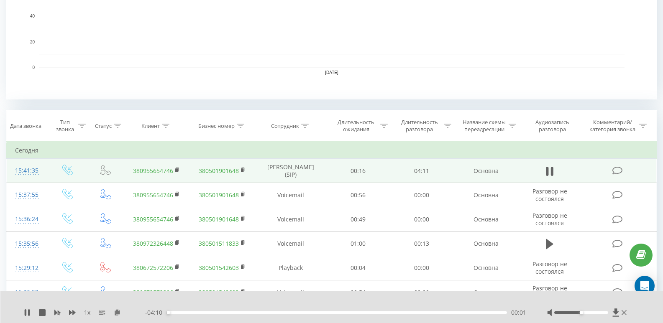
click at [196, 312] on div "00:01" at bounding box center [336, 313] width 340 height 3
drag, startPoint x: 350, startPoint y: 311, endPoint x: 356, endPoint y: 310, distance: 5.5
click at [354, 310] on div "- 03:49 00:22 00:22" at bounding box center [335, 313] width 381 height 8
drag, startPoint x: 394, startPoint y: 312, endPoint x: 415, endPoint y: 313, distance: 20.9
click at [394, 312] on div "- 03:48 00:22 00:22" at bounding box center [335, 313] width 381 height 8
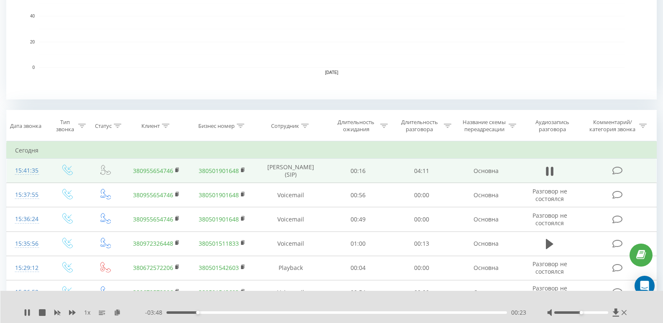
drag, startPoint x: 415, startPoint y: 313, endPoint x: 409, endPoint y: 313, distance: 5.9
click at [414, 313] on div "00:23" at bounding box center [336, 313] width 340 height 3
click at [384, 313] on div "00:00" at bounding box center [336, 313] width 340 height 3
click at [385, 313] on div "00:00" at bounding box center [336, 313] width 340 height 3
drag, startPoint x: 393, startPoint y: 313, endPoint x: 401, endPoint y: 313, distance: 7.9
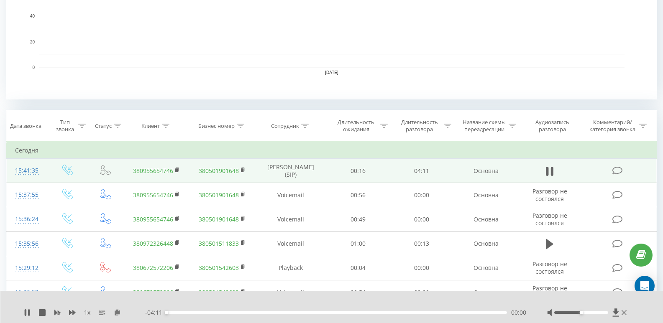
click at [394, 313] on div "00:00" at bounding box center [336, 313] width 340 height 3
click at [401, 313] on div "02:49" at bounding box center [336, 313] width 340 height 3
click at [410, 313] on div "02:53" at bounding box center [336, 313] width 340 height 3
drag, startPoint x: 416, startPoint y: 312, endPoint x: 421, endPoint y: 312, distance: 5.0
click at [417, 312] on div "03:00" at bounding box center [336, 313] width 340 height 3
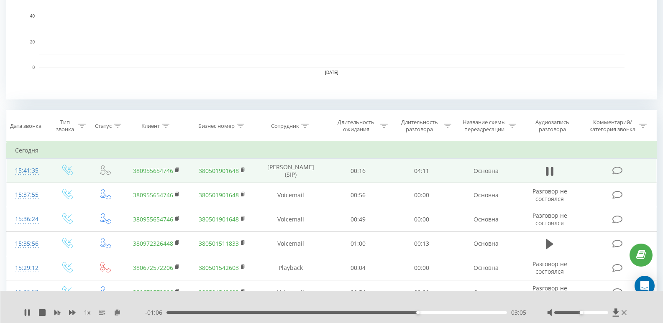
click at [422, 312] on div "03:05" at bounding box center [336, 313] width 340 height 3
click at [424, 312] on div "03:10" at bounding box center [336, 313] width 340 height 3
click at [431, 312] on div "03:10" at bounding box center [336, 313] width 340 height 3
click at [435, 312] on div "03:18" at bounding box center [336, 313] width 340 height 3
click at [440, 312] on div "03:19" at bounding box center [336, 313] width 340 height 3
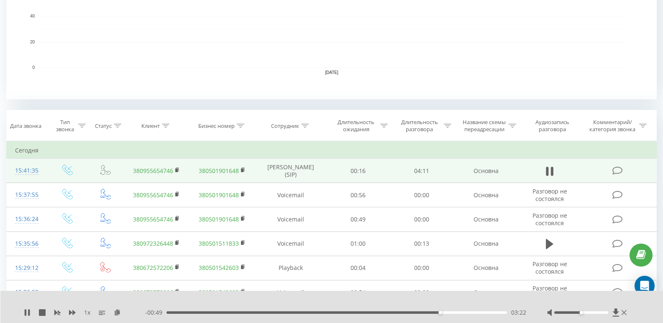
click at [371, 315] on div "- 00:49 03:22 03:22" at bounding box center [335, 313] width 381 height 8
click at [356, 314] on div "- 00:49 03:22 03:22" at bounding box center [335, 313] width 381 height 8
click at [355, 313] on div "03:22" at bounding box center [336, 313] width 340 height 3
click at [347, 312] on div "02:20" at bounding box center [336, 313] width 340 height 3
click at [328, 313] on div "02:14" at bounding box center [336, 313] width 340 height 3
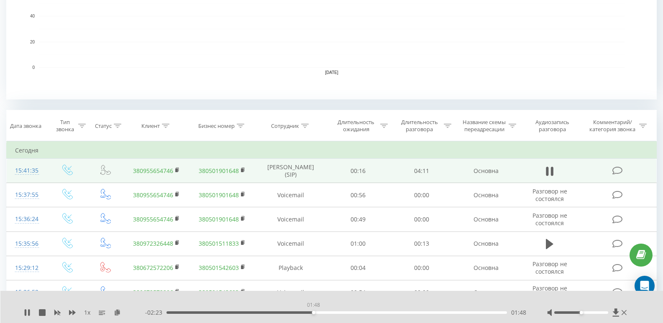
click at [313, 313] on div "01:48" at bounding box center [336, 313] width 340 height 3
click at [319, 313] on div "00:00" at bounding box center [336, 313] width 340 height 3
click at [342, 311] on div "- 02:06 02:05 02:05" at bounding box center [335, 313] width 381 height 8
click at [309, 309] on div "- 02:06 02:05 02:05" at bounding box center [335, 313] width 381 height 8
click at [299, 313] on div "02:05" at bounding box center [336, 313] width 340 height 3
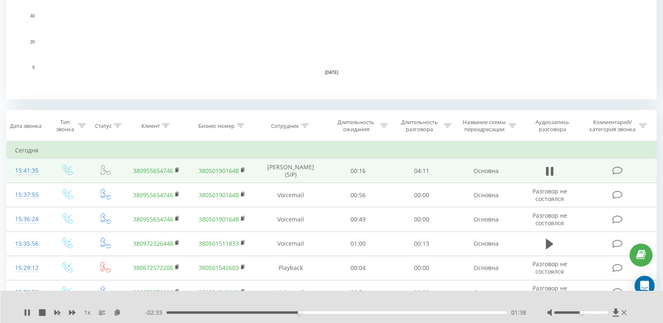
click at [281, 313] on div "01:38" at bounding box center [336, 313] width 340 height 3
click at [261, 313] on div "01:25" at bounding box center [336, 313] width 340 height 3
drag, startPoint x: 238, startPoint y: 312, endPoint x: 231, endPoint y: 311, distance: 6.7
click at [237, 312] on div "00:52" at bounding box center [336, 313] width 340 height 3
click at [225, 313] on div "00:53" at bounding box center [336, 313] width 340 height 3
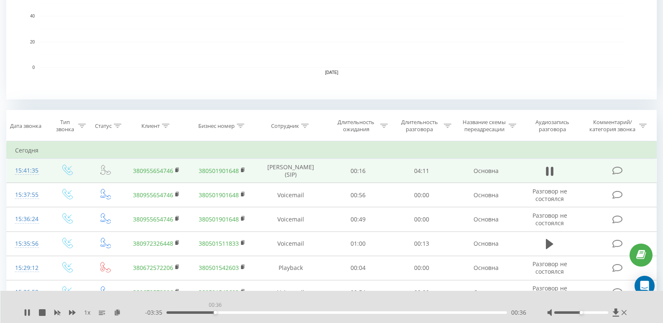
click at [215, 312] on div "00:36" at bounding box center [336, 313] width 340 height 3
click at [553, 171] on icon at bounding box center [552, 171] width 3 height 9
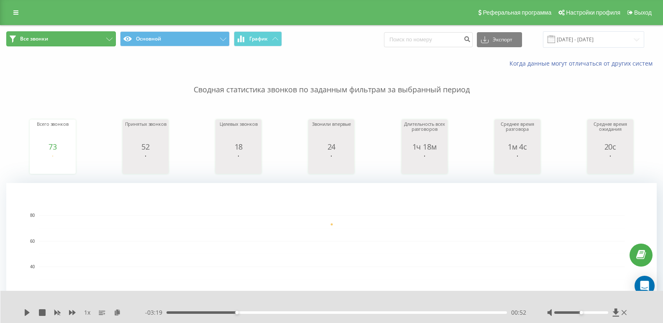
drag, startPoint x: 52, startPoint y: 38, endPoint x: 67, endPoint y: 45, distance: 16.9
click at [52, 38] on button "Все звонки" at bounding box center [61, 38] width 110 height 15
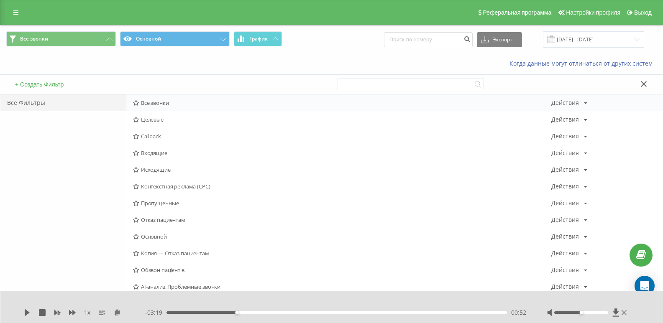
click at [140, 96] on div "Все звонки Действия Редактировать Копировать Удалить По умолчанию Поделиться" at bounding box center [394, 103] width 536 height 17
click at [142, 100] on span "Все звонки" at bounding box center [342, 103] width 418 height 6
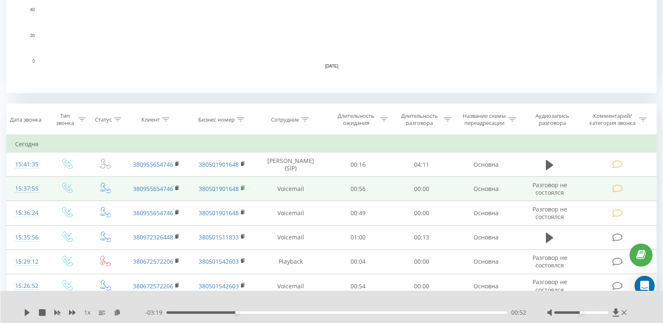
scroll to position [293, 0]
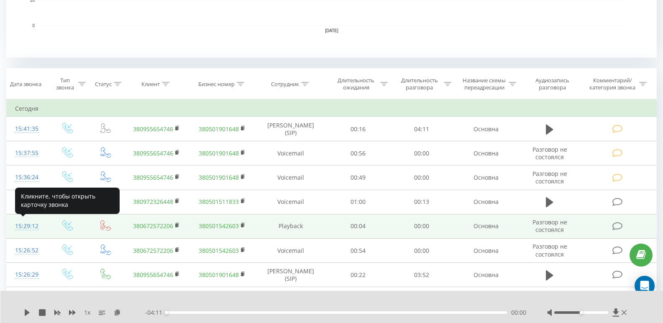
click at [19, 232] on div "15:29:12" at bounding box center [27, 226] width 24 height 16
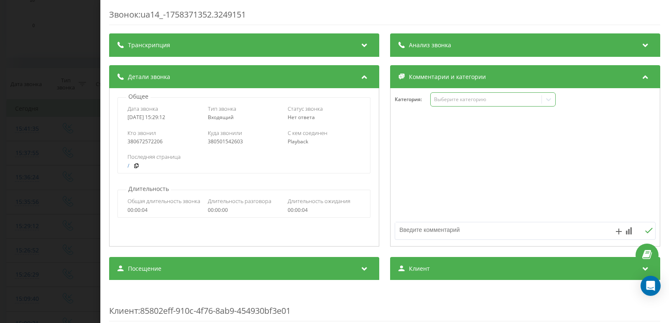
click at [438, 104] on div "Выберите категорию" at bounding box center [492, 99] width 125 height 14
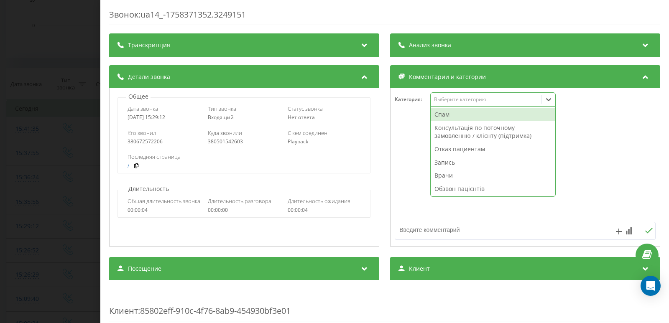
click at [438, 110] on div "Спам" at bounding box center [493, 114] width 125 height 13
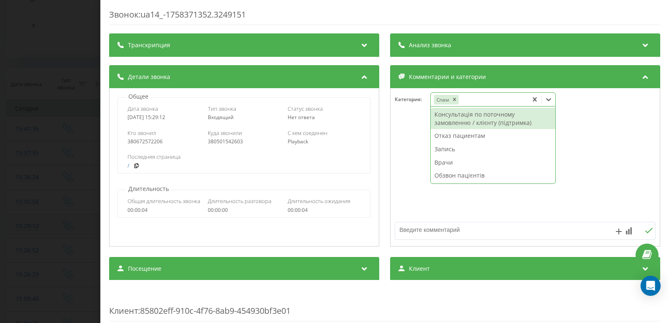
click at [41, 215] on div "Звонок : ua14_-1758371352.3249151 Транскрипция Для анализа AI будущих звонков н…" at bounding box center [334, 161] width 669 height 323
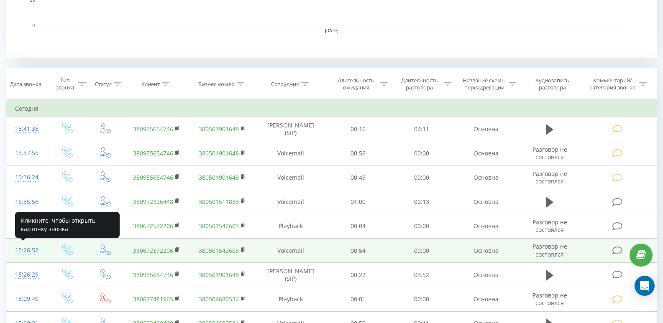
click at [25, 254] on div "15:26:52" at bounding box center [27, 251] width 24 height 16
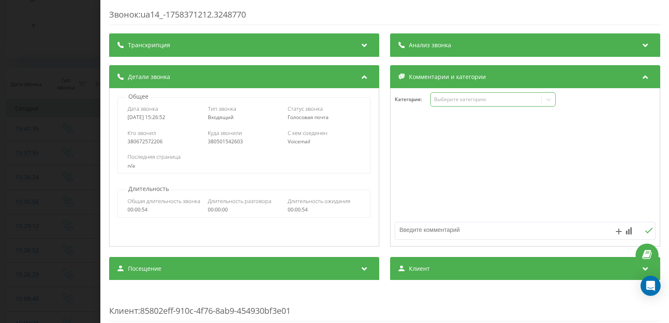
click at [450, 104] on div "Выберите категорию" at bounding box center [492, 99] width 125 height 14
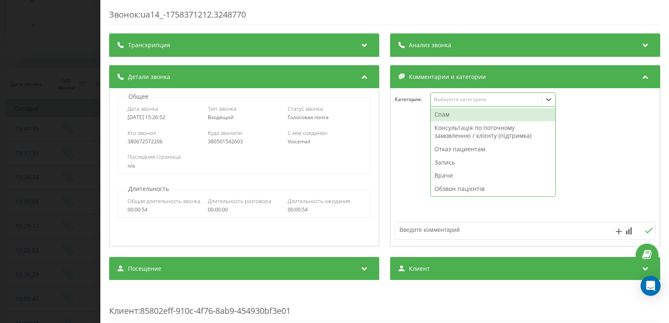
click at [448, 111] on div "Спам" at bounding box center [493, 114] width 125 height 13
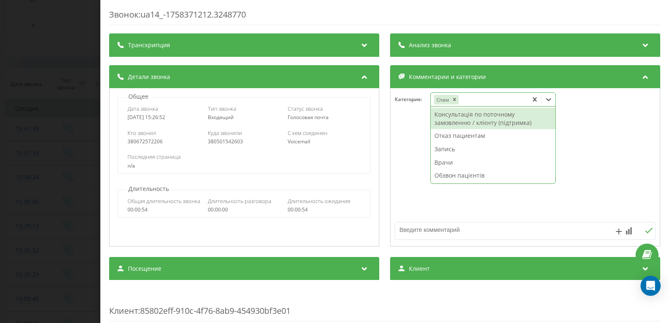
click at [43, 121] on div "Звонок : ua14_-1758371212.3248770 Транскрипция Для анализа AI будущих звонков н…" at bounding box center [334, 161] width 669 height 323
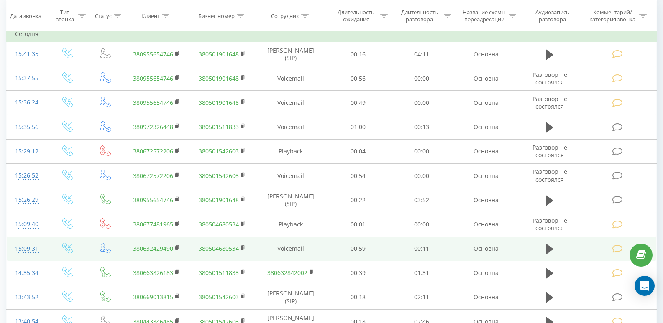
scroll to position [376, 0]
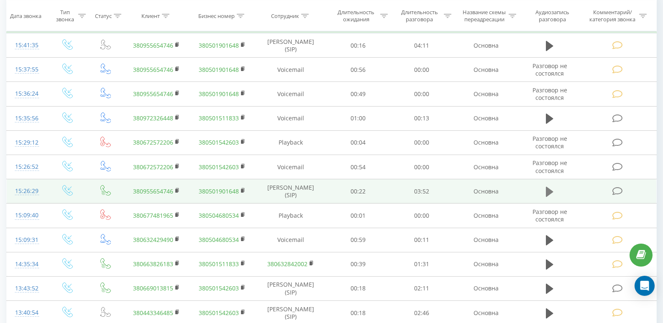
click at [547, 192] on icon at bounding box center [550, 192] width 8 height 10
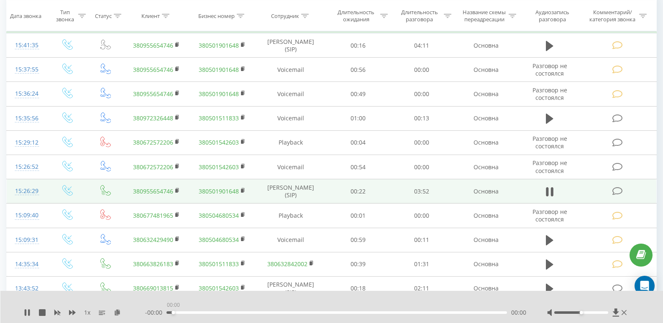
click at [174, 314] on div "00:00" at bounding box center [336, 313] width 340 height 3
click at [208, 314] on div "00:00" at bounding box center [336, 313] width 340 height 3
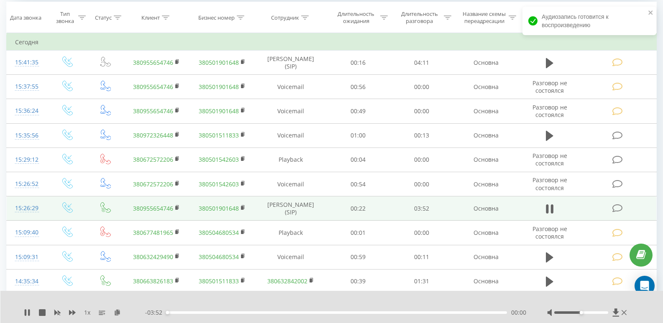
scroll to position [418, 0]
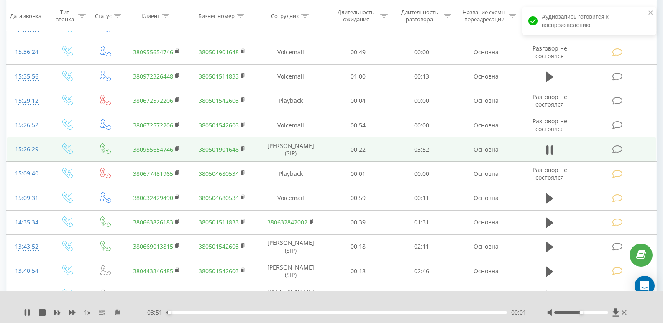
click at [28, 143] on div "15:26:29" at bounding box center [27, 149] width 24 height 16
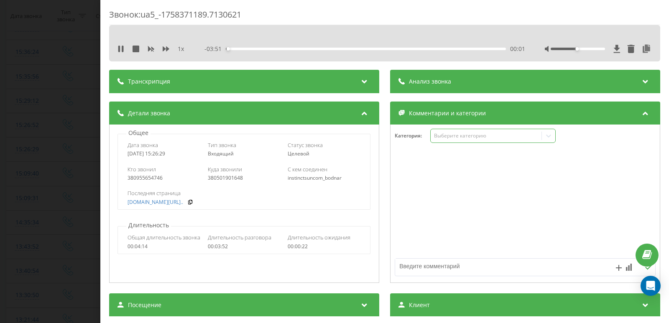
click at [463, 136] on div "Выберите категорию" at bounding box center [486, 136] width 105 height 7
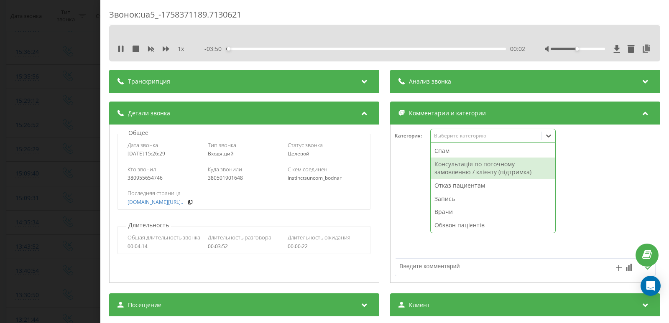
click at [464, 167] on div "Консультація по поточному замовленню / клієнту (підтримка)" at bounding box center [493, 168] width 125 height 21
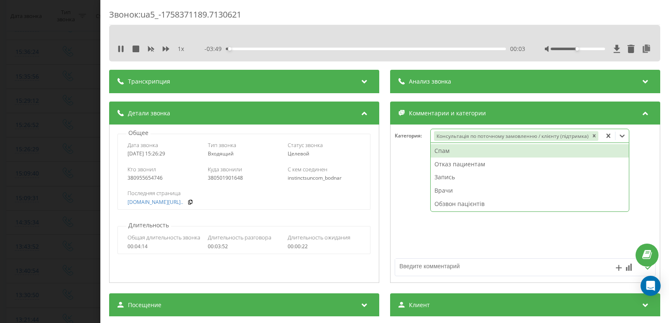
click at [2, 147] on div "Звонок : ua5_-1758371189.7130621 1 x - 03:49 00:03 00:03 Транскрипция Для анали…" at bounding box center [334, 161] width 669 height 323
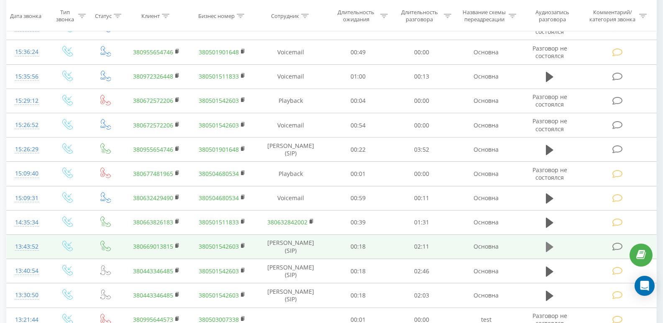
click at [547, 245] on icon at bounding box center [550, 247] width 8 height 10
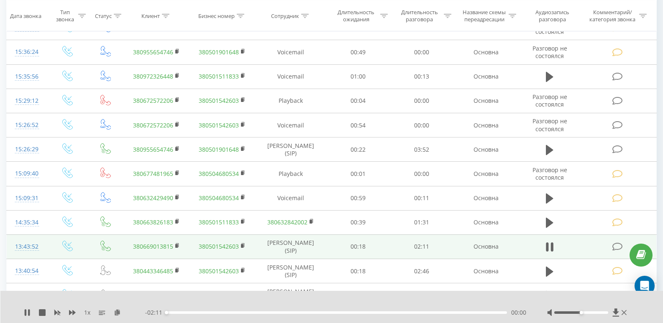
click at [197, 315] on div "- 02:11 00:00 00:00" at bounding box center [335, 313] width 381 height 8
click at [201, 313] on div "00:00" at bounding box center [336, 313] width 340 height 3
click at [216, 311] on div "- 01:58 00:13 00:13" at bounding box center [335, 313] width 381 height 8
click at [257, 310] on div "- 01:57 00:14 00:14" at bounding box center [335, 313] width 381 height 8
click at [267, 312] on div "00:15" at bounding box center [336, 313] width 340 height 3
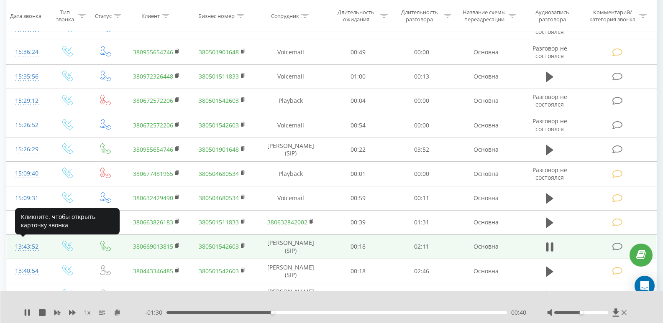
click at [18, 251] on div at bounding box center [27, 251] width 24 height 0
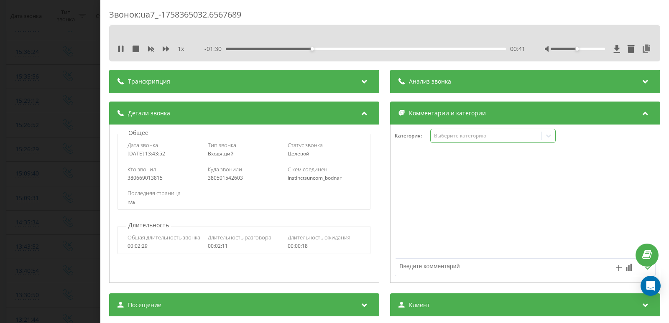
drag, startPoint x: 461, startPoint y: 133, endPoint x: 460, endPoint y: 140, distance: 7.2
click at [461, 134] on div "Выберите категорию" at bounding box center [486, 136] width 105 height 7
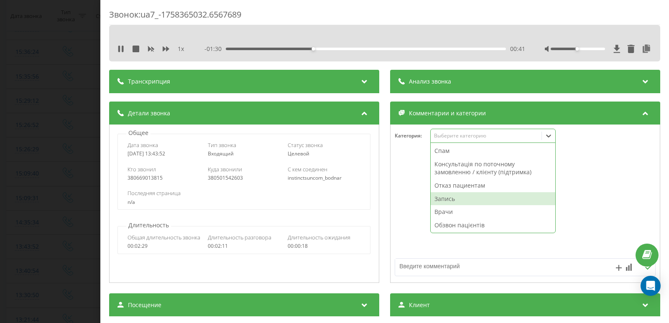
drag, startPoint x: 441, startPoint y: 195, endPoint x: 416, endPoint y: 197, distance: 25.2
click at [441, 196] on div "Запись" at bounding box center [493, 198] width 125 height 13
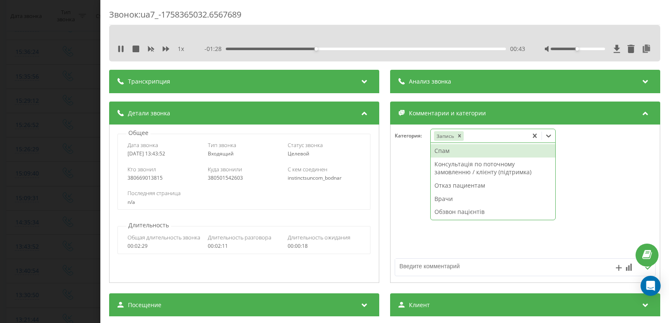
click at [28, 128] on div "Звонок : ua7_-1758365032.6567689 1 x - 01:28 00:43 00:43 Транскрипция Для анали…" at bounding box center [334, 161] width 669 height 323
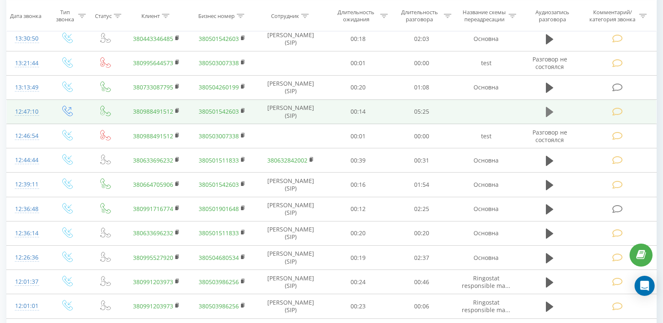
scroll to position [627, 0]
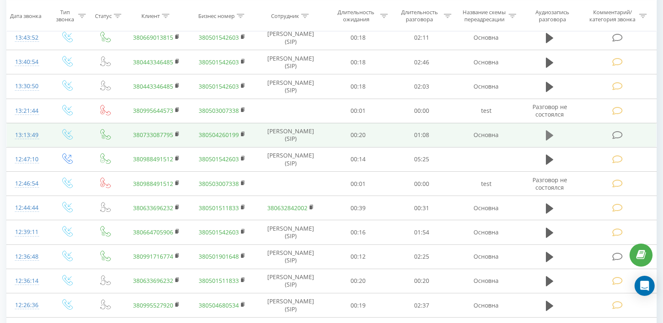
click at [548, 135] on icon at bounding box center [550, 135] width 8 height 10
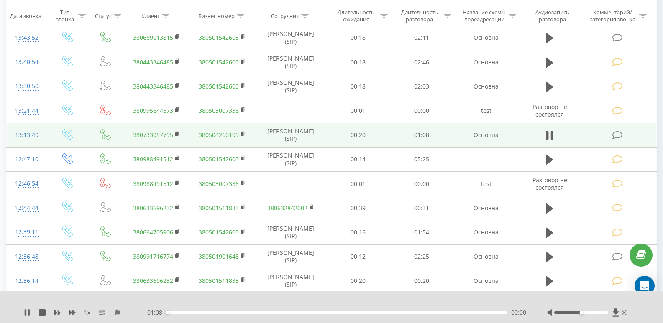
click at [180, 311] on div "- 01:08 00:00 00:00" at bounding box center [335, 313] width 381 height 8
click at [190, 313] on div "00:00" at bounding box center [336, 313] width 340 height 3
drag, startPoint x: 204, startPoint y: 312, endPoint x: 220, endPoint y: 312, distance: 16.3
click at [206, 312] on div "00:04" at bounding box center [336, 313] width 340 height 3
click at [234, 312] on div "00:08" at bounding box center [336, 313] width 340 height 3
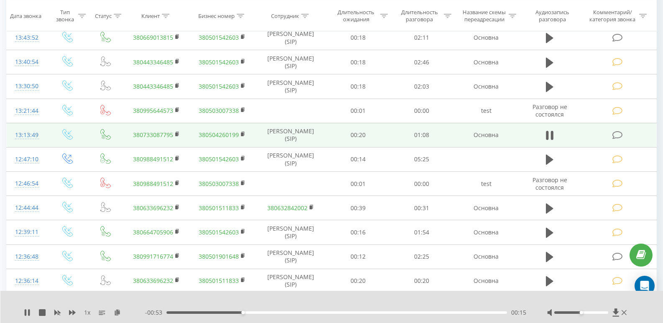
click at [284, 311] on div "- 00:53 00:15 00:15" at bounding box center [335, 313] width 381 height 8
drag, startPoint x: 308, startPoint y: 312, endPoint x: 318, endPoint y: 313, distance: 10.5
click at [308, 312] on div "00:28" at bounding box center [336, 313] width 340 height 3
click at [334, 313] on div "00:28" at bounding box center [336, 313] width 340 height 3
click at [19, 134] on div "13:13:49" at bounding box center [27, 135] width 24 height 16
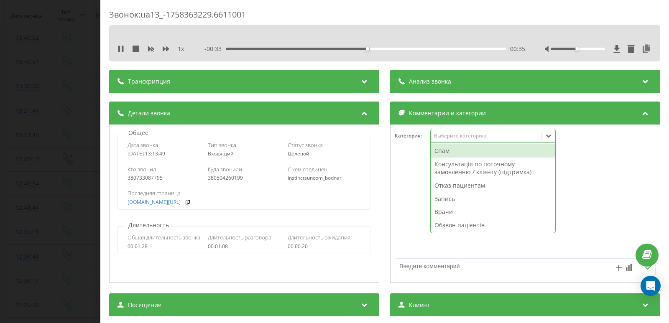
drag, startPoint x: 455, startPoint y: 132, endPoint x: 460, endPoint y: 141, distance: 10.3
click at [456, 133] on div "Выберите категорию" at bounding box center [486, 136] width 105 height 7
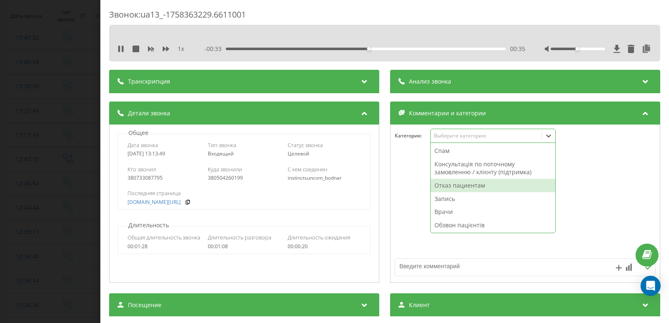
click at [454, 187] on div "Отказ пациентам" at bounding box center [493, 185] width 125 height 13
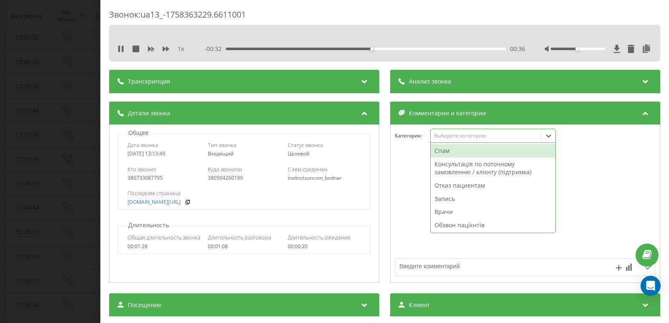
click at [425, 261] on textarea at bounding box center [499, 266] width 208 height 15
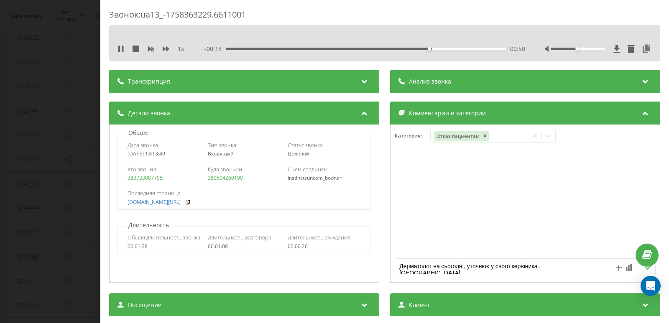
drag, startPoint x: 492, startPoint y: 267, endPoint x: 486, endPoint y: 265, distance: 6.5
click at [486, 265] on textarea "Дерматолог на сьогодні, уточнює у свого кервіника. Кочмар" at bounding box center [499, 266] width 208 height 15
type textarea "Дерматолог на сьогодні, уточнює для свого кервіника. Кочмар"
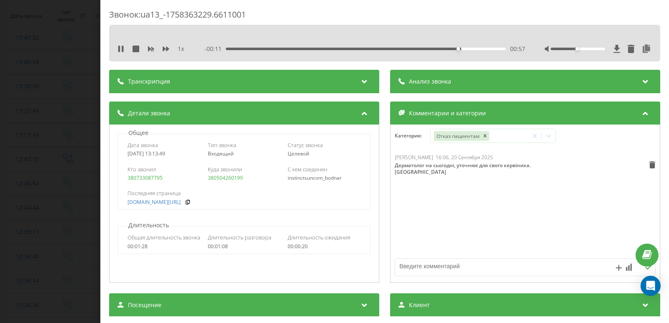
click at [102, 141] on div "Звонок : ua13_-1758363229.6611001 1 x - 00:11 00:57 00:57 Транскрипция Для анал…" at bounding box center [384, 161] width 569 height 323
click at [40, 133] on div "Звонок : ua13_-1758363229.6611001 1 x - 00:09 00:59 00:59 Транскрипция Для анал…" at bounding box center [334, 161] width 669 height 323
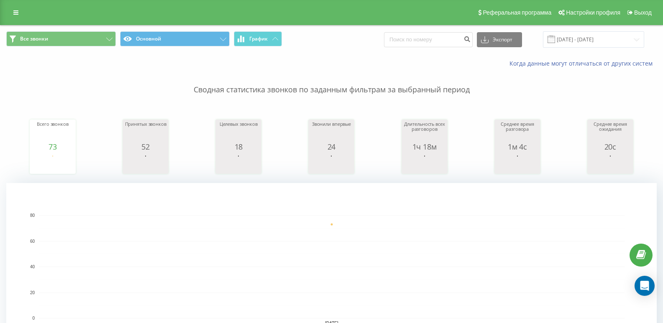
click at [43, 31] on div "Все звонки Основной График Экспорт .csv .xls .xlsx 20.09.2025 - 20.09.2025" at bounding box center [331, 40] width 662 height 28
click at [43, 38] on span "Все звонки" at bounding box center [34, 39] width 28 height 7
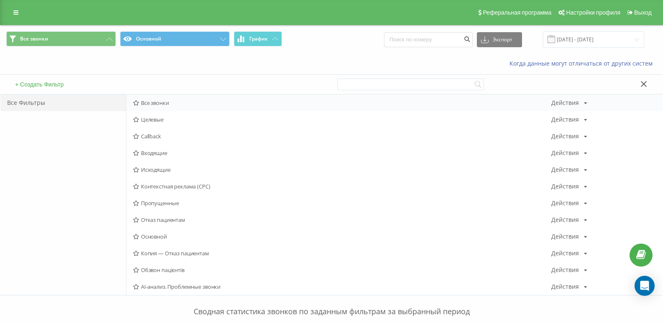
click at [156, 109] on div "Все звонки Действия Редактировать Копировать Удалить По умолчанию Поделиться" at bounding box center [394, 103] width 536 height 17
click at [157, 105] on span "Все звонки" at bounding box center [342, 103] width 418 height 6
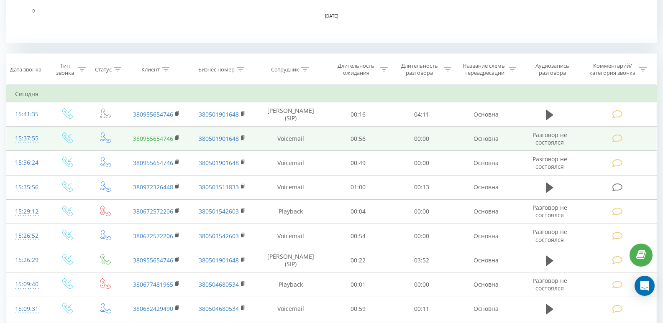
scroll to position [335, 0]
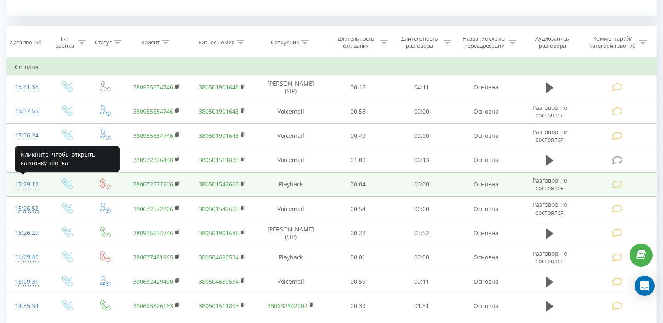
click at [21, 181] on div "15:29:12" at bounding box center [27, 184] width 24 height 16
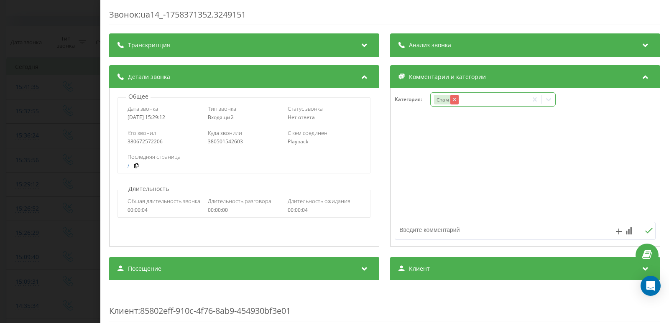
click at [455, 100] on icon "Remove Спам" at bounding box center [455, 100] width 6 height 6
click at [470, 101] on div "Спам" at bounding box center [479, 100] width 97 height 12
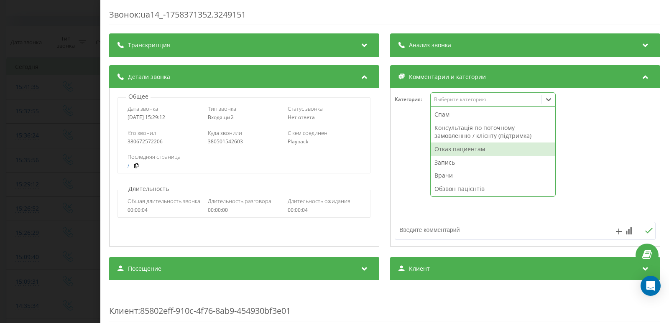
click at [453, 147] on div "Отказ пациентам" at bounding box center [493, 149] width 125 height 13
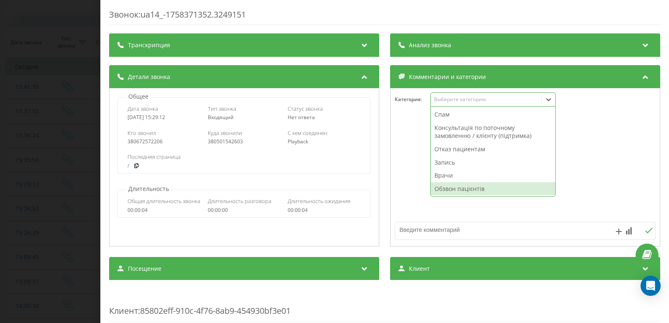
click at [430, 228] on textarea at bounding box center [499, 229] width 208 height 15
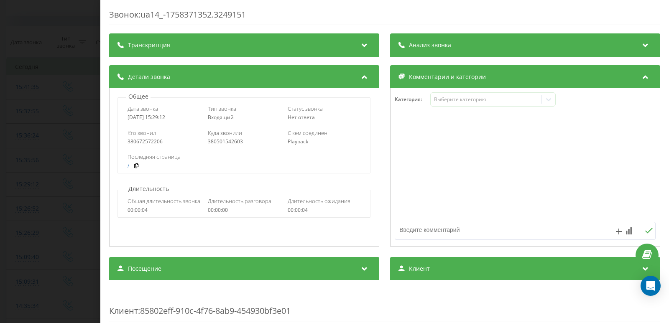
paste textarea "Рентген з терапевтом"
type textarea "Рентген з терапевтом. ВВ"
click at [40, 79] on div "Звонок : ua14_-1758371352.3249151 Транскрипция Для анализа AI будущих звонков н…" at bounding box center [334, 161] width 669 height 323
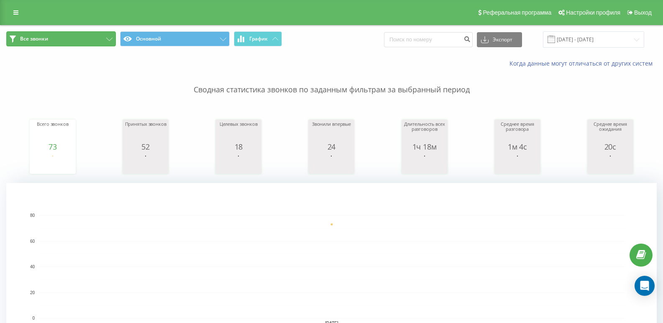
click at [73, 35] on button "Все звонки" at bounding box center [61, 38] width 110 height 15
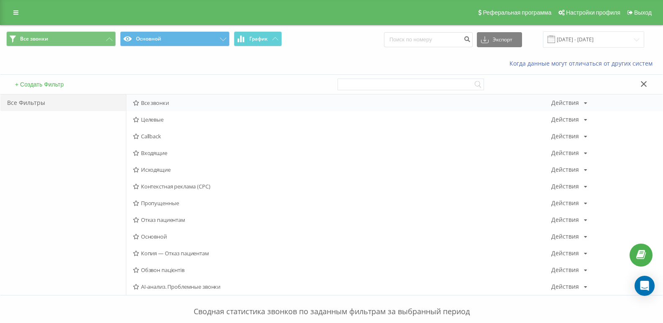
click at [148, 103] on span "Все звонки" at bounding box center [342, 103] width 418 height 6
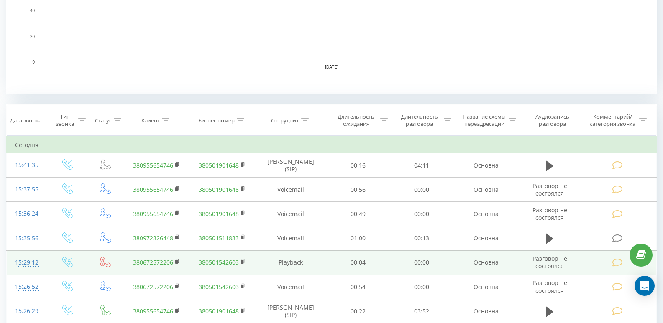
scroll to position [293, 0]
